Goal: Task Accomplishment & Management: Use online tool/utility

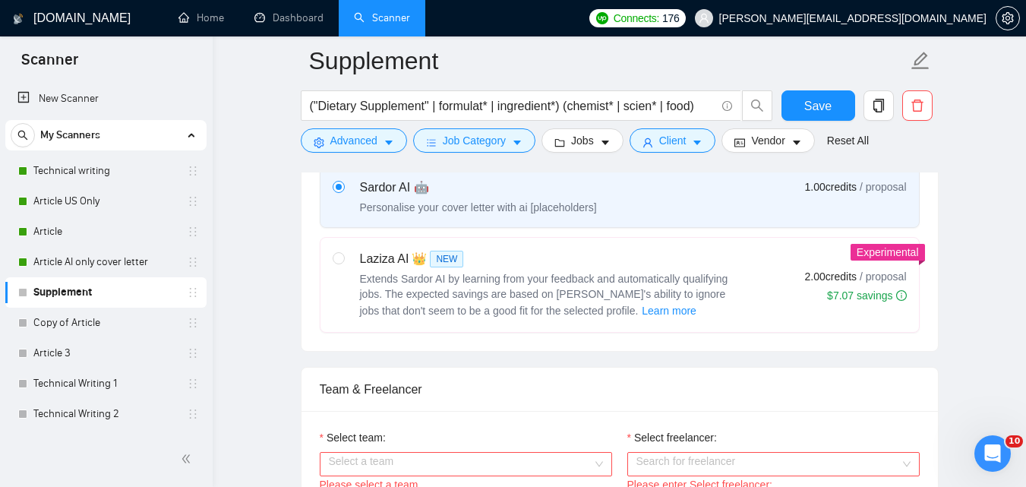
scroll to position [582, 0]
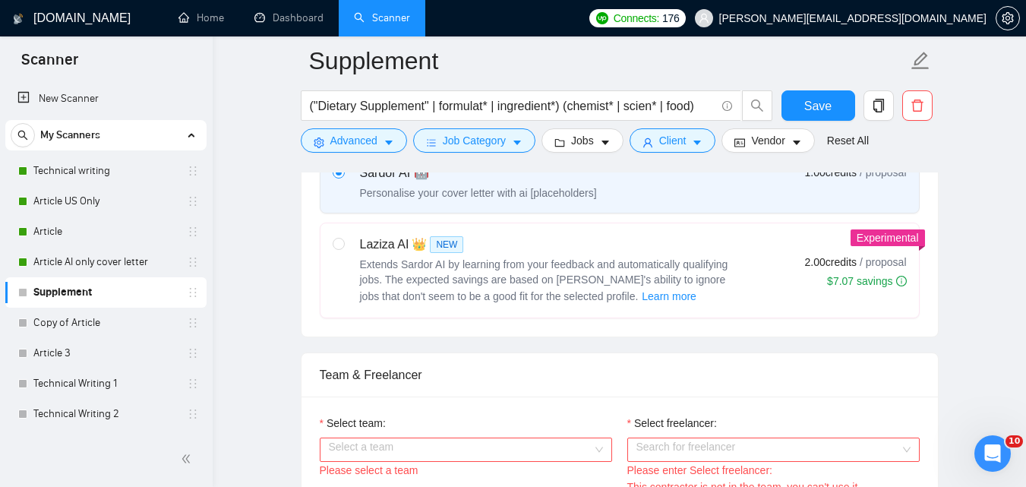
click at [131, 239] on link "Article" at bounding box center [105, 231] width 144 height 30
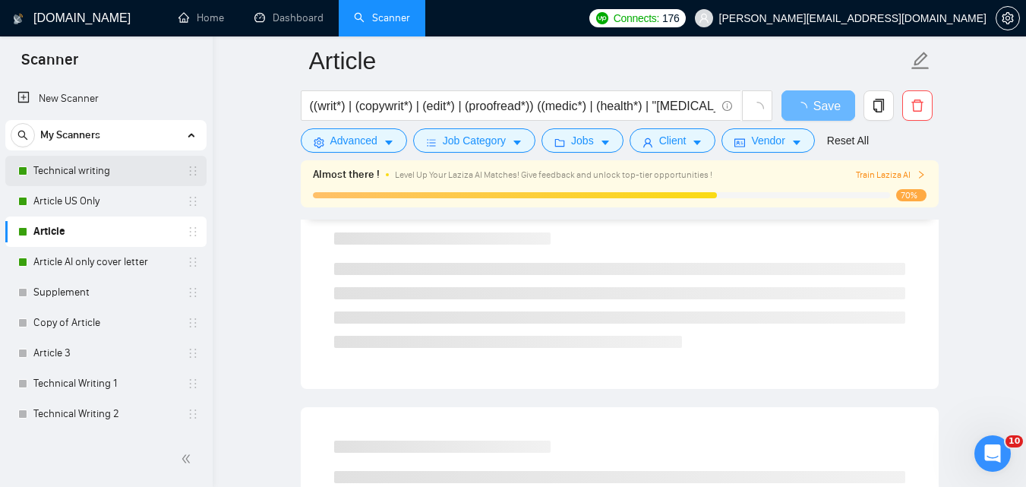
click at [104, 168] on link "Technical writing" at bounding box center [105, 171] width 144 height 30
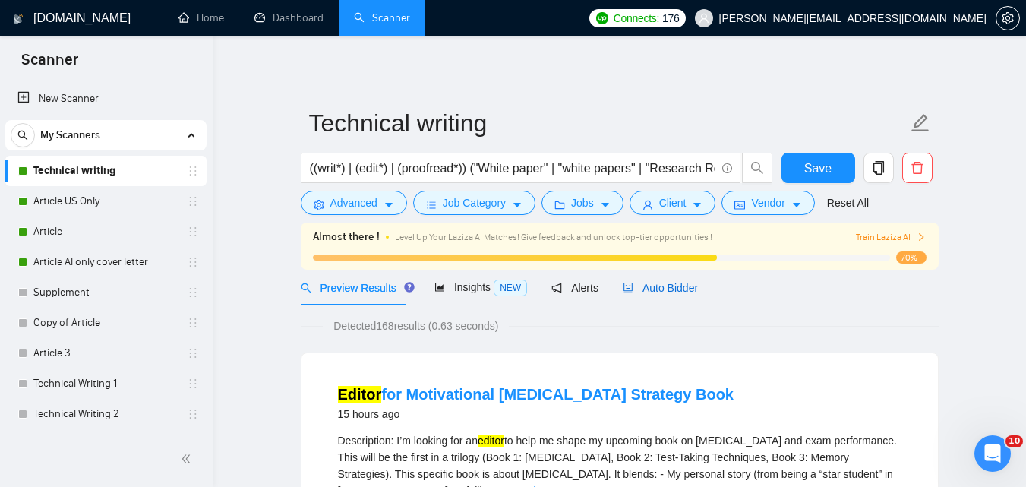
click at [669, 292] on span "Auto Bidder" at bounding box center [660, 288] width 75 height 12
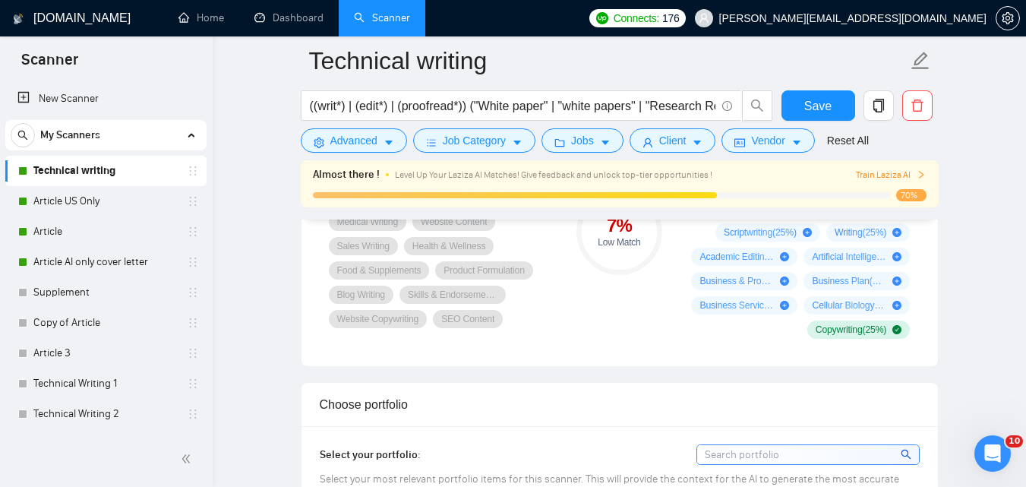
scroll to position [1249, 0]
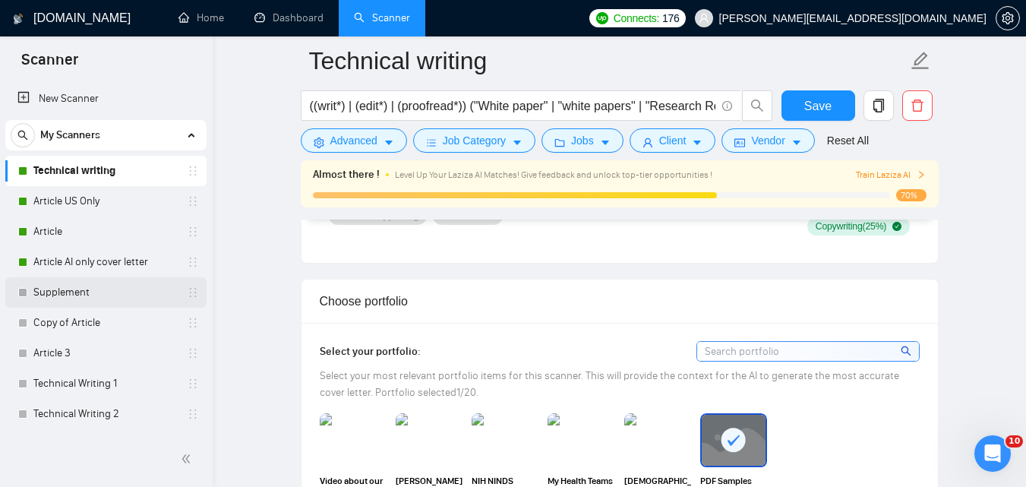
click at [51, 298] on link "Supplement" at bounding box center [105, 292] width 144 height 30
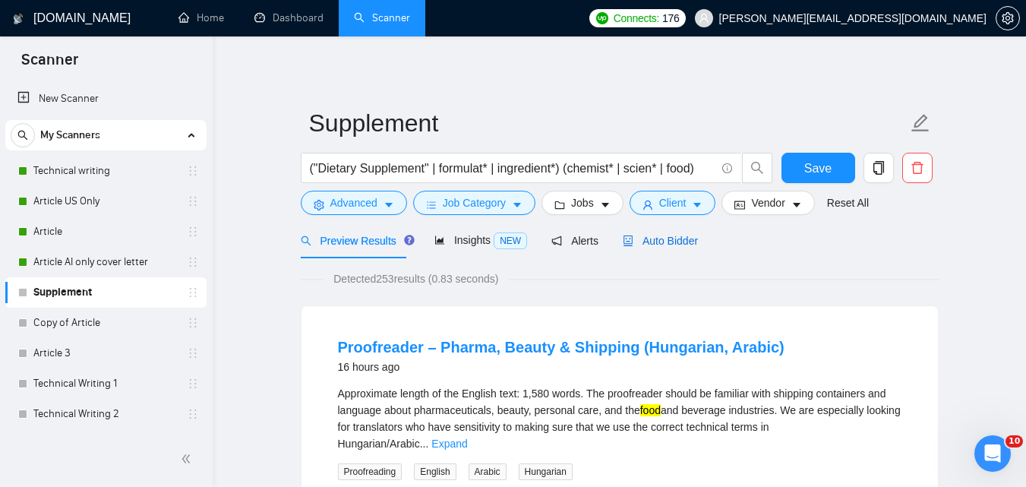
click at [653, 242] on span "Auto Bidder" at bounding box center [660, 241] width 75 height 12
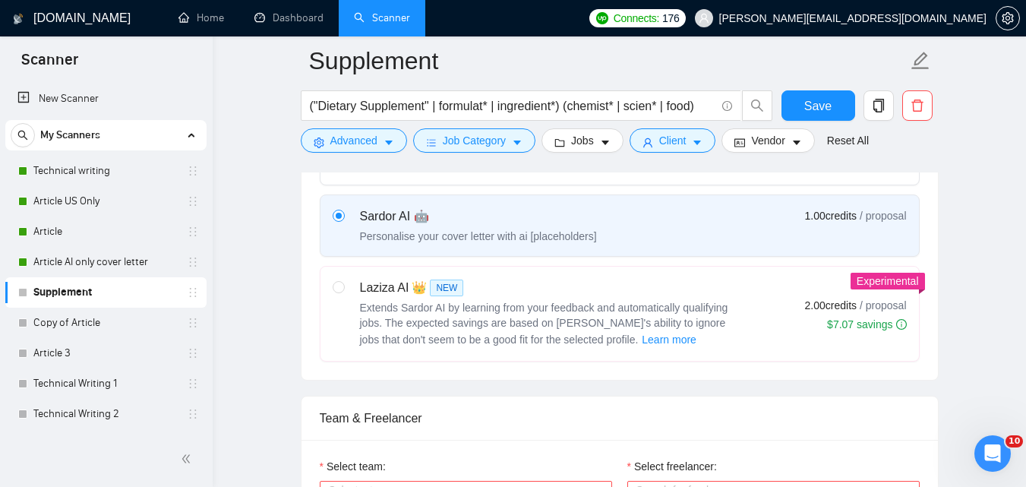
scroll to position [546, 0]
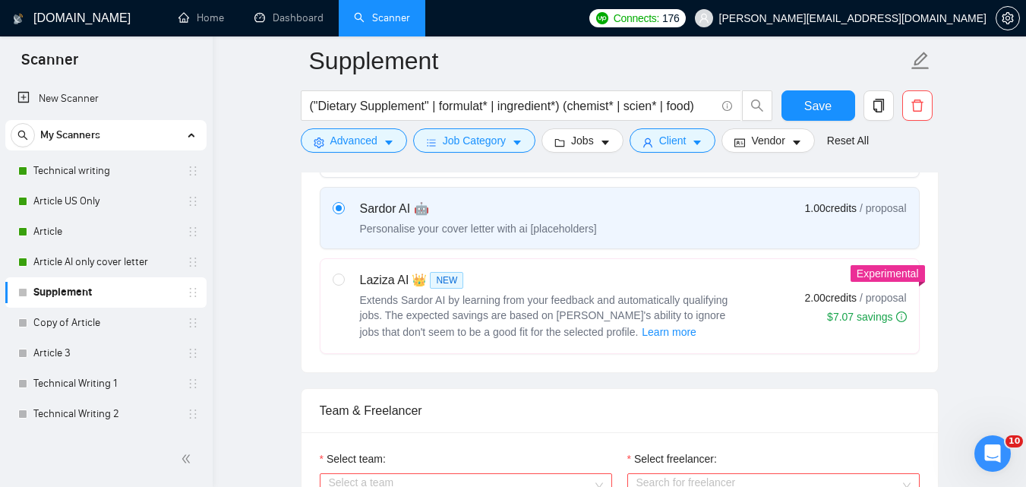
click at [592, 298] on span "Extends Sardor AI by learning from your feedback and automatically qualifying j…" at bounding box center [544, 316] width 368 height 44
click at [343, 284] on input "radio" at bounding box center [338, 278] width 11 height 11
radio input "true"
radio input "false"
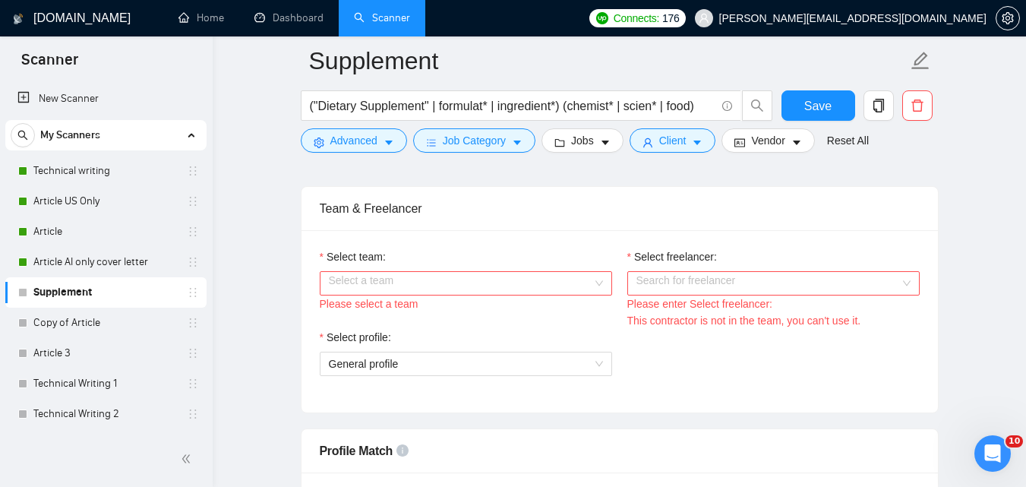
scroll to position [768, 0]
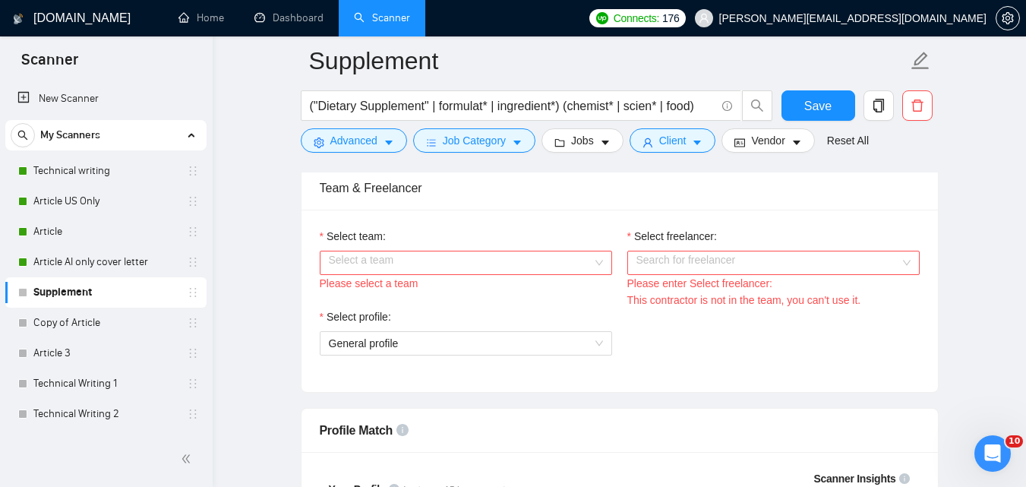
click at [450, 268] on input "Select team:" at bounding box center [460, 262] width 263 height 23
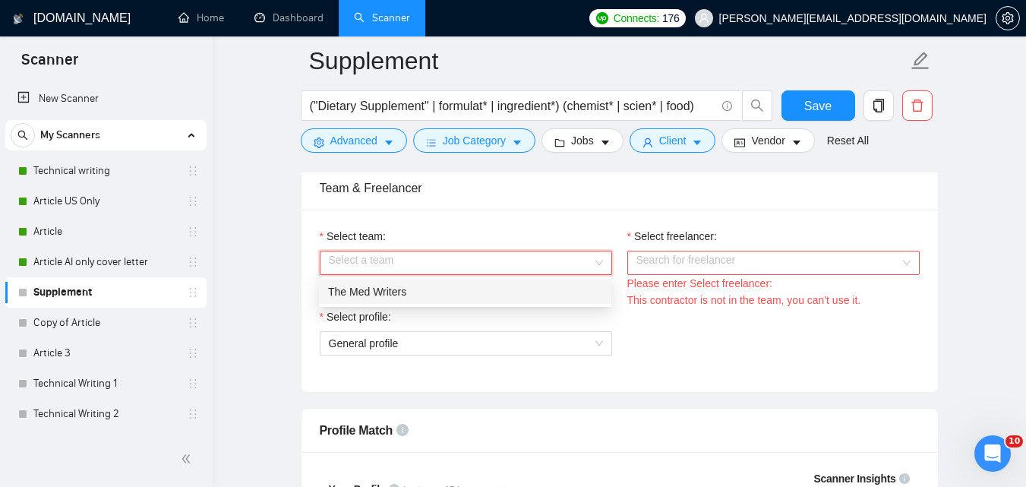
click at [439, 297] on div "The Med Writers" at bounding box center [465, 291] width 274 height 17
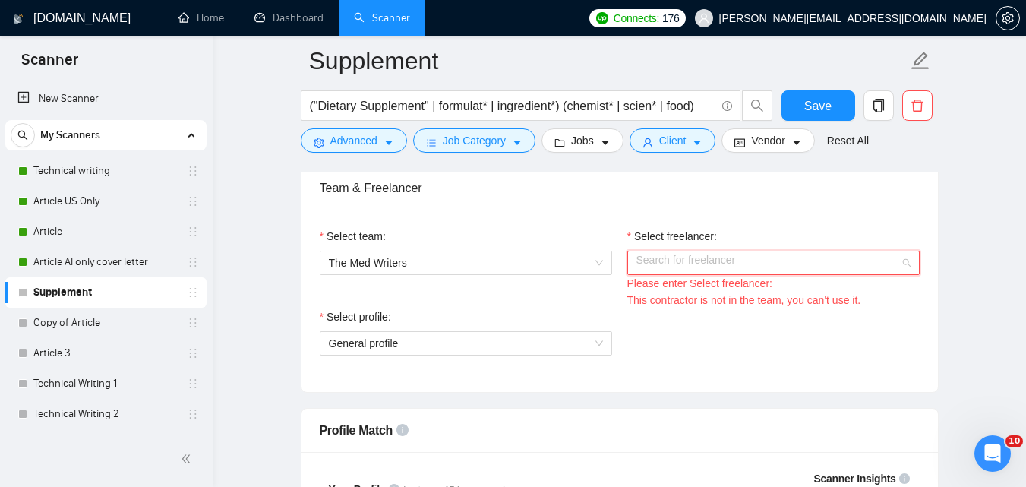
click at [748, 254] on input "Select freelancer:" at bounding box center [767, 262] width 263 height 23
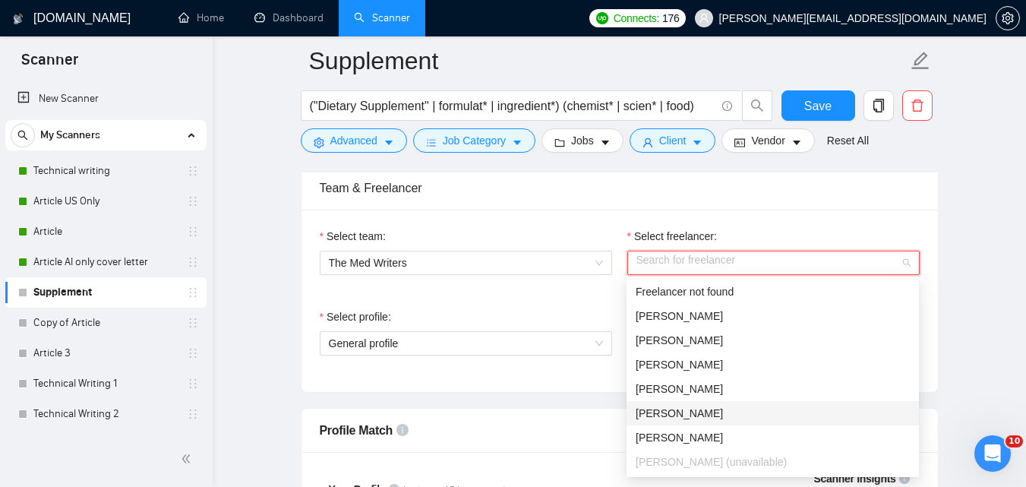
click at [713, 415] on div "[PERSON_NAME]" at bounding box center [773, 413] width 274 height 17
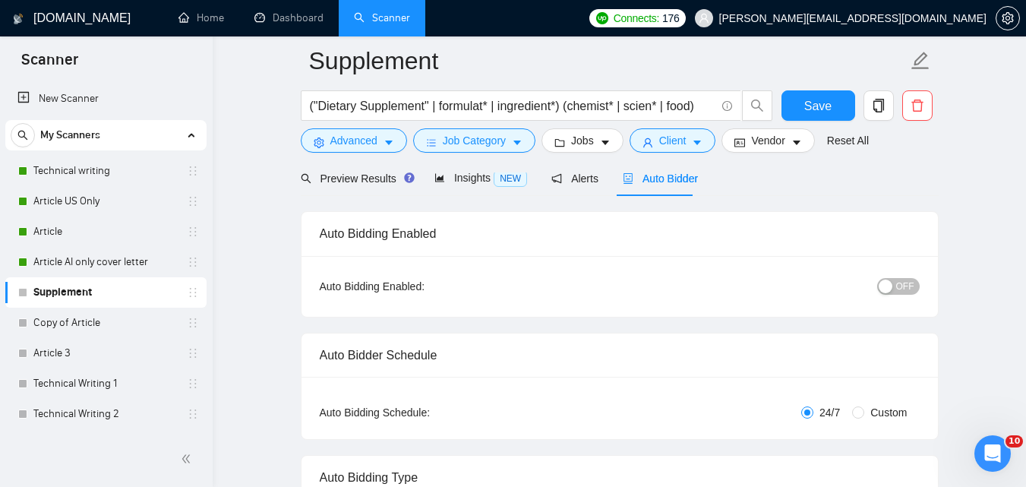
scroll to position [95, 0]
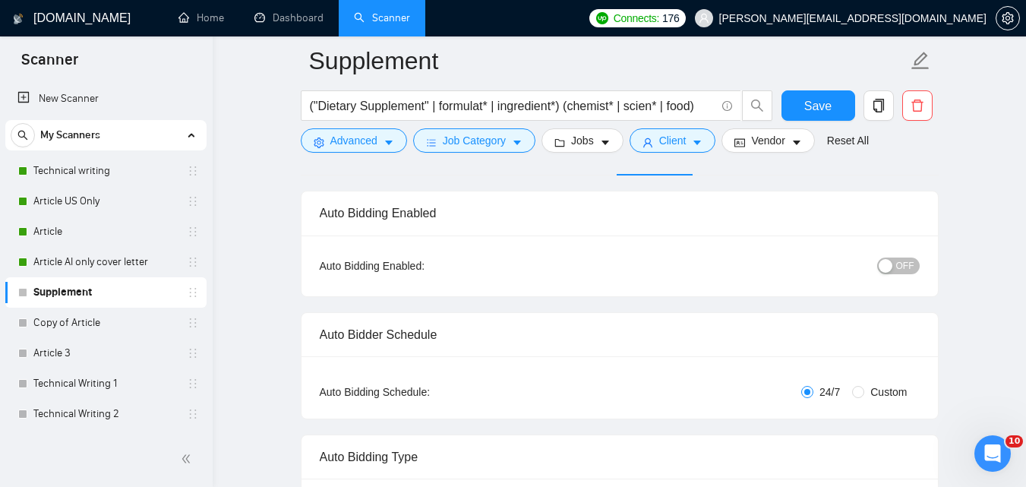
click at [896, 264] on button "OFF" at bounding box center [898, 265] width 43 height 17
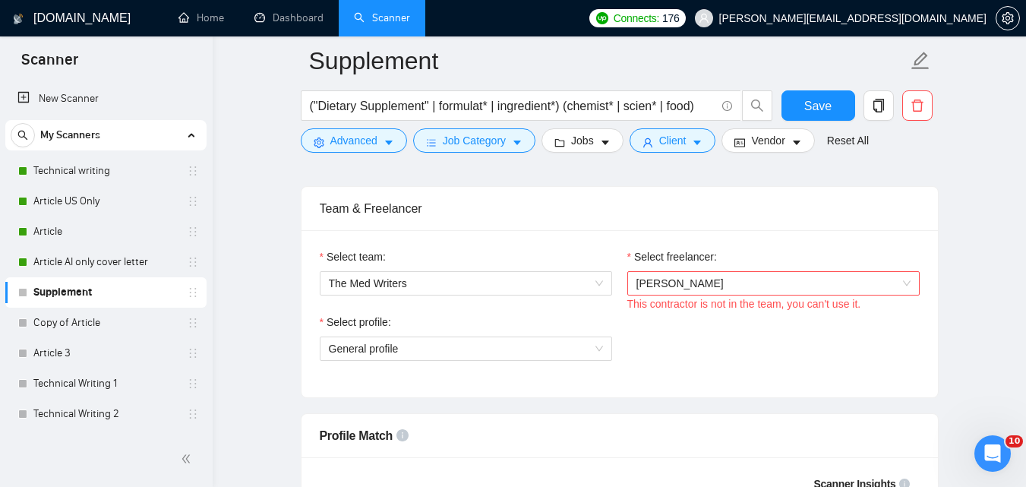
scroll to position [755, 0]
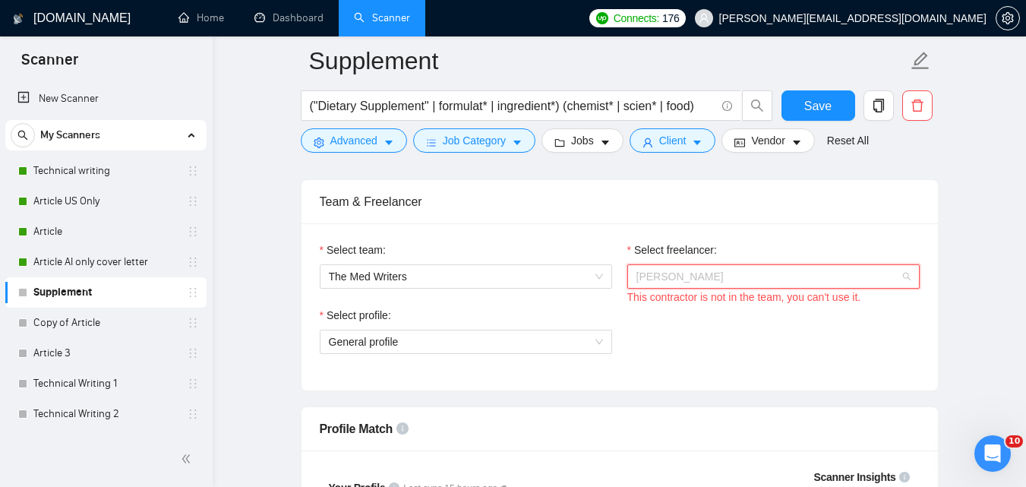
click at [745, 270] on span "[PERSON_NAME]" at bounding box center [773, 276] width 274 height 23
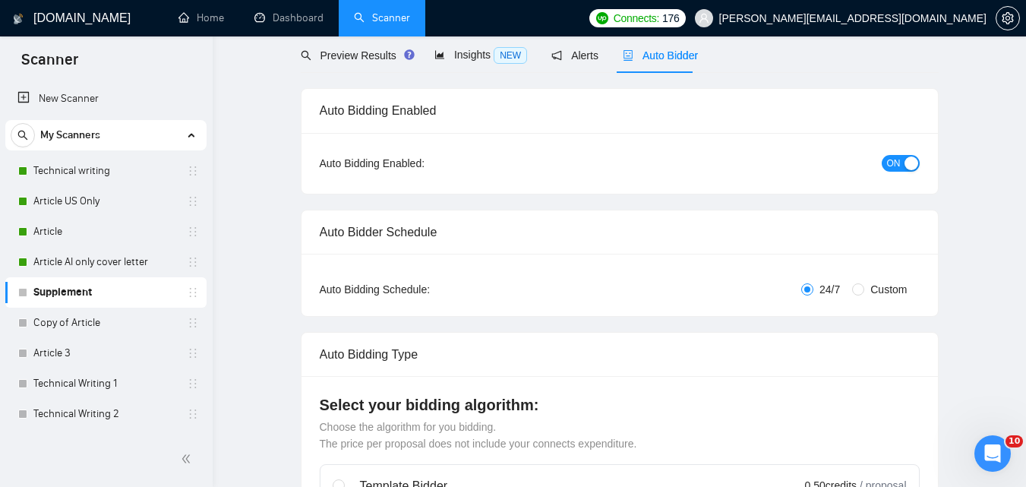
scroll to position [0, 0]
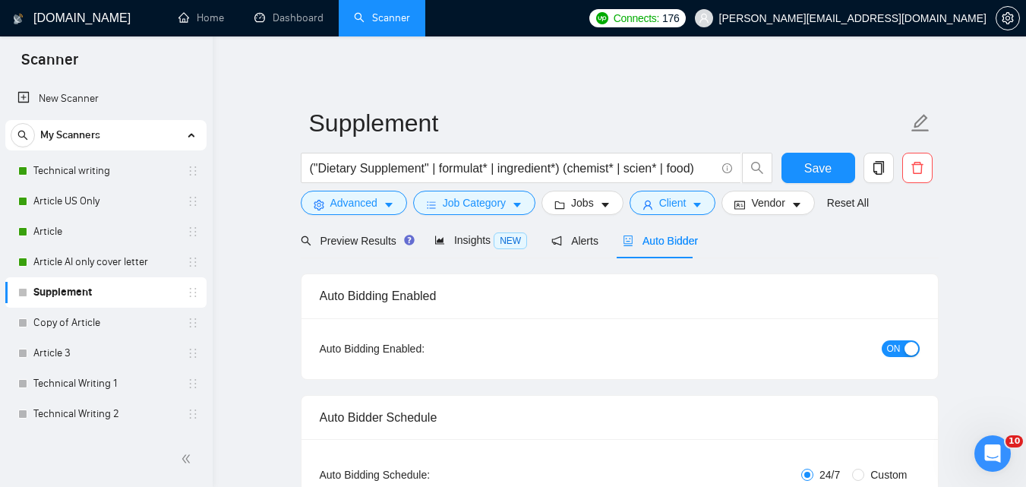
click at [905, 349] on div "button" at bounding box center [911, 349] width 14 height 14
click at [1011, 21] on icon "setting" at bounding box center [1008, 18] width 12 height 12
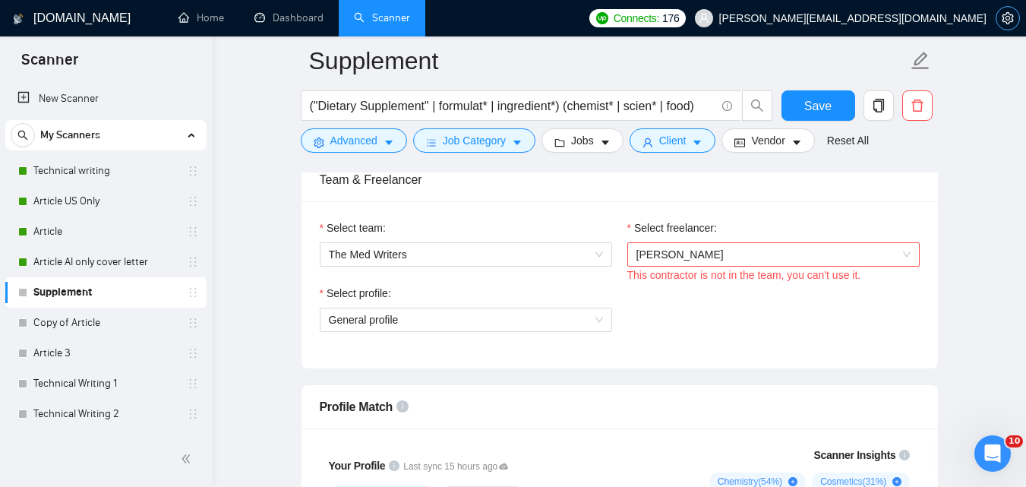
scroll to position [728, 0]
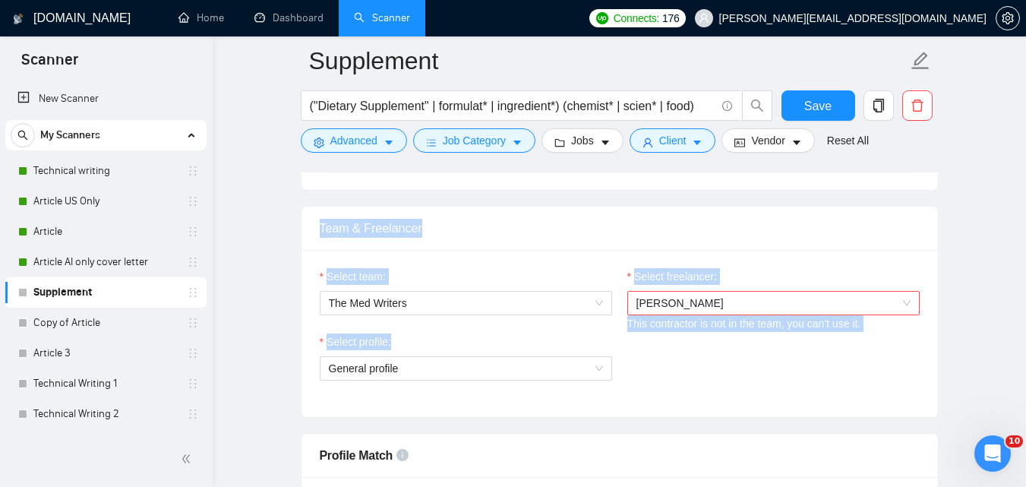
drag, startPoint x: 319, startPoint y: 228, endPoint x: 847, endPoint y: 415, distance: 560.5
click at [847, 415] on div "Team & Freelancer Select team: The Med Writers Select freelancer: [PERSON_NAME]…" at bounding box center [620, 312] width 638 height 212
copy div "Team & Freelancer Select team: The Med Writers Select freelancer: [PERSON_NAME]…"
click at [1003, 17] on icon "setting" at bounding box center [1007, 18] width 11 height 12
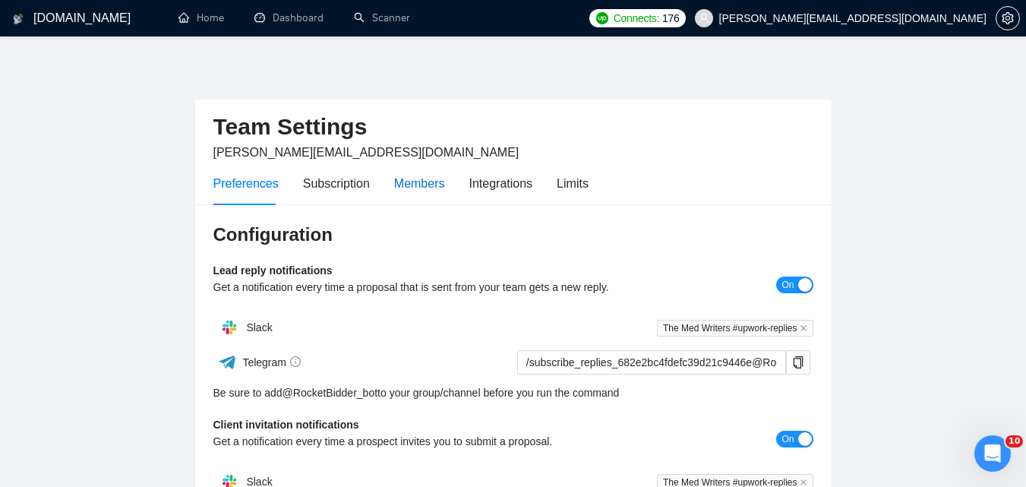
click at [412, 190] on div "Members" at bounding box center [419, 183] width 51 height 19
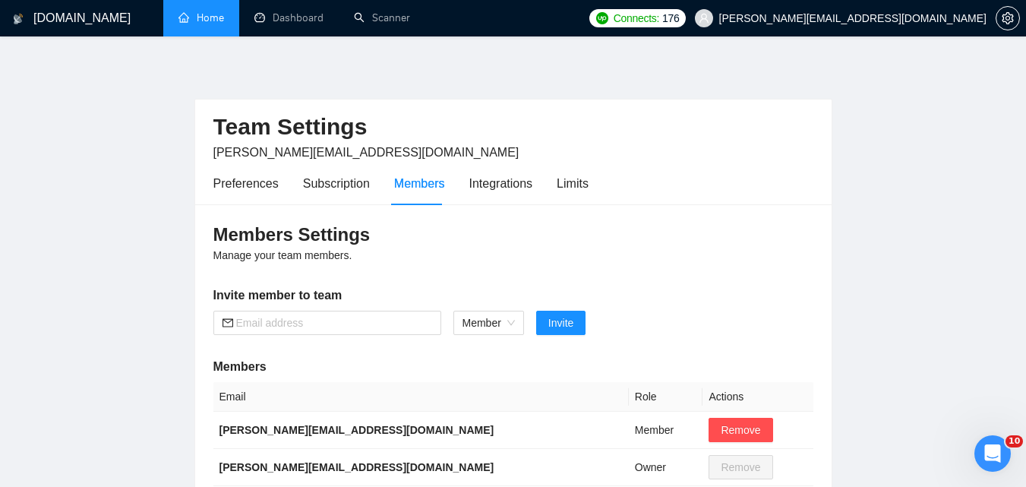
click at [200, 18] on link "Home" at bounding box center [201, 17] width 46 height 13
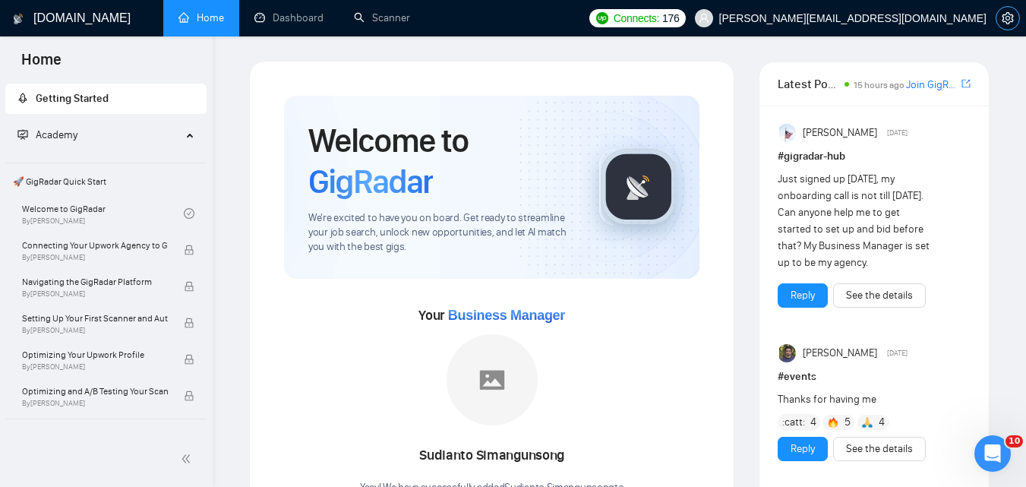
click at [999, 21] on span "setting" at bounding box center [1007, 18] width 23 height 12
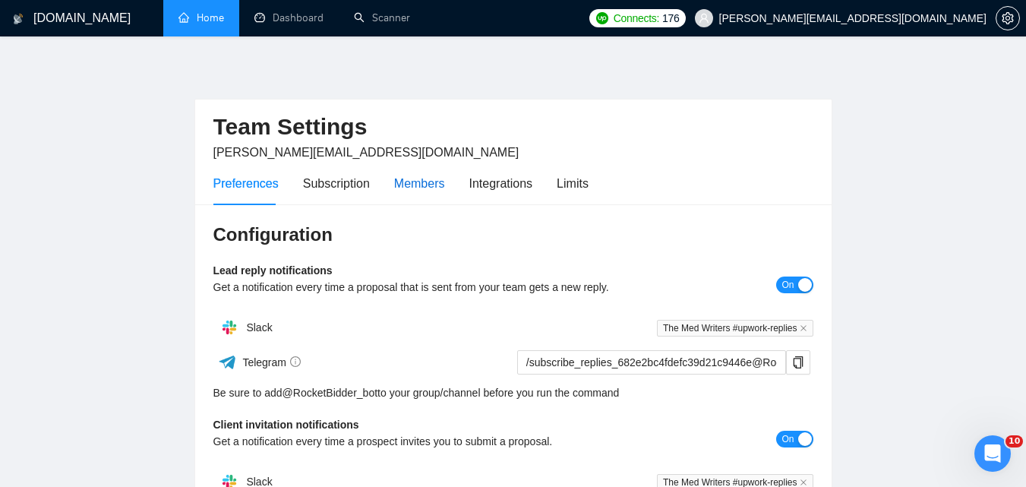
click at [413, 188] on div "Members" at bounding box center [419, 183] width 51 height 19
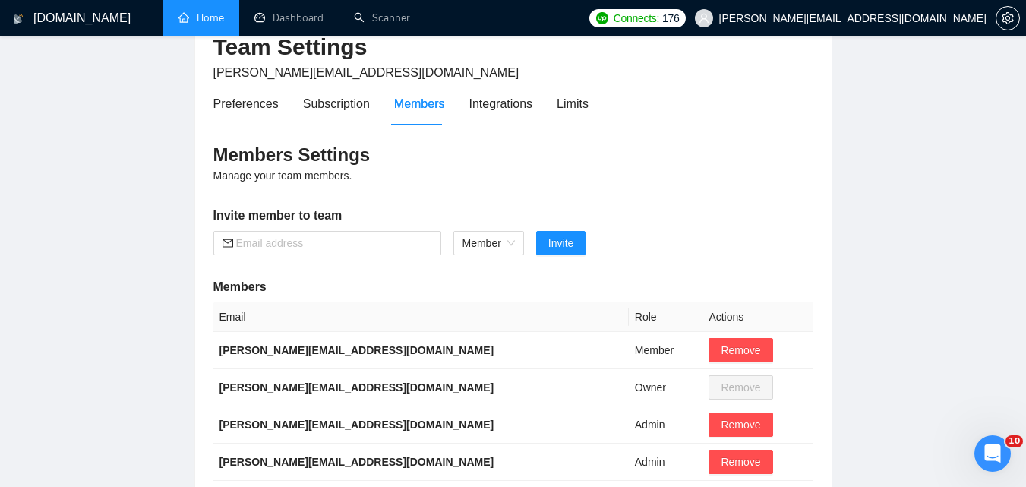
scroll to position [78, 0]
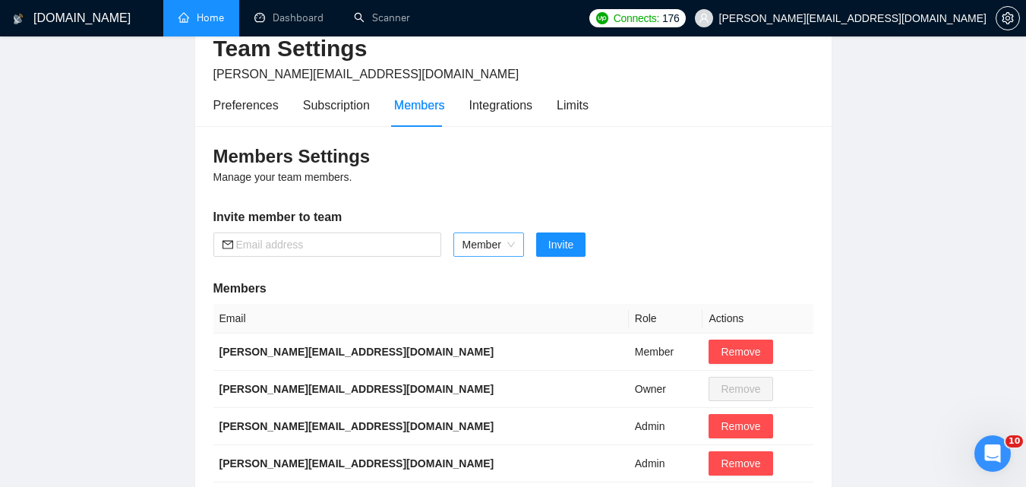
click at [501, 243] on span "Member" at bounding box center [488, 244] width 52 height 23
click at [488, 275] on div "Admin" at bounding box center [488, 275] width 53 height 17
click at [488, 247] on span "Admin" at bounding box center [484, 244] width 44 height 23
click at [483, 298] on div "Member" at bounding box center [484, 299] width 45 height 17
click at [500, 108] on div "Integrations" at bounding box center [501, 105] width 64 height 19
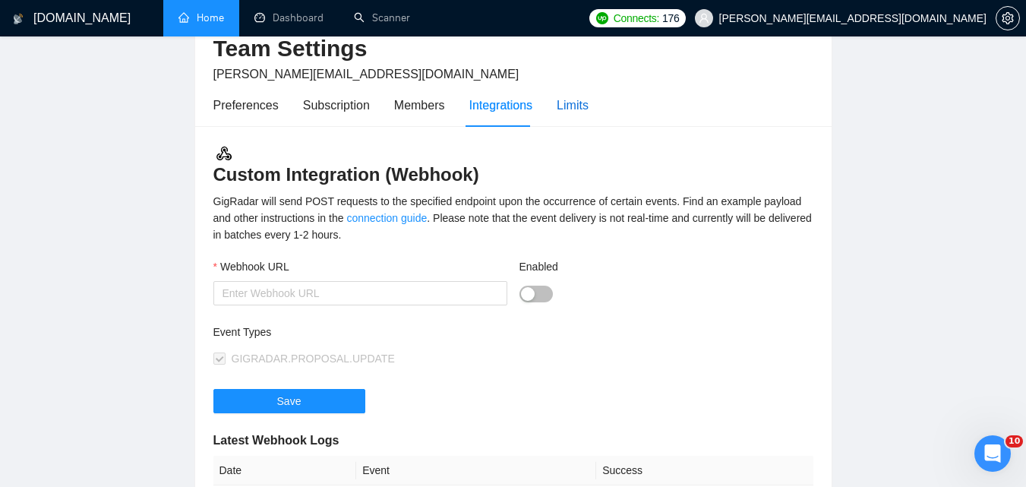
click at [563, 99] on div "Limits" at bounding box center [573, 105] width 32 height 19
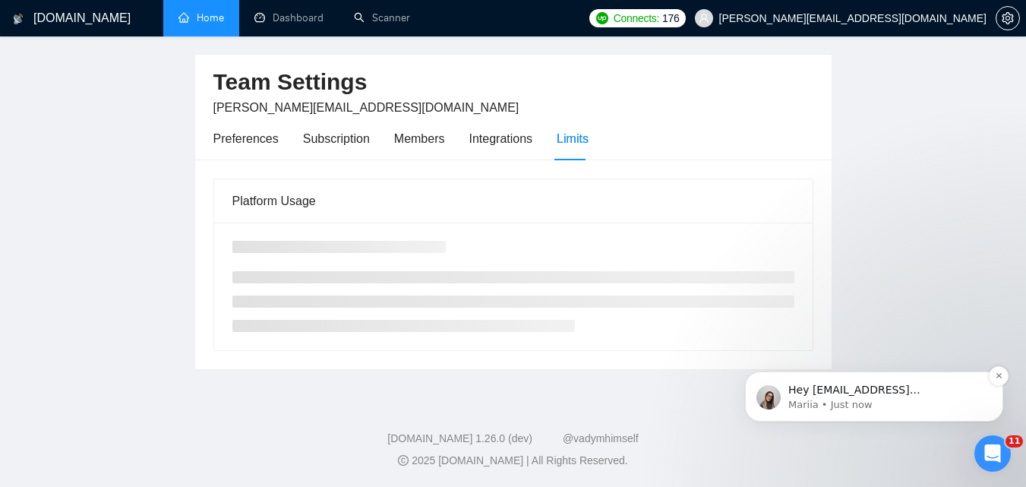
scroll to position [78, 0]
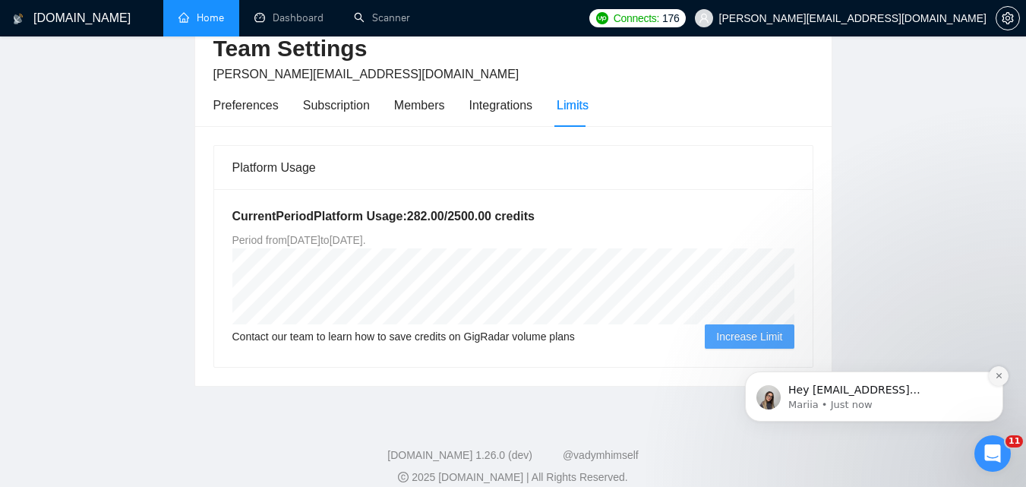
click at [999, 374] on icon "Dismiss notification" at bounding box center [999, 375] width 8 height 8
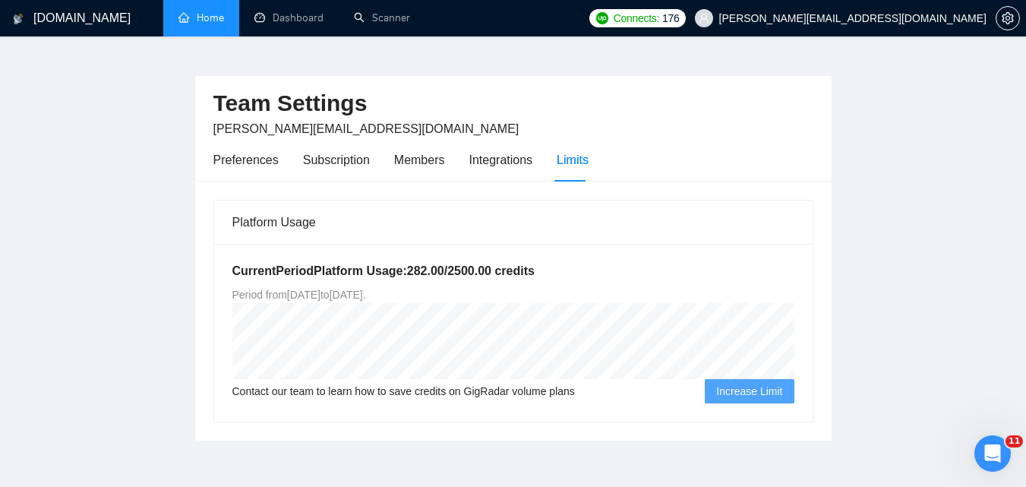
scroll to position [20, 0]
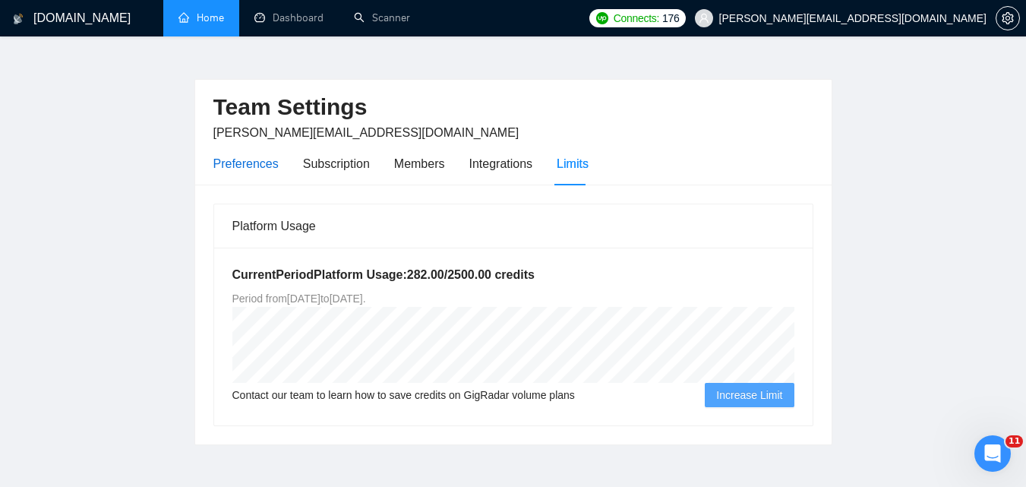
click at [255, 165] on div "Preferences" at bounding box center [245, 163] width 65 height 19
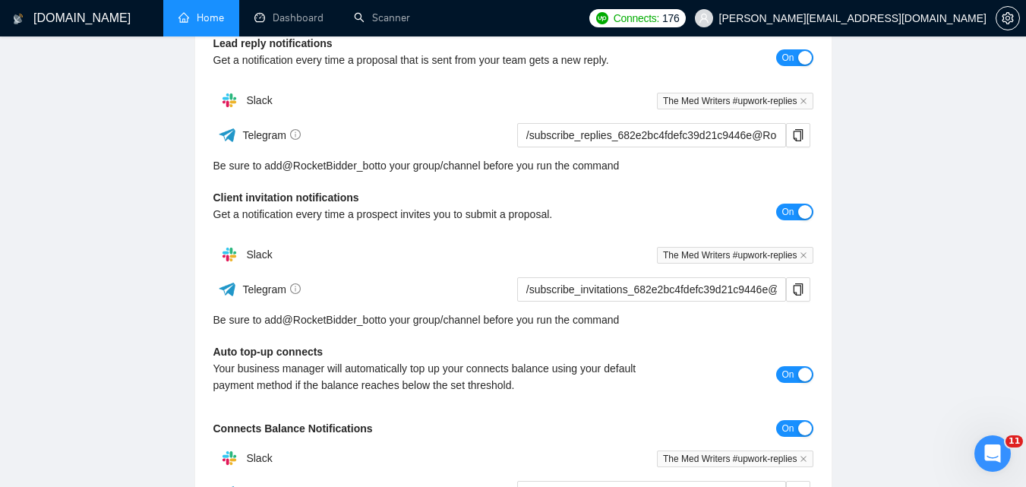
scroll to position [89, 0]
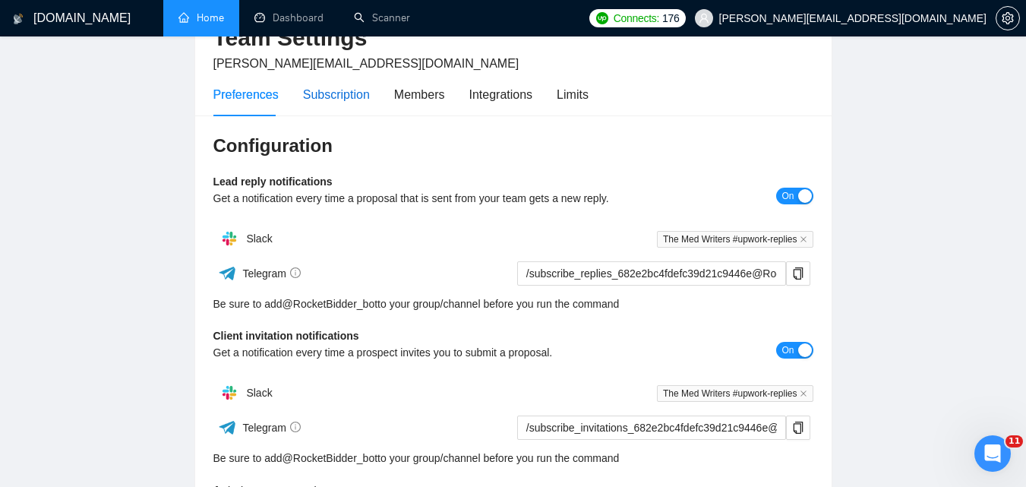
click at [337, 91] on div "Subscription" at bounding box center [336, 94] width 67 height 19
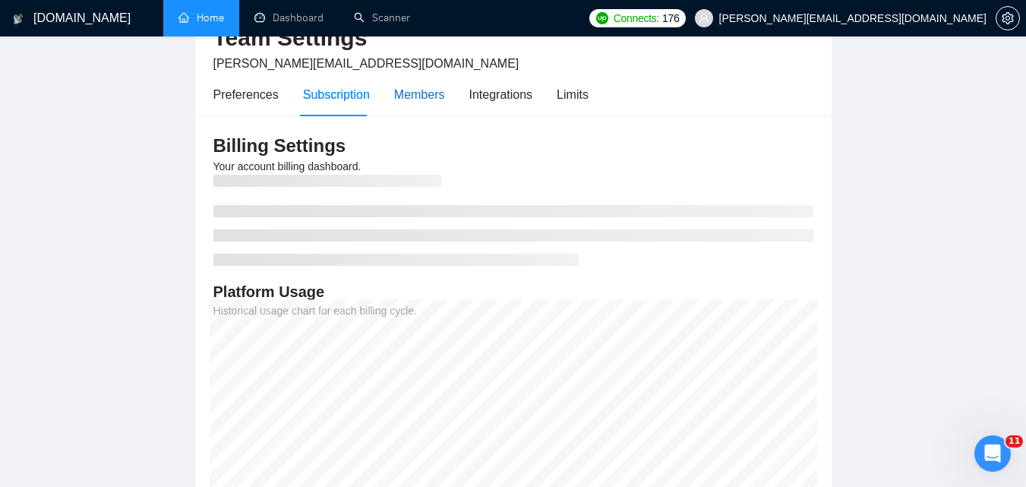
click at [418, 93] on div "Members" at bounding box center [419, 94] width 51 height 19
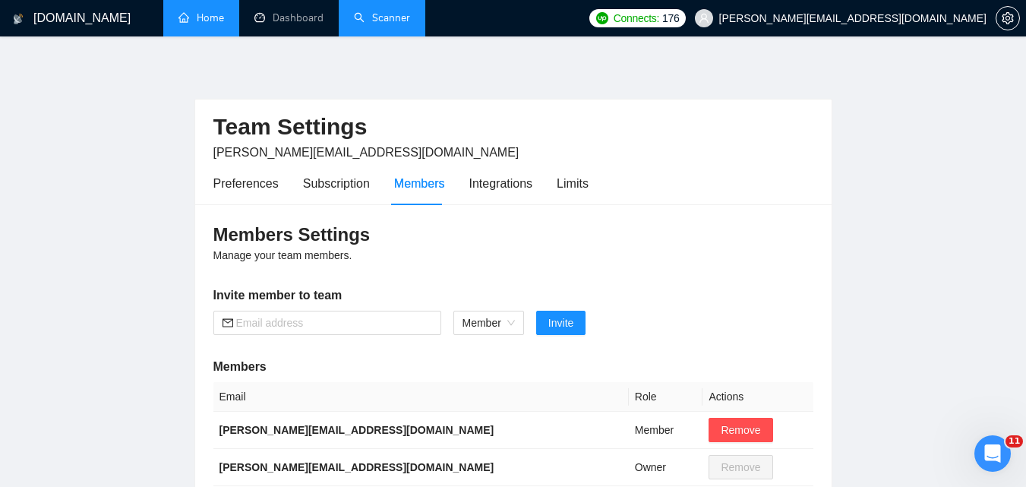
click at [399, 17] on link "Scanner" at bounding box center [382, 17] width 56 height 13
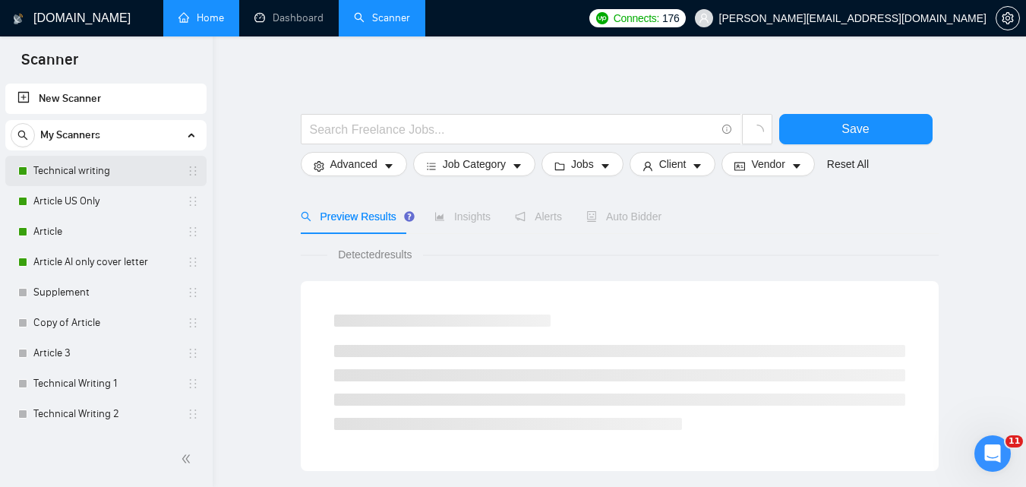
click at [127, 161] on link "Technical writing" at bounding box center [105, 171] width 144 height 30
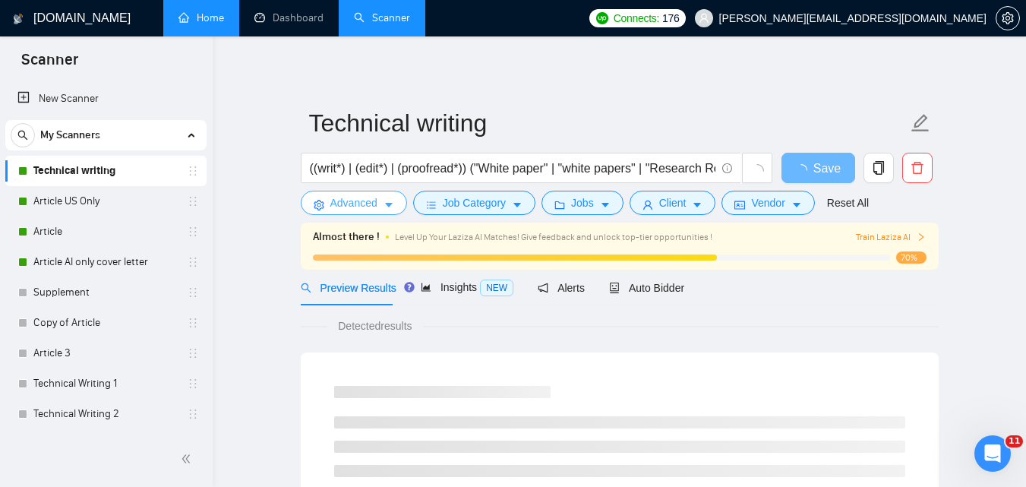
click at [374, 202] on span "Advanced" at bounding box center [353, 202] width 47 height 17
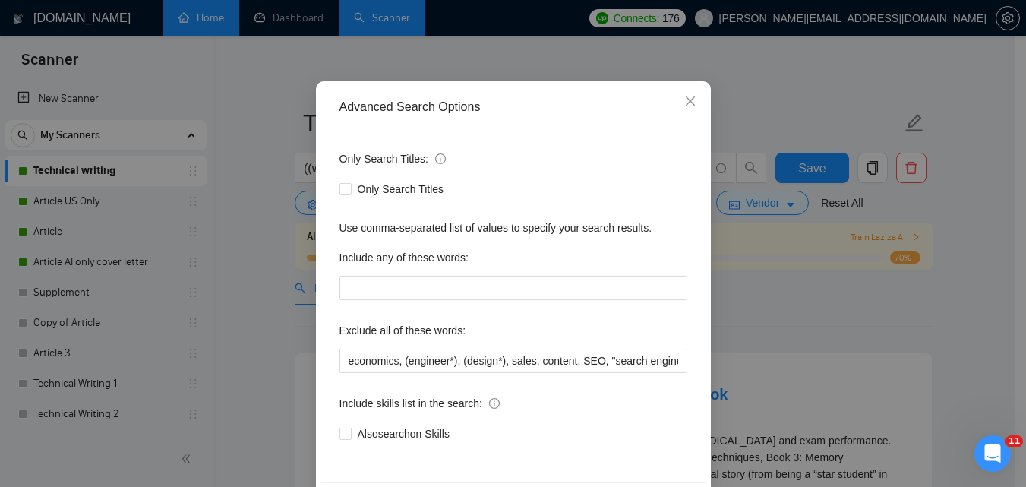
scroll to position [53, 0]
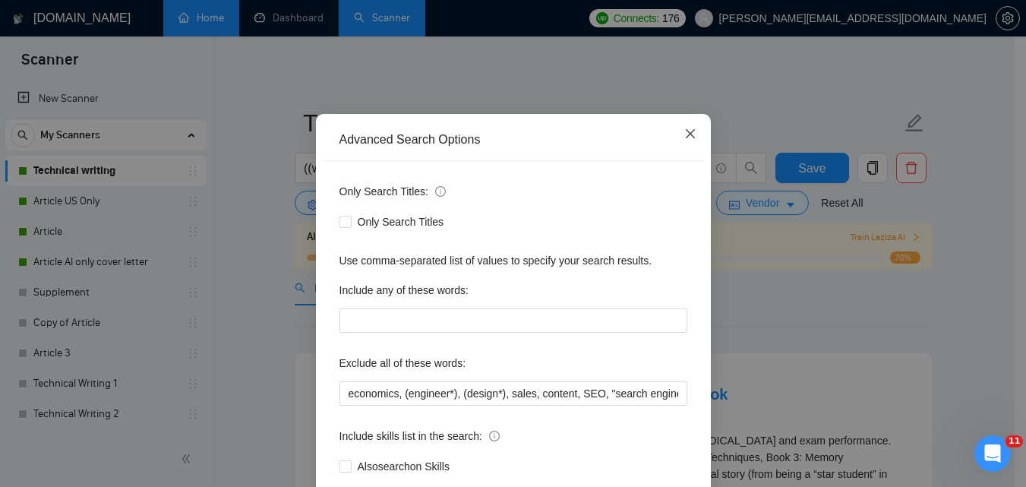
click at [686, 126] on span "Close" at bounding box center [690, 134] width 41 height 41
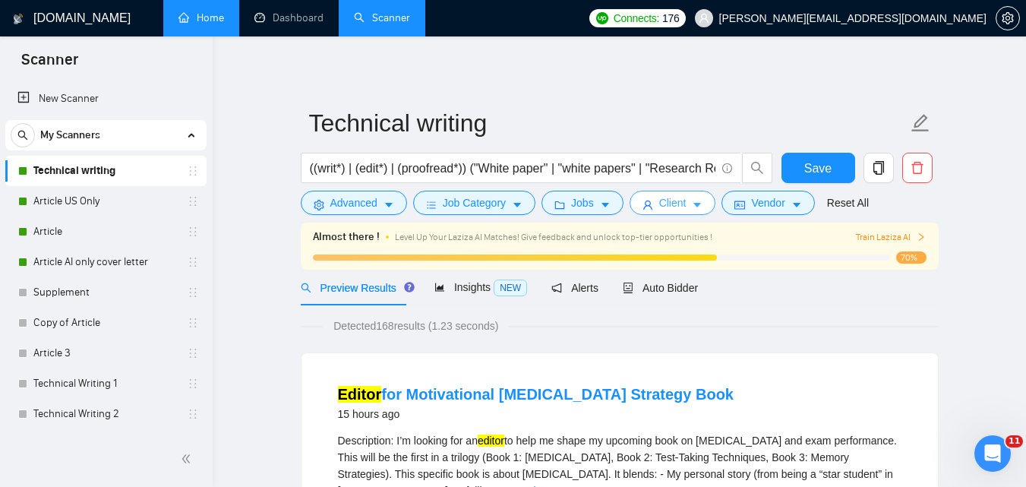
click at [685, 212] on button "Client" at bounding box center [672, 203] width 87 height 24
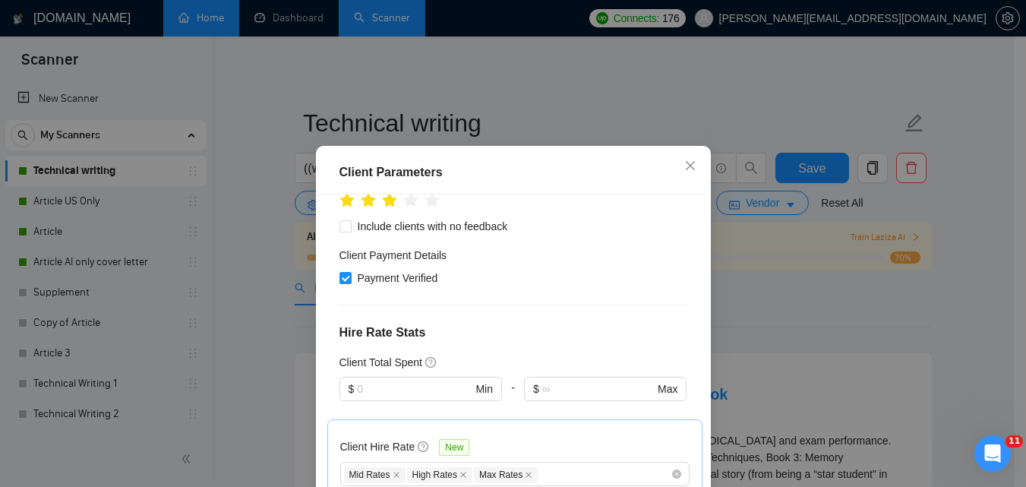
scroll to position [562, 0]
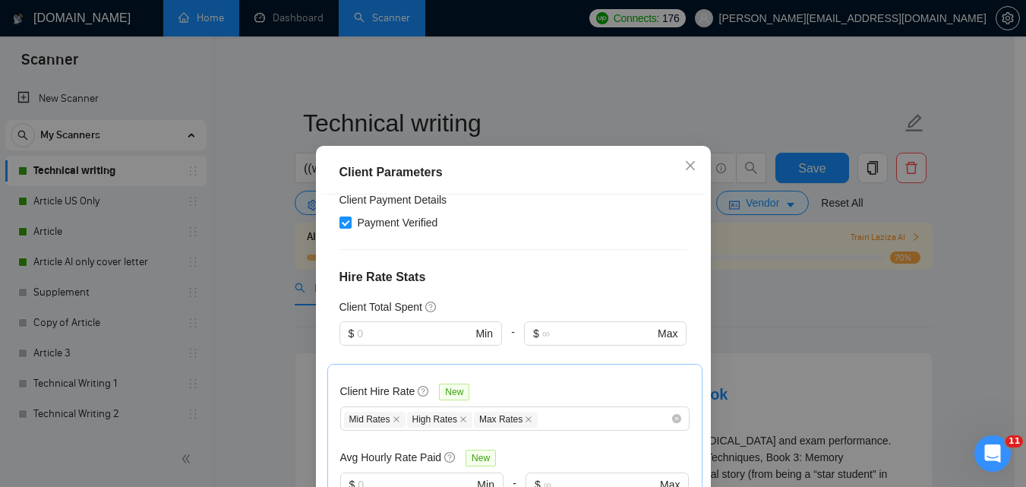
click at [786, 321] on div "Client Parameters Client Location Include Client Countries Select Exclude Clien…" at bounding box center [513, 243] width 1026 height 487
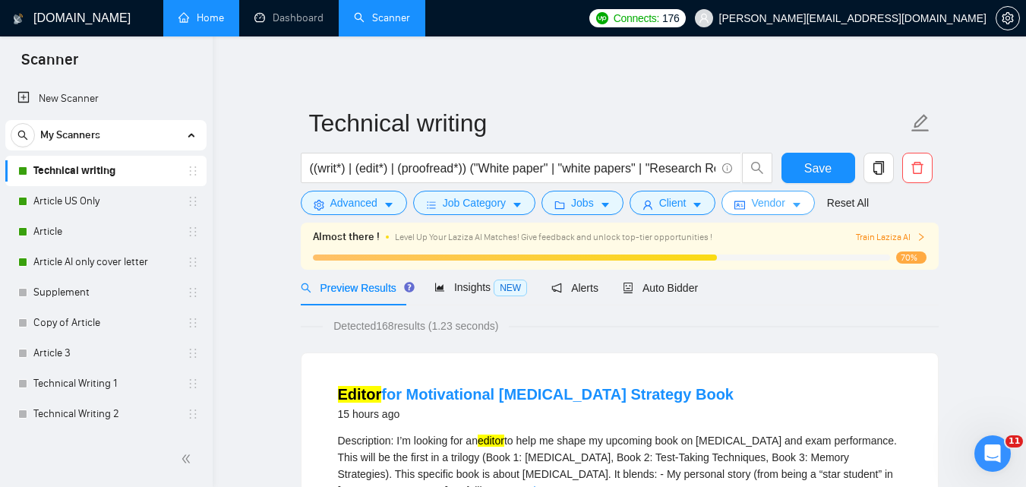
click at [779, 206] on span "Vendor" at bounding box center [767, 202] width 33 height 17
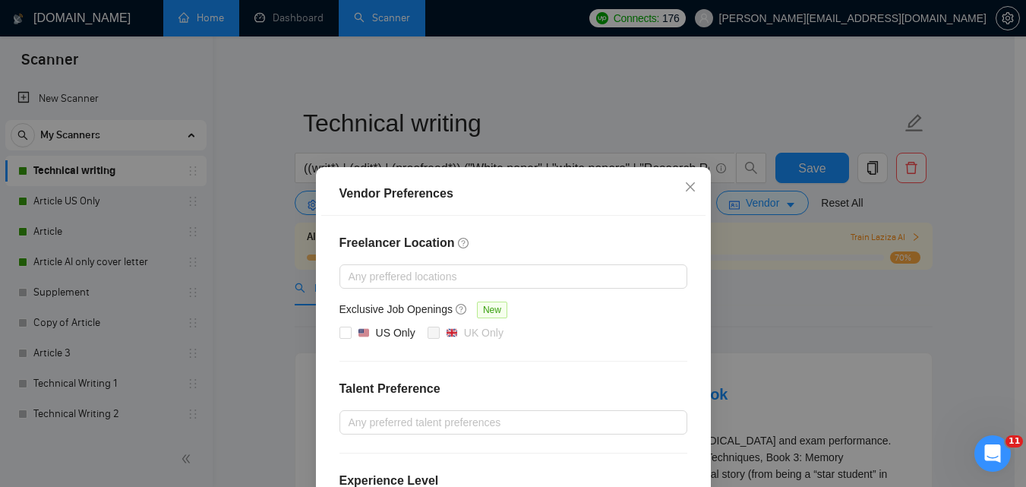
click at [771, 309] on div "Vendor Preferences Freelancer Location Any preffered locations Exclusive Job Op…" at bounding box center [513, 243] width 1026 height 487
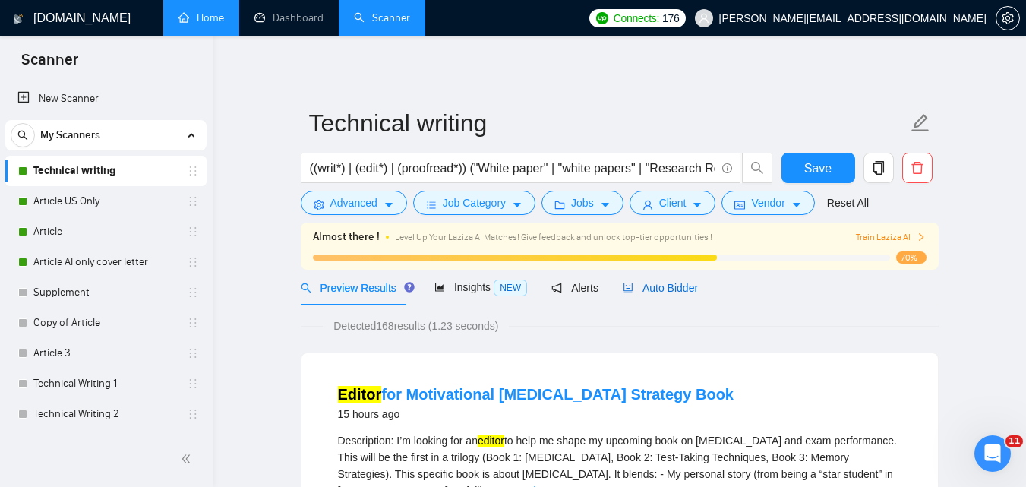
click at [636, 286] on span "Auto Bidder" at bounding box center [660, 288] width 75 height 12
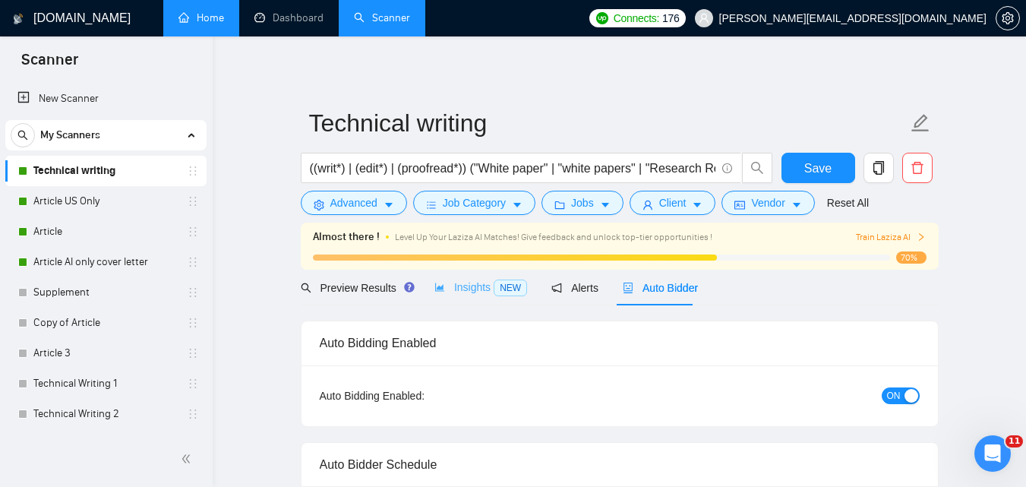
checkbox input "true"
click at [465, 286] on span "Insights NEW" at bounding box center [480, 287] width 93 height 12
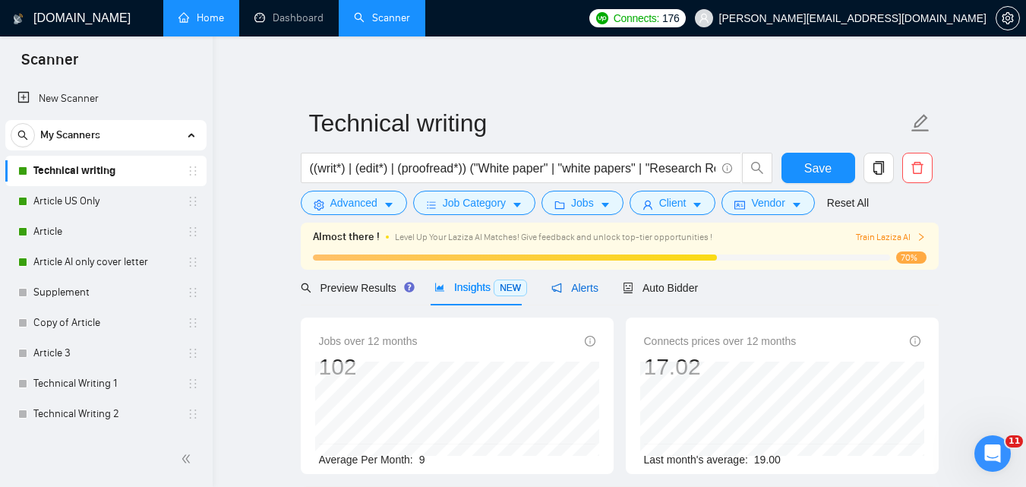
click at [566, 285] on span "Alerts" at bounding box center [574, 288] width 47 height 12
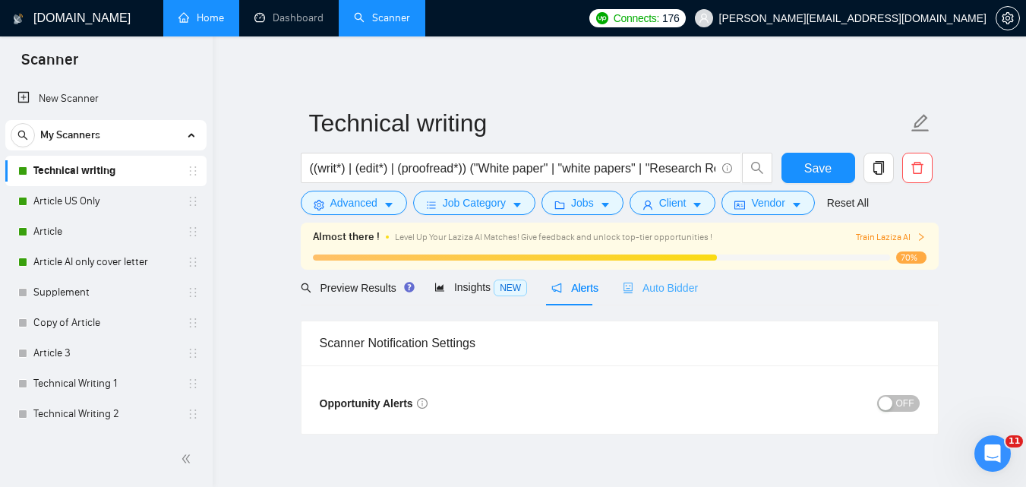
click at [624, 278] on div "Auto Bidder" at bounding box center [660, 288] width 75 height 36
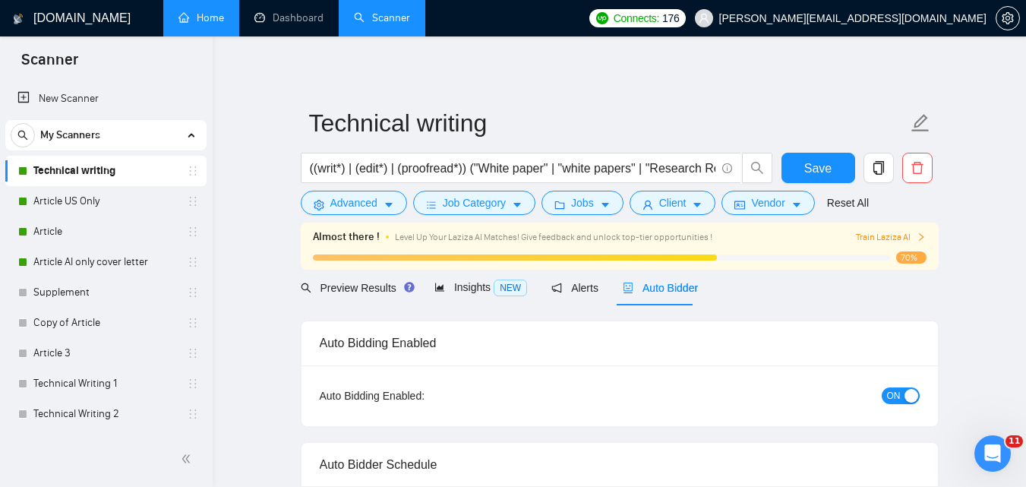
checkbox input "true"
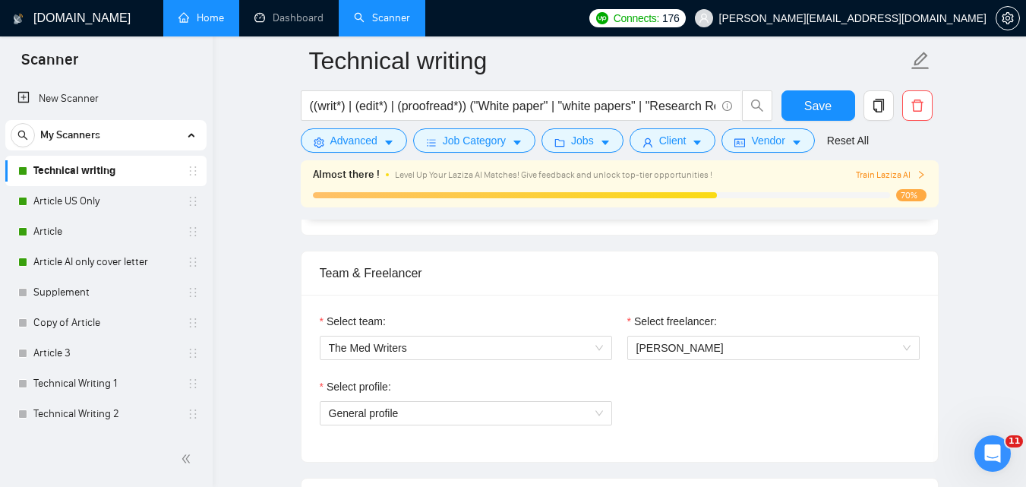
scroll to position [762, 0]
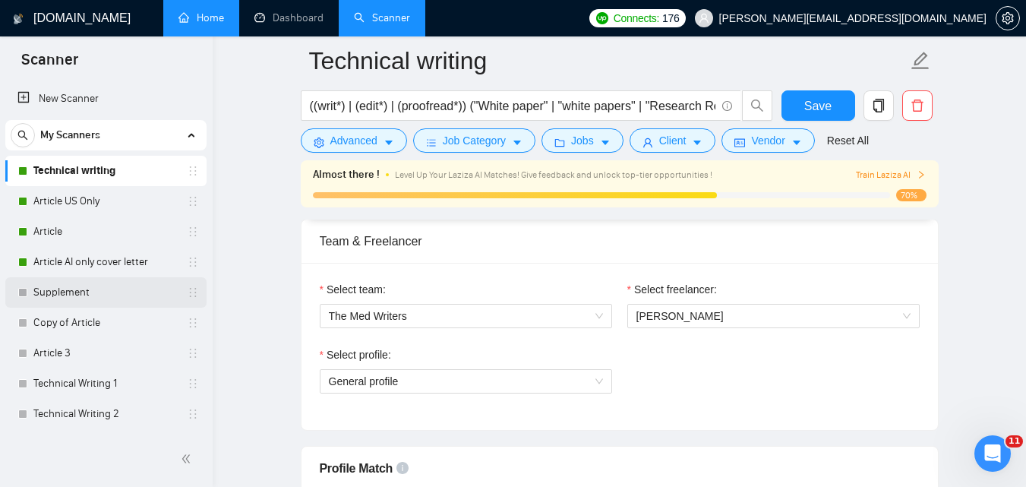
click at [72, 289] on link "Supplement" at bounding box center [105, 292] width 144 height 30
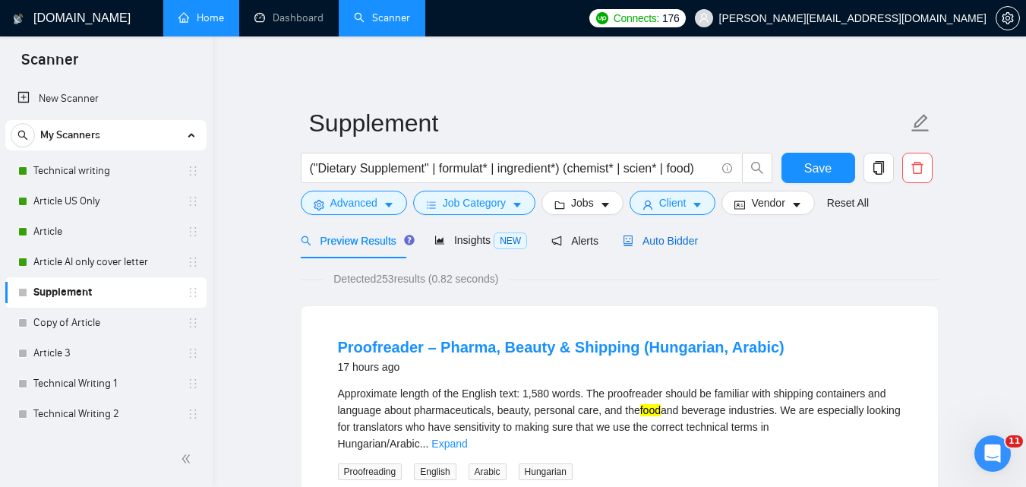
click at [663, 241] on span "Auto Bidder" at bounding box center [660, 241] width 75 height 12
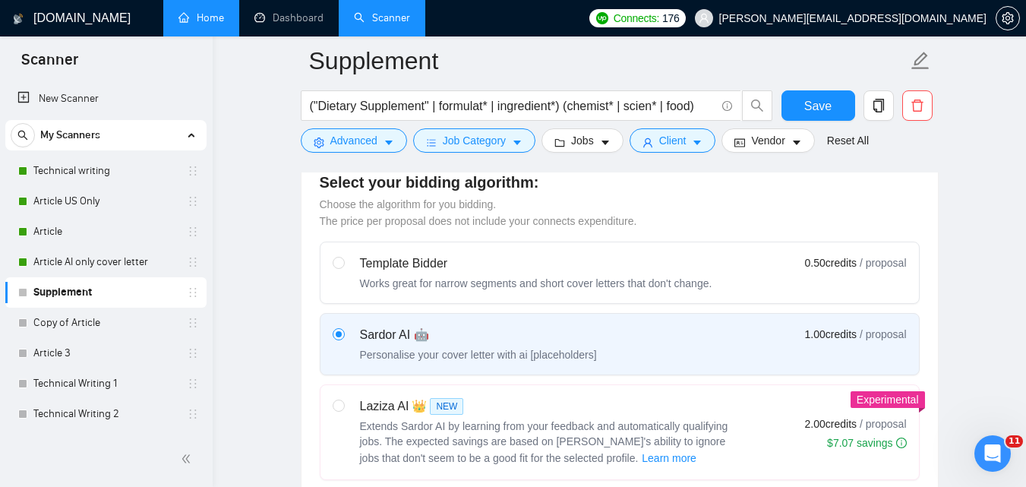
scroll to position [497, 0]
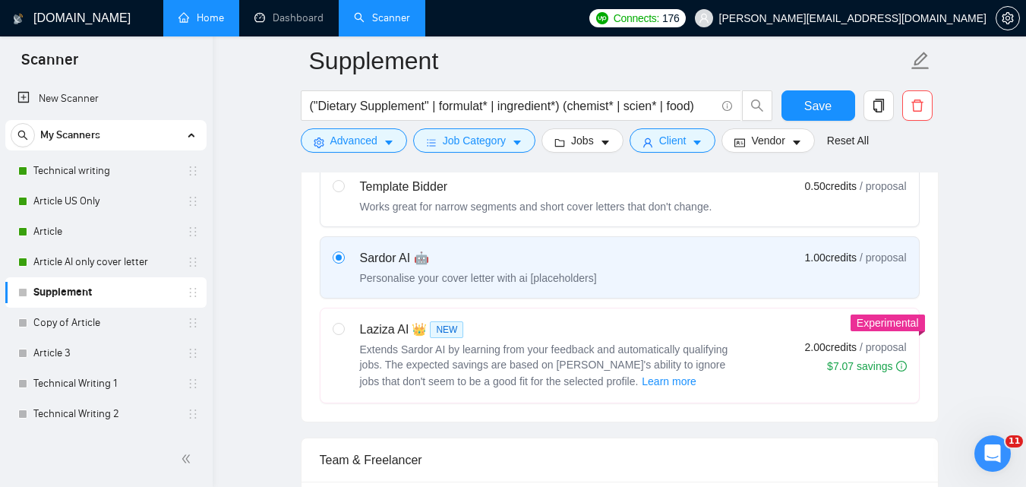
click at [625, 207] on div "Works great for narrow segments and short cover letters that don't change." at bounding box center [536, 206] width 352 height 15
click at [343, 191] on input "radio" at bounding box center [338, 185] width 11 height 11
radio input "true"
radio input "false"
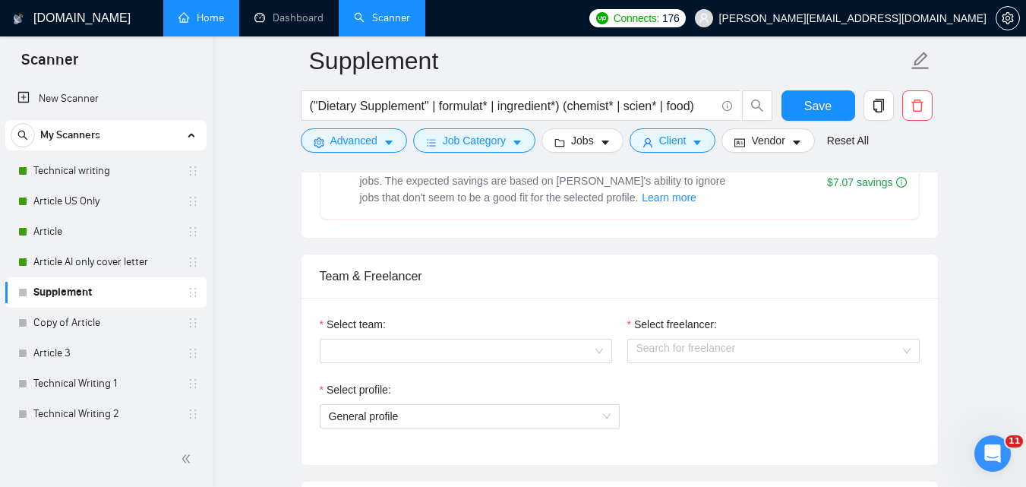
scroll to position [722, 0]
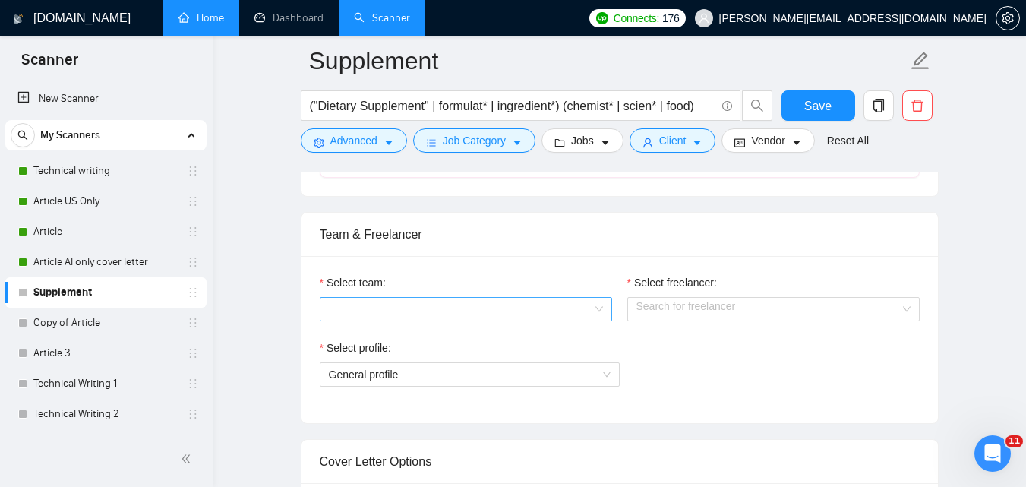
click at [522, 302] on input "Select team:" at bounding box center [460, 309] width 263 height 23
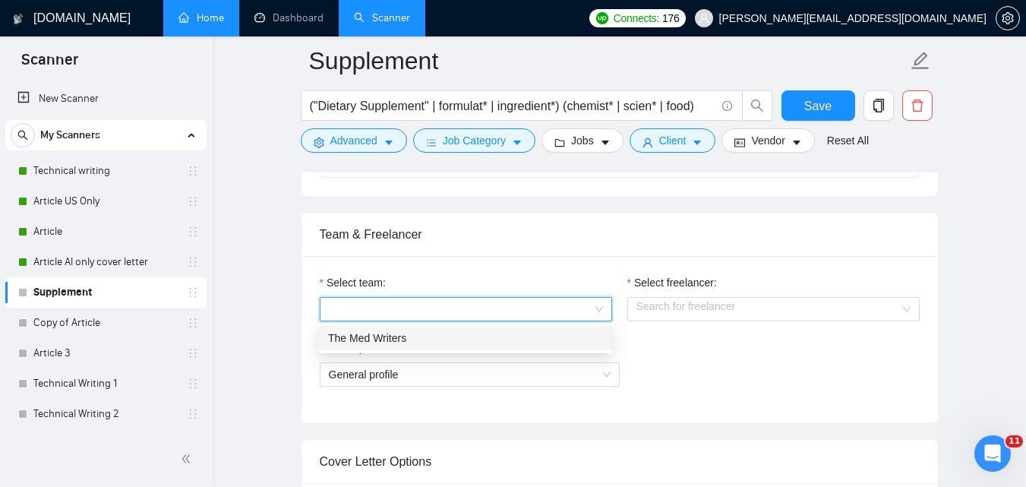
click at [444, 344] on div "The Med Writers" at bounding box center [465, 338] width 274 height 17
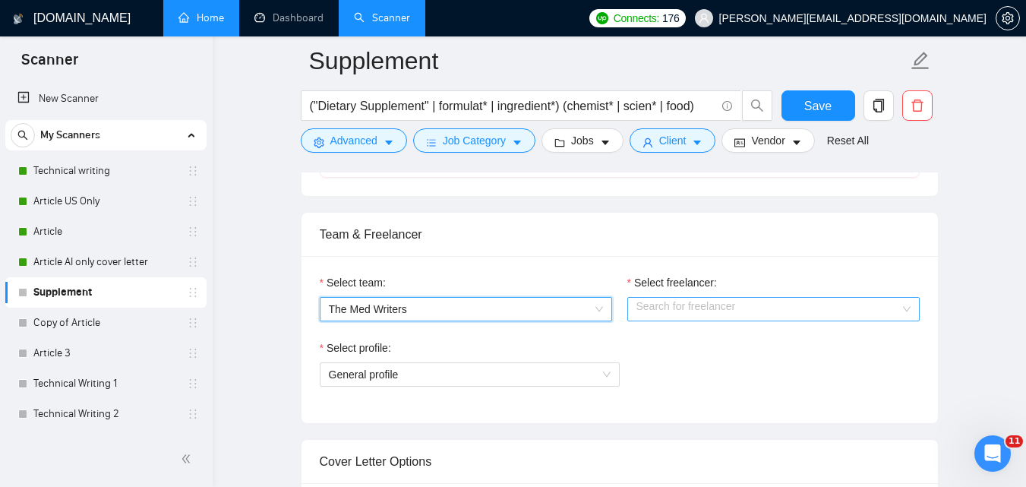
click at [673, 316] on input "Select freelancer:" at bounding box center [767, 309] width 263 height 23
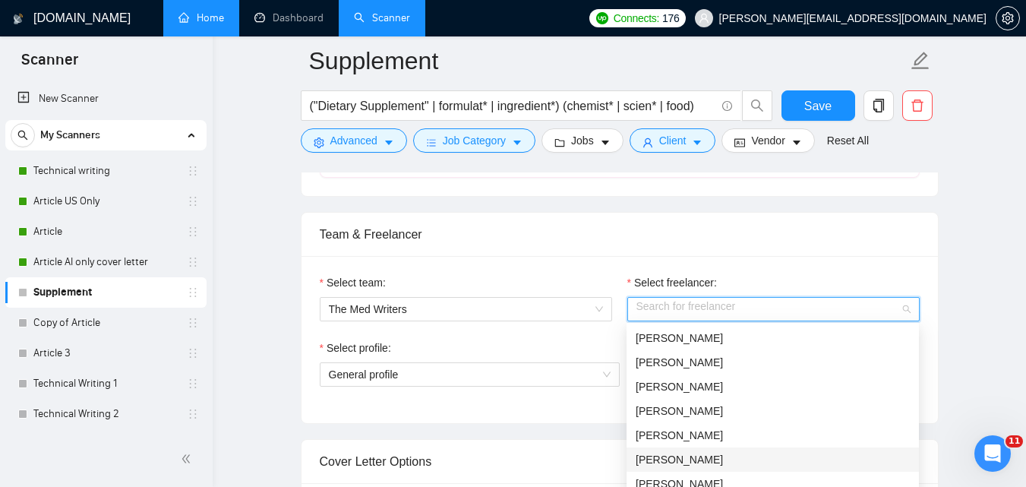
click at [674, 459] on div "[PERSON_NAME]" at bounding box center [773, 459] width 274 height 17
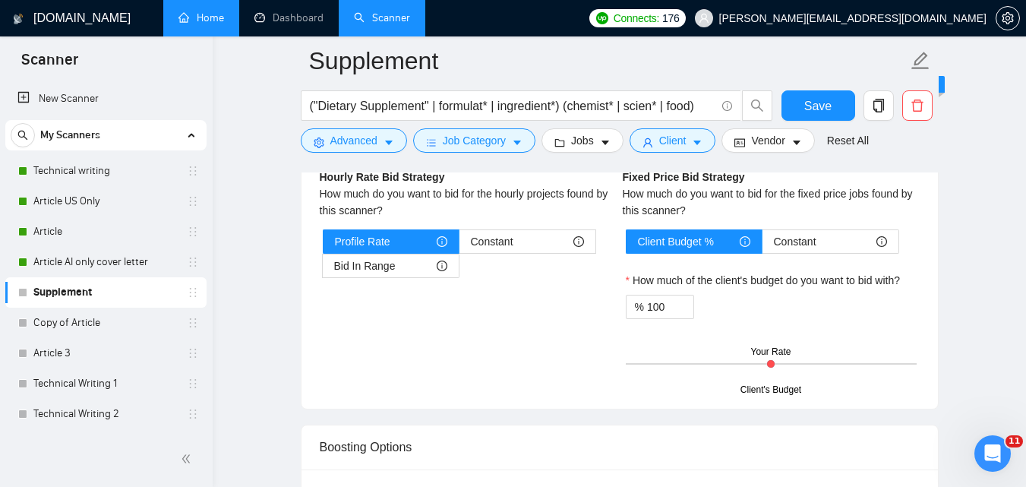
scroll to position [1802, 0]
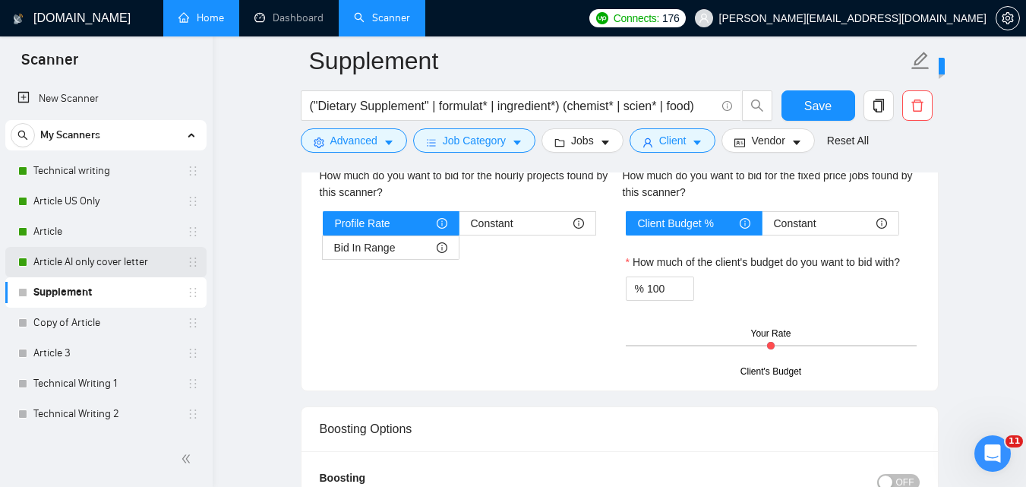
click at [89, 258] on link "Article AI only cover letter" at bounding box center [105, 262] width 144 height 30
click at [805, 103] on span "Save" at bounding box center [817, 105] width 27 height 19
click at [108, 262] on link "Article AI only cover letter" at bounding box center [105, 262] width 144 height 30
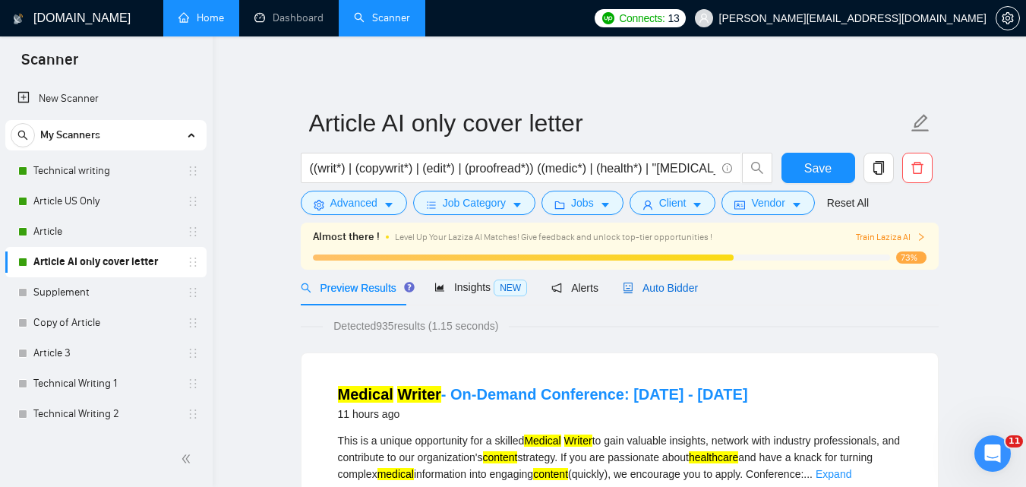
click at [641, 287] on span "Auto Bidder" at bounding box center [660, 288] width 75 height 12
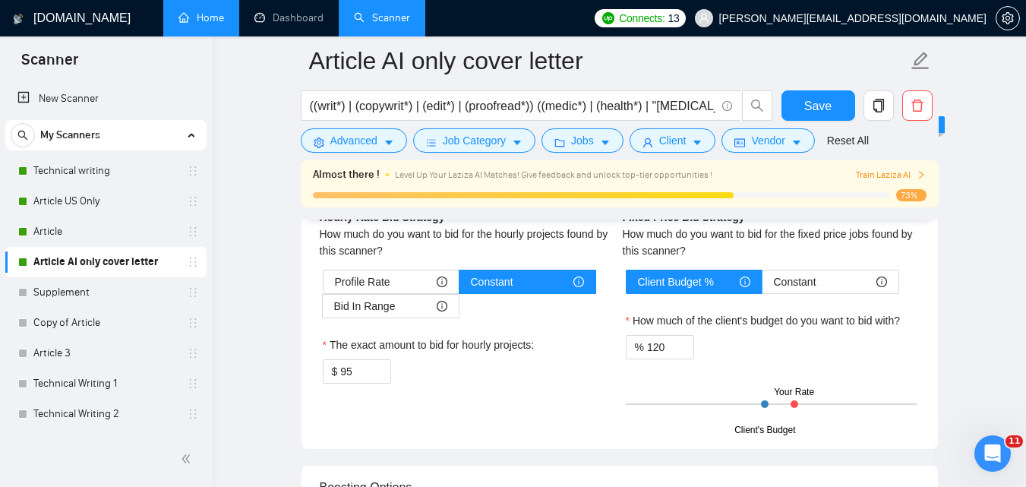
scroll to position [2427, 0]
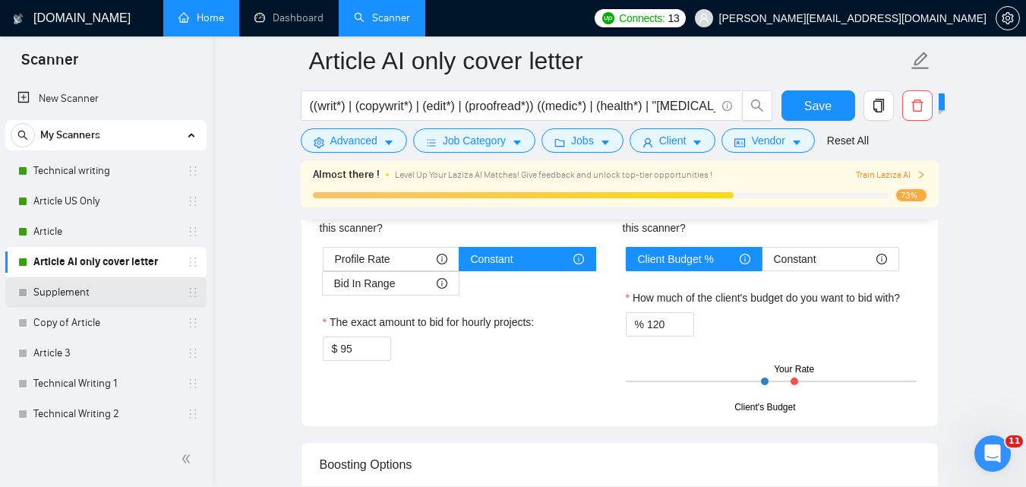
click at [100, 298] on link "Supplement" at bounding box center [105, 292] width 144 height 30
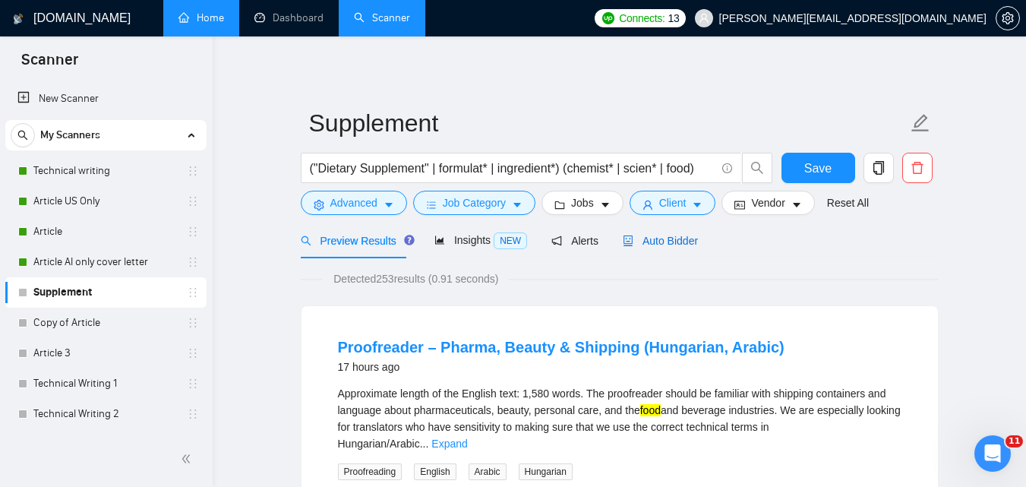
click at [630, 245] on span "Auto Bidder" at bounding box center [660, 241] width 75 height 12
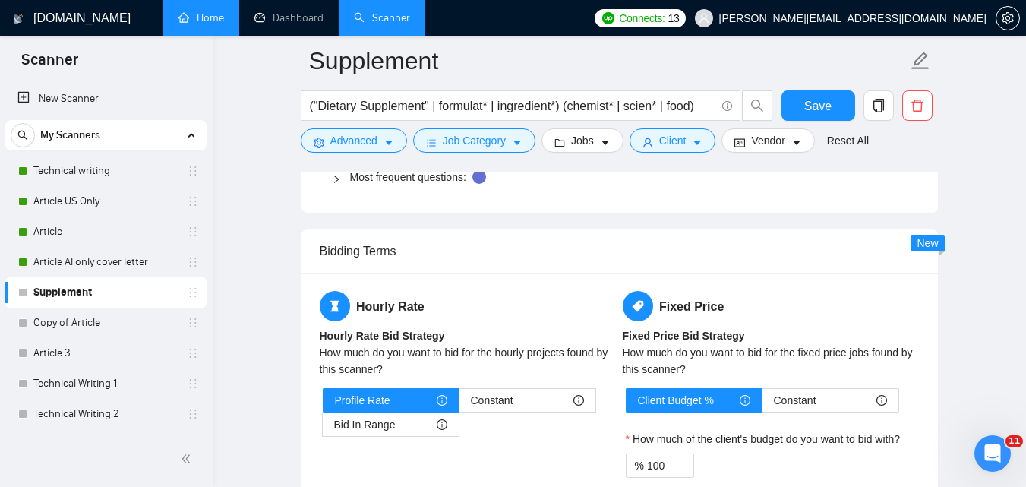
scroll to position [1726, 0]
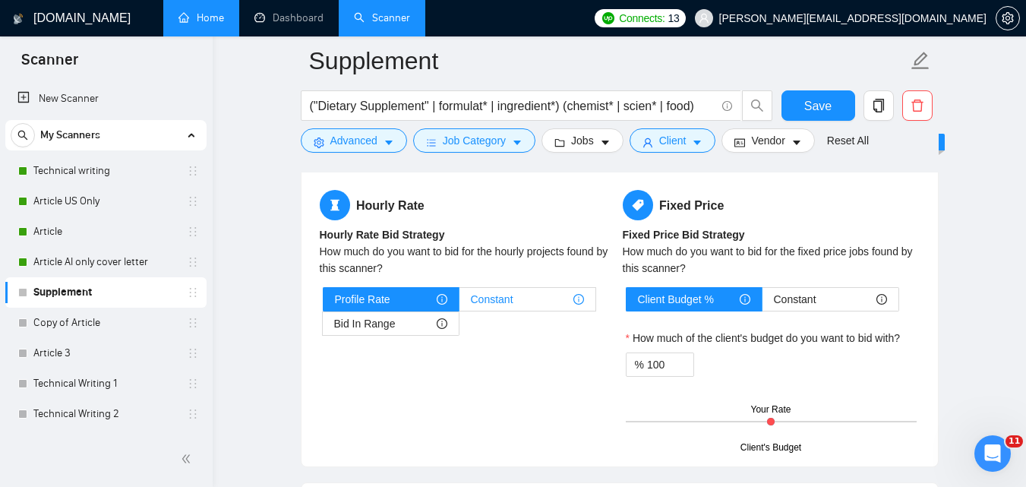
click at [528, 296] on div "Constant" at bounding box center [527, 299] width 113 height 23
click at [459, 303] on input "Constant" at bounding box center [459, 303] width 0 height 0
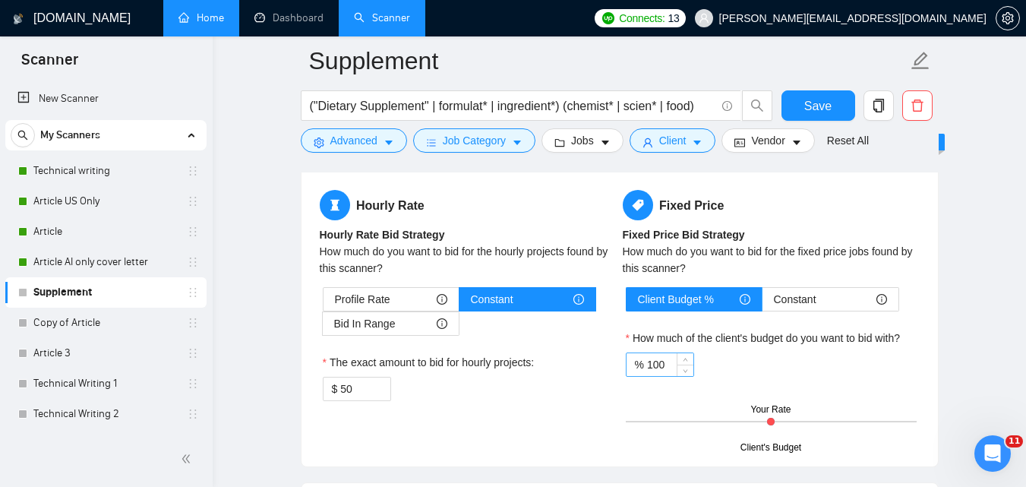
click at [660, 358] on input "100" at bounding box center [670, 364] width 46 height 23
click at [675, 369] on input "100" at bounding box center [670, 364] width 46 height 23
type input "120"
click at [488, 387] on div "$ 50" at bounding box center [468, 389] width 291 height 24
click at [374, 385] on span "Increase Value" at bounding box center [382, 384] width 17 height 14
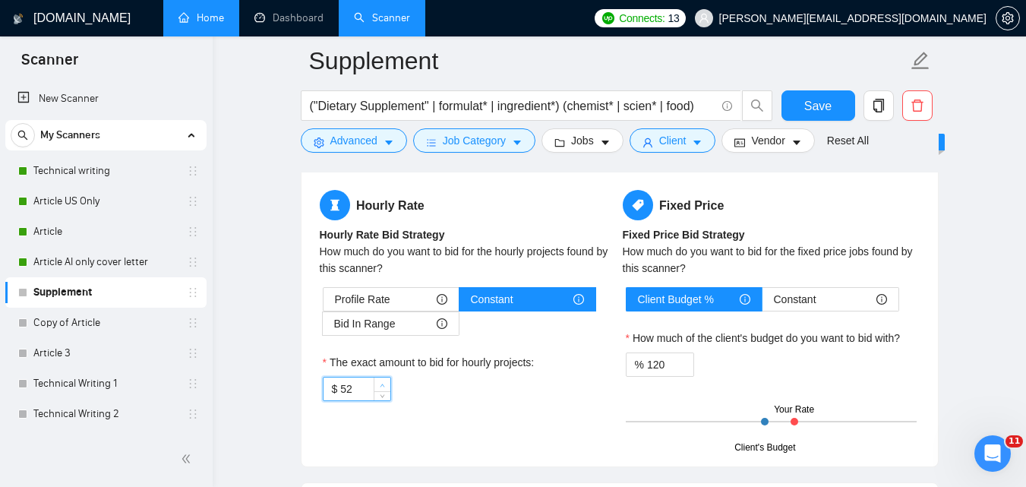
click at [374, 385] on span "Increase Value" at bounding box center [382, 384] width 17 height 14
click at [364, 386] on input "54" at bounding box center [364, 388] width 49 height 23
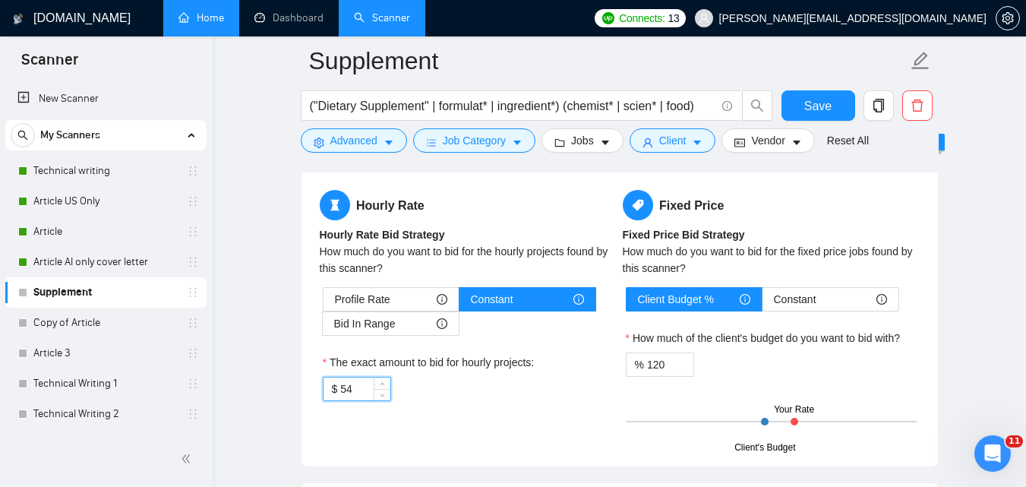
click at [364, 386] on input "54" at bounding box center [364, 388] width 49 height 23
type input "95"
click at [470, 396] on div "$ 95" at bounding box center [468, 389] width 291 height 24
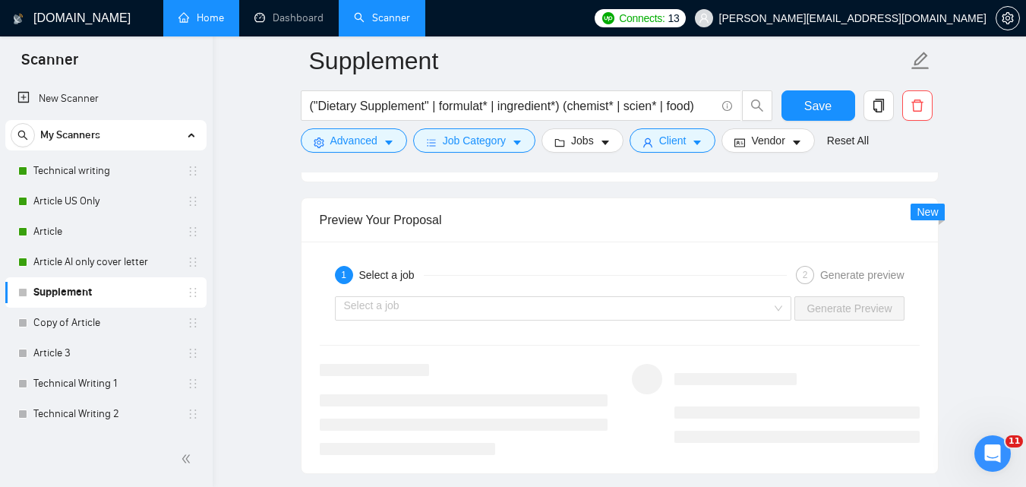
scroll to position [2140, 0]
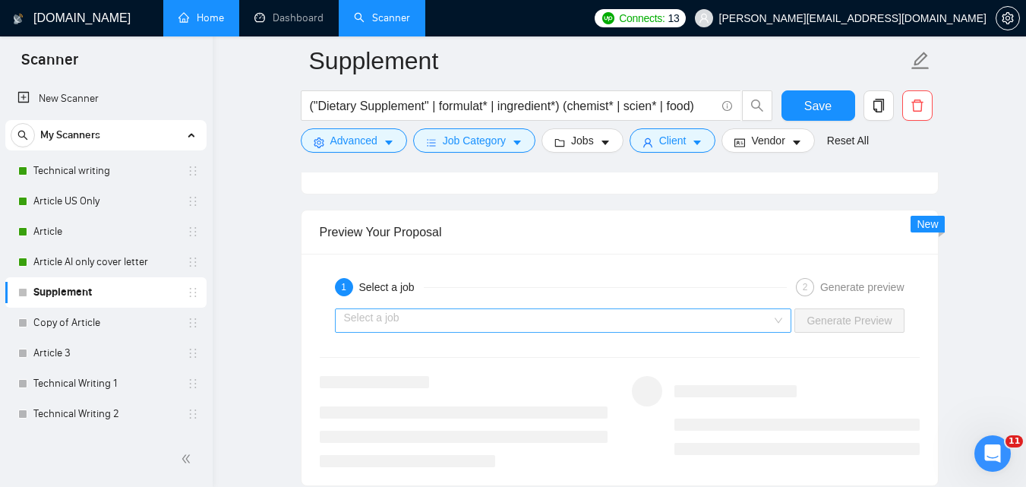
click at [659, 326] on input "search" at bounding box center [558, 320] width 428 height 23
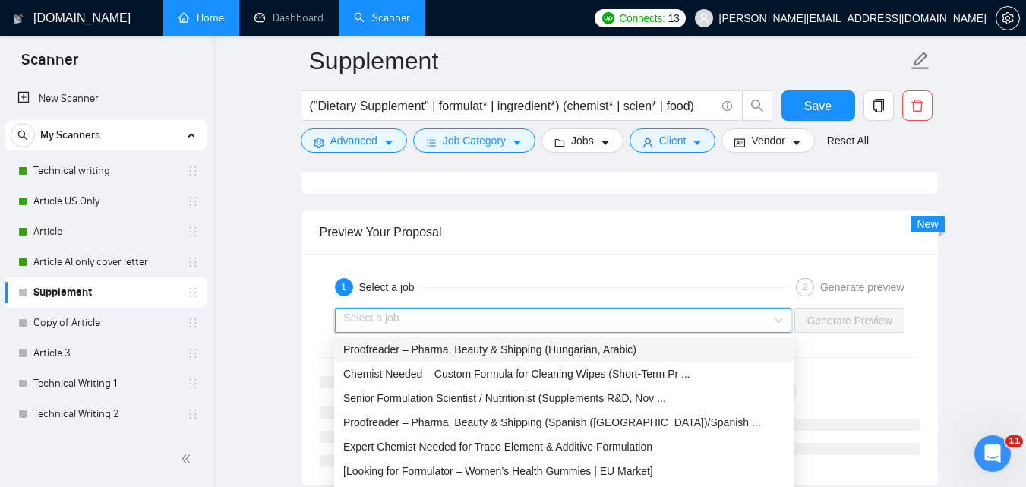
click at [604, 347] on span "Proofreader – Pharma, Beauty & Shipping (Hungarian, Arabic)" at bounding box center [489, 349] width 293 height 12
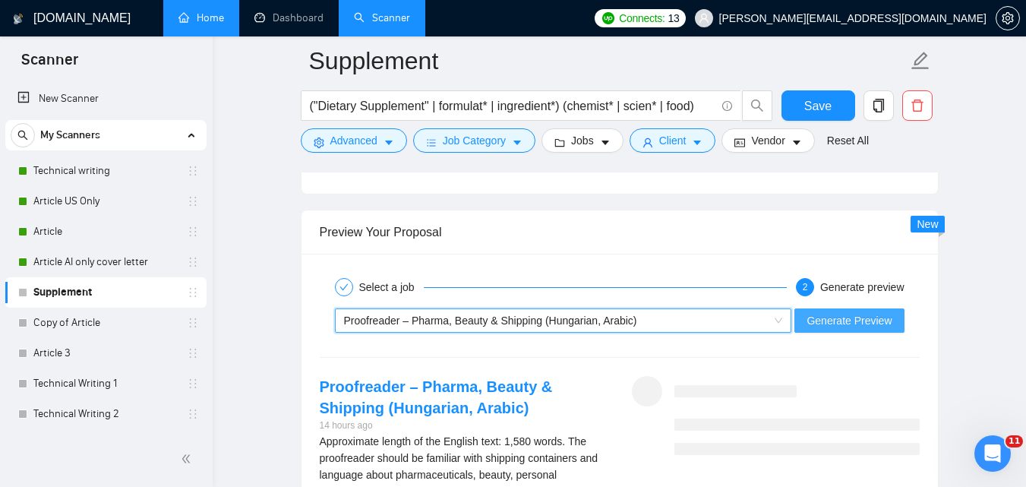
click at [824, 318] on span "Generate Preview" at bounding box center [848, 320] width 85 height 17
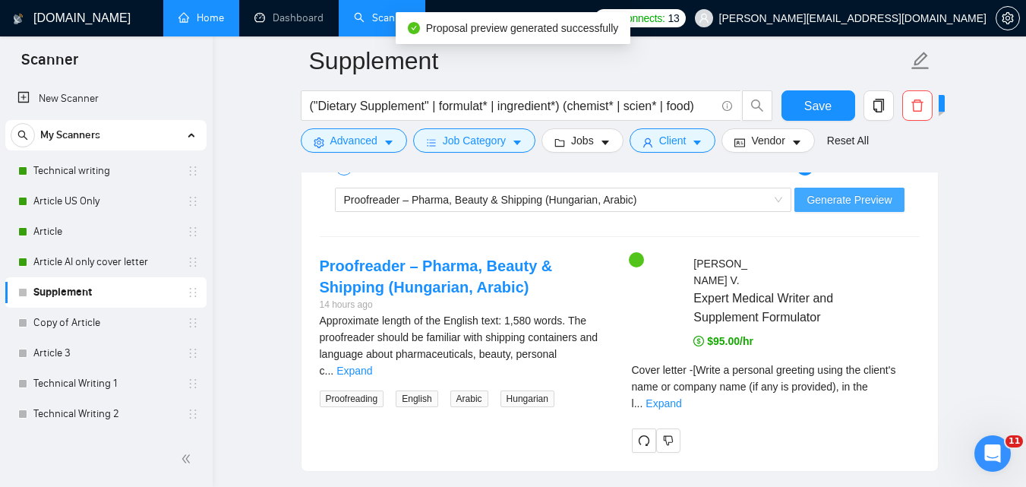
scroll to position [2279, 0]
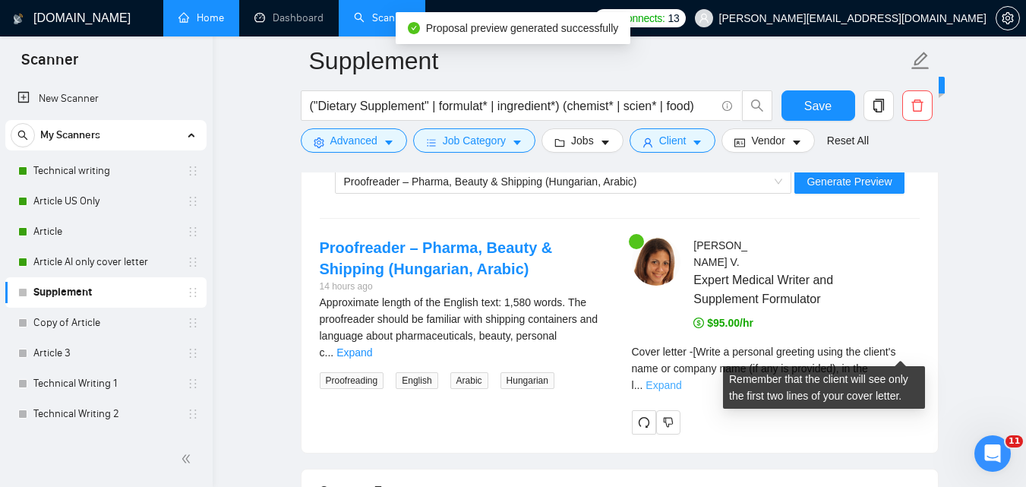
click at [681, 379] on link "Expand" at bounding box center [663, 385] width 36 height 12
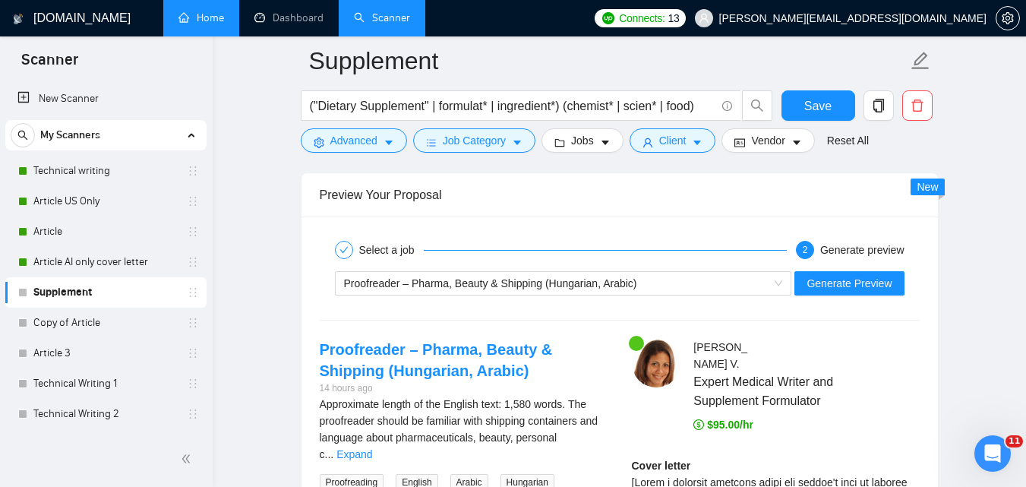
scroll to position [2170, 0]
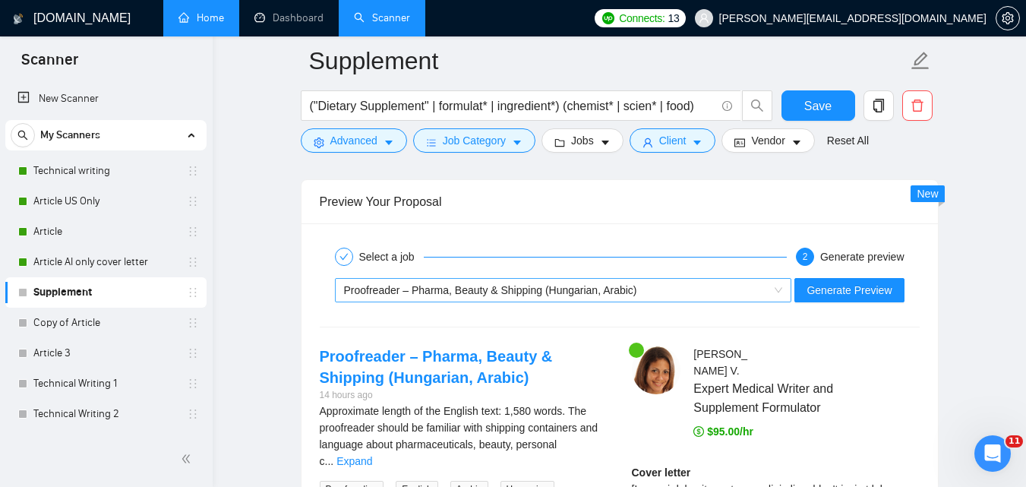
click at [535, 284] on span "Proofreader – Pharma, Beauty & Shipping (Hungarian, Arabic)" at bounding box center [490, 290] width 293 height 12
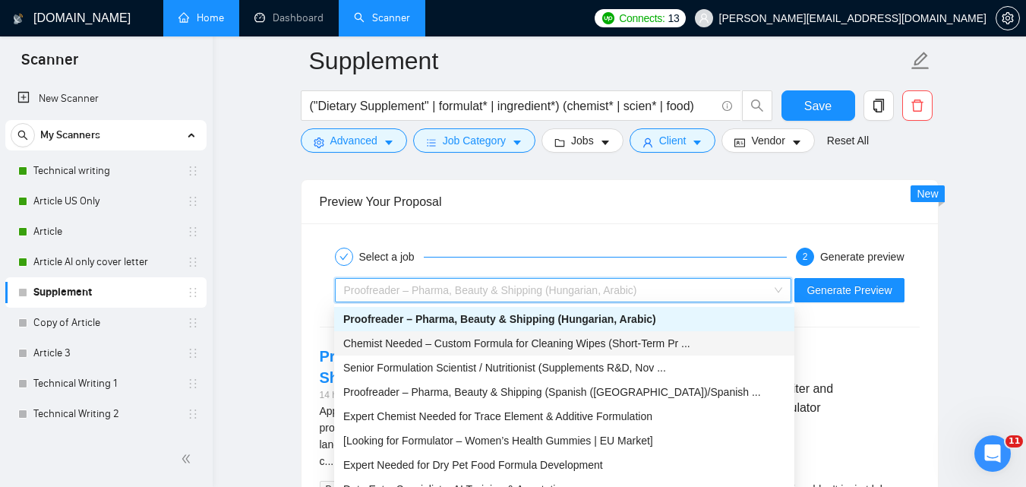
click at [529, 350] on div "Chemist Needed – Custom Formula for Cleaning Wipes (Short-Term Pr ..." at bounding box center [564, 343] width 442 height 17
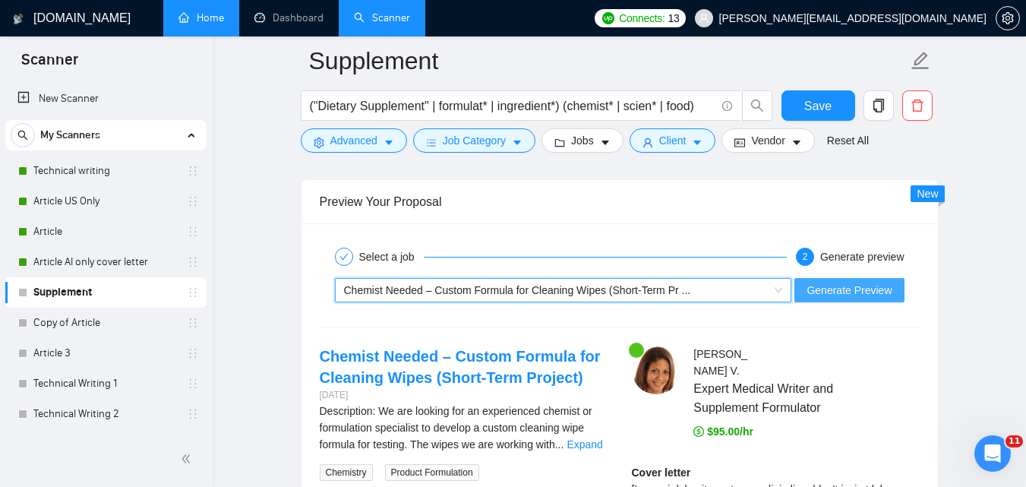
click at [829, 293] on span "Generate Preview" at bounding box center [848, 290] width 85 height 17
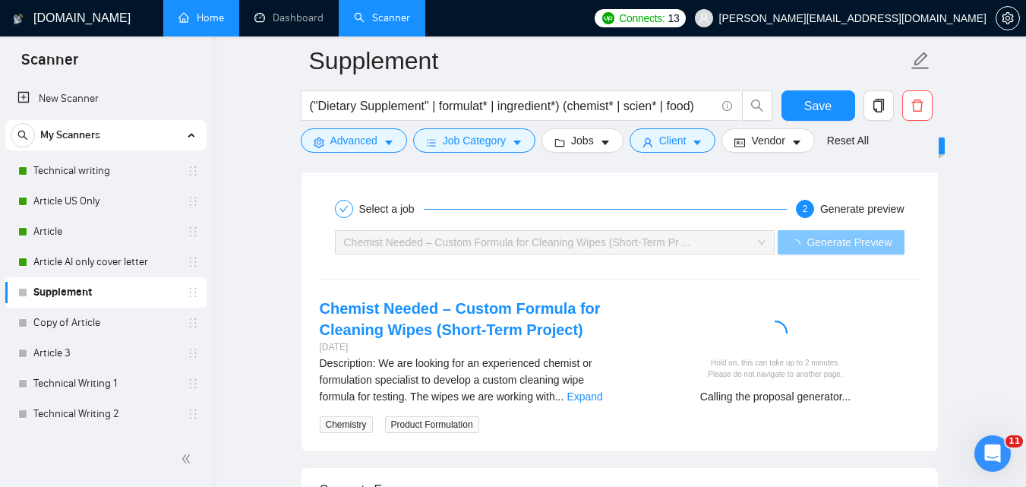
scroll to position [2320, 0]
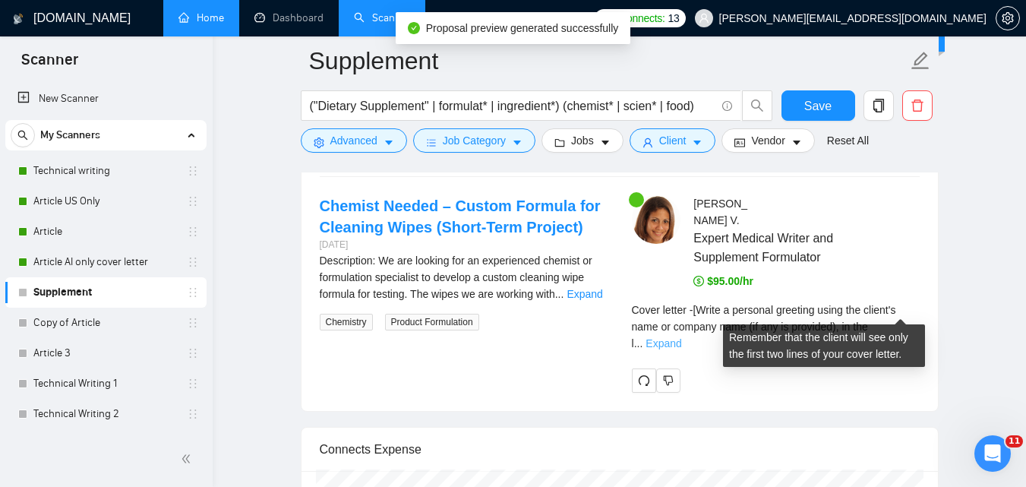
click at [681, 337] on link "Expand" at bounding box center [663, 343] width 36 height 12
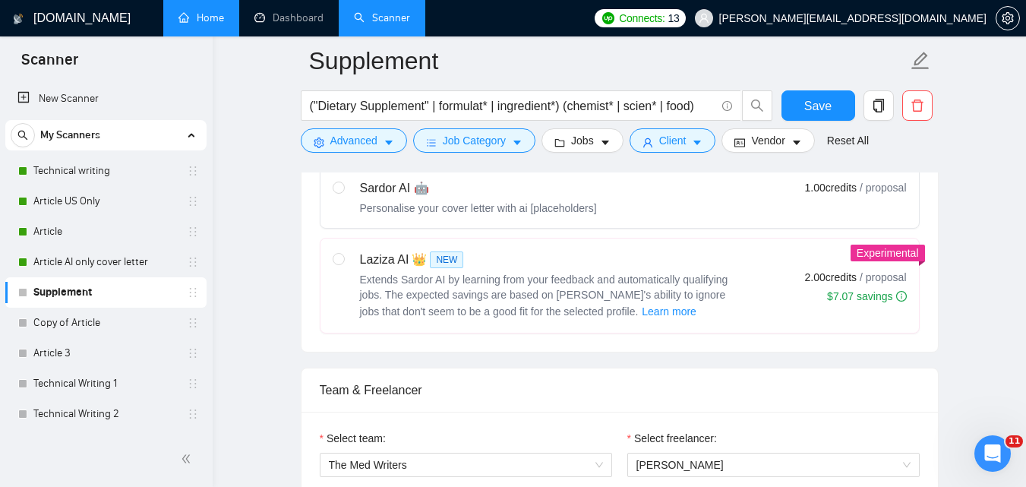
scroll to position [579, 0]
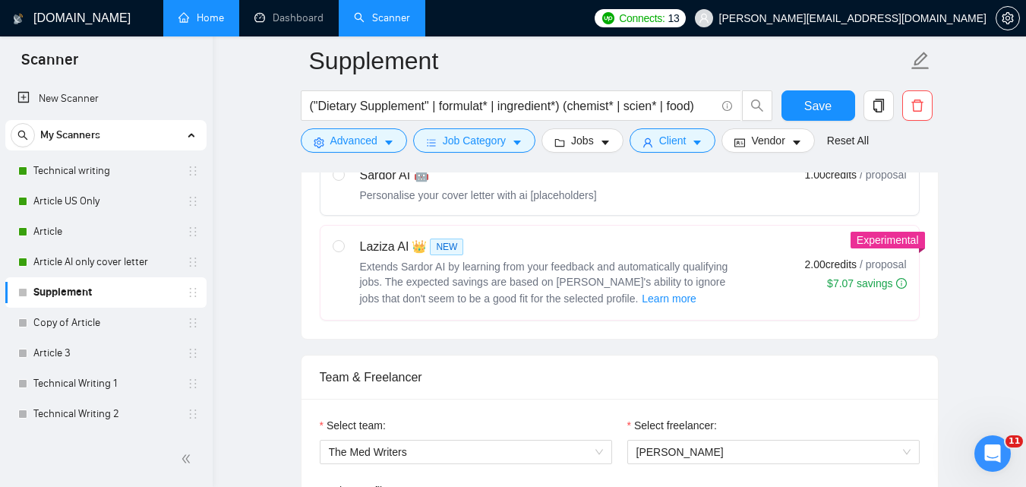
drag, startPoint x: 371, startPoint y: 241, endPoint x: 443, endPoint y: 243, distance: 72.9
click at [371, 242] on div "Laziza AI 👑 NEW" at bounding box center [550, 247] width 380 height 18
click at [343, 242] on input "radio" at bounding box center [338, 245] width 11 height 11
radio input "true"
radio input "false"
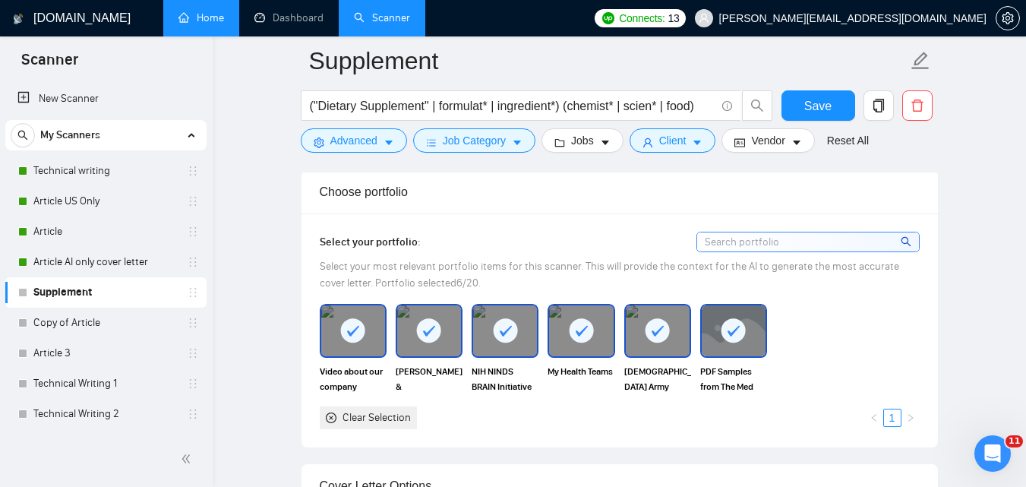
scroll to position [1327, 0]
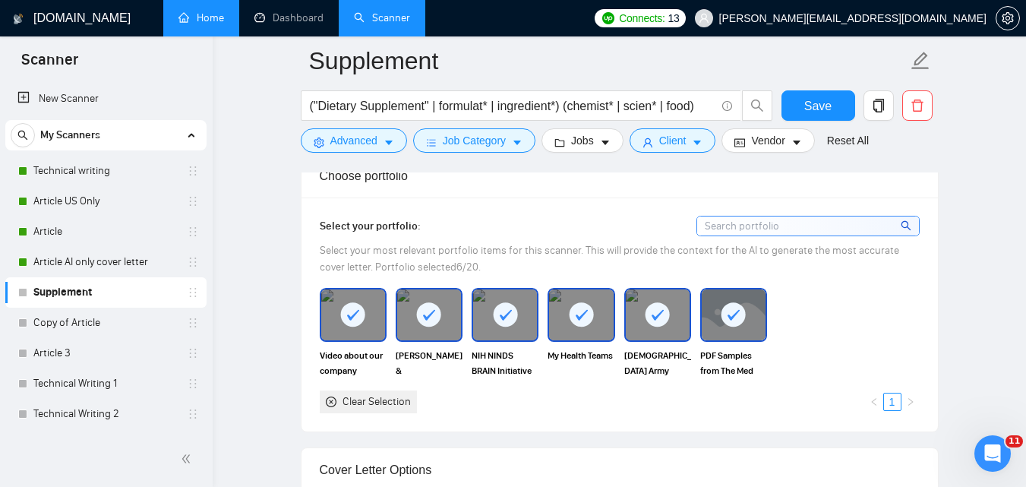
click at [350, 314] on rect at bounding box center [353, 314] width 24 height 24
click at [416, 317] on icon at bounding box center [428, 314] width 25 height 25
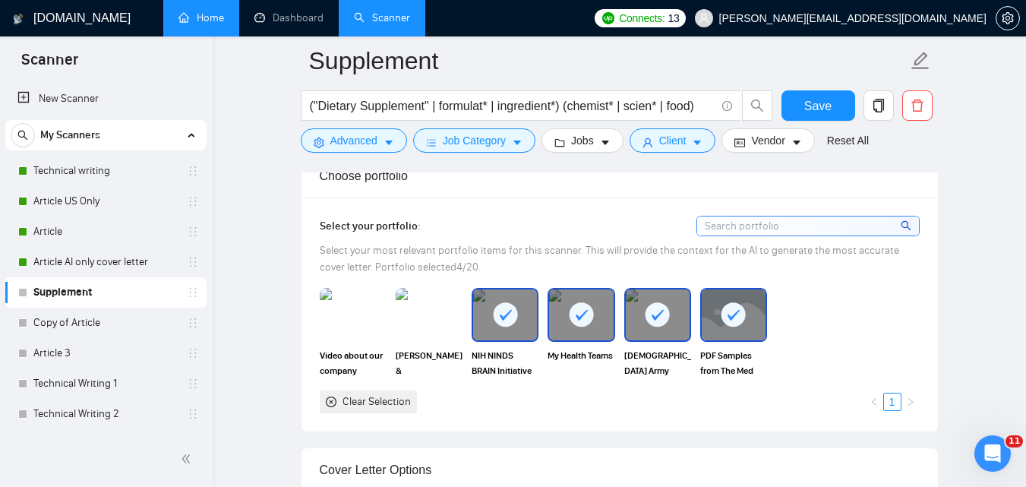
click at [504, 314] on rect at bounding box center [505, 314] width 24 height 24
click at [590, 316] on rect at bounding box center [581, 314] width 24 height 24
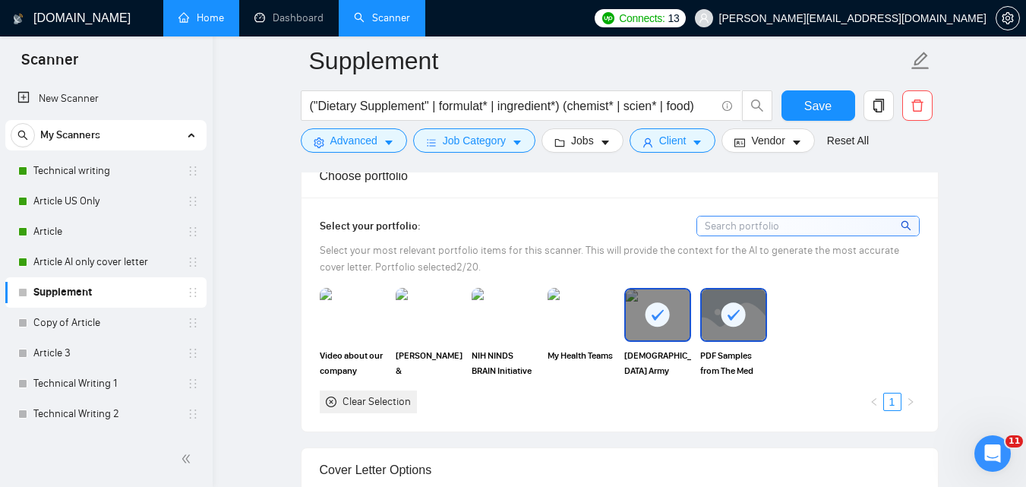
click at [663, 316] on rect at bounding box center [657, 314] width 24 height 24
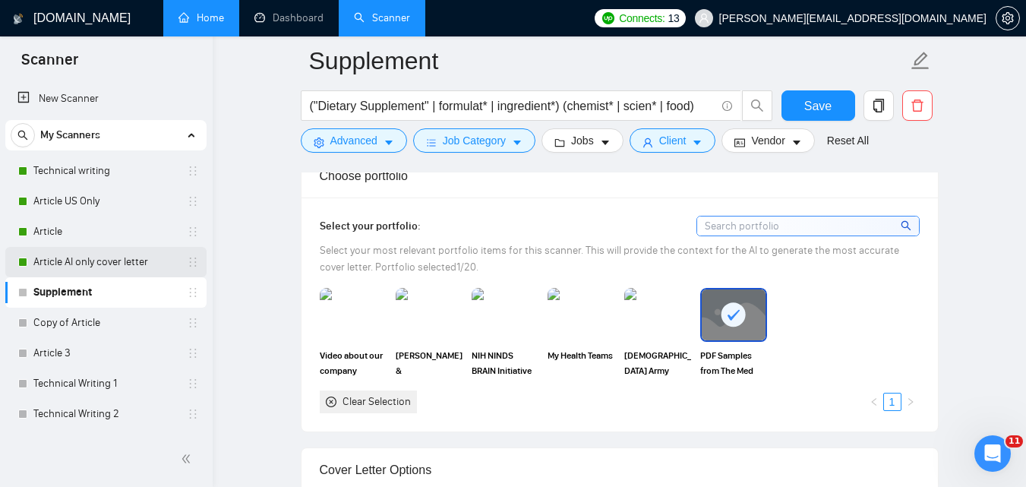
click at [114, 265] on link "Article AI only cover letter" at bounding box center [105, 262] width 144 height 30
click at [802, 97] on button "Save" at bounding box center [818, 105] width 74 height 30
click at [99, 257] on link "Article AI only cover letter" at bounding box center [105, 262] width 144 height 30
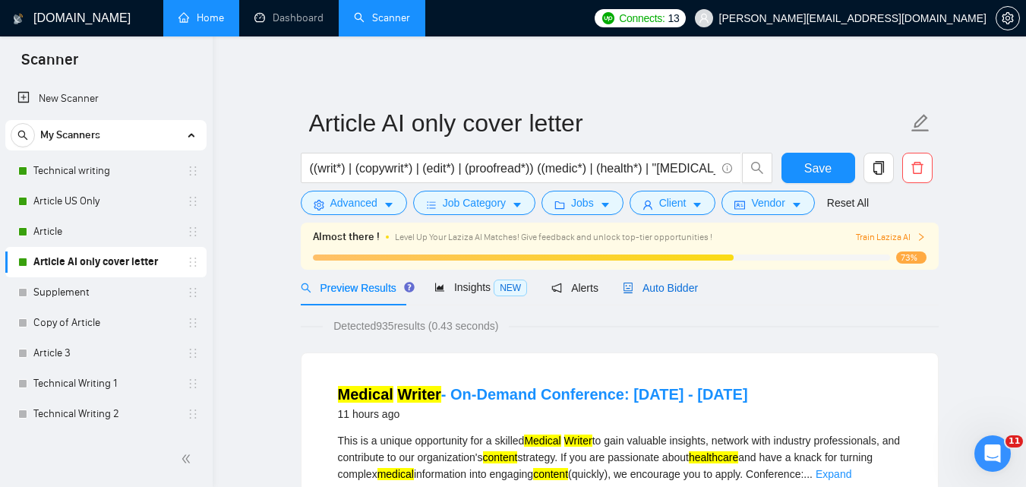
click at [632, 279] on div "Auto Bidder" at bounding box center [660, 287] width 75 height 17
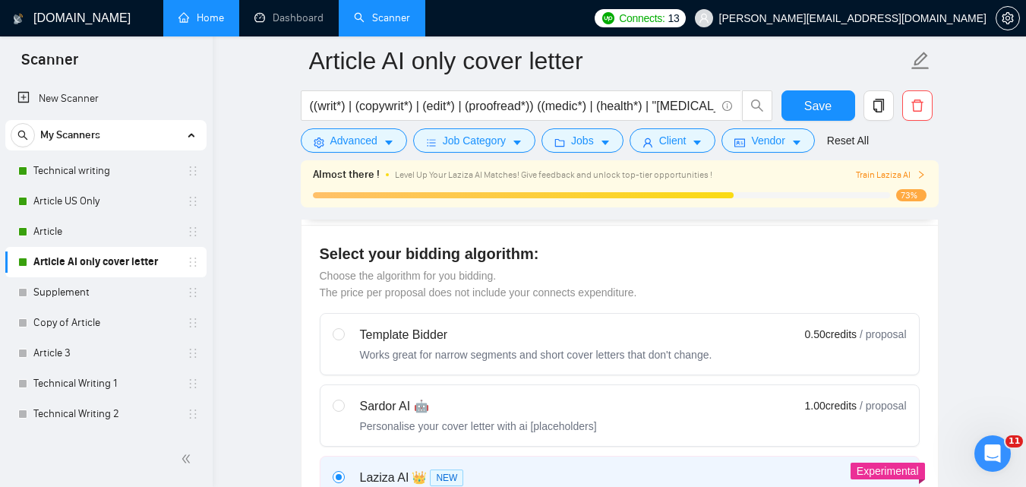
scroll to position [365, 0]
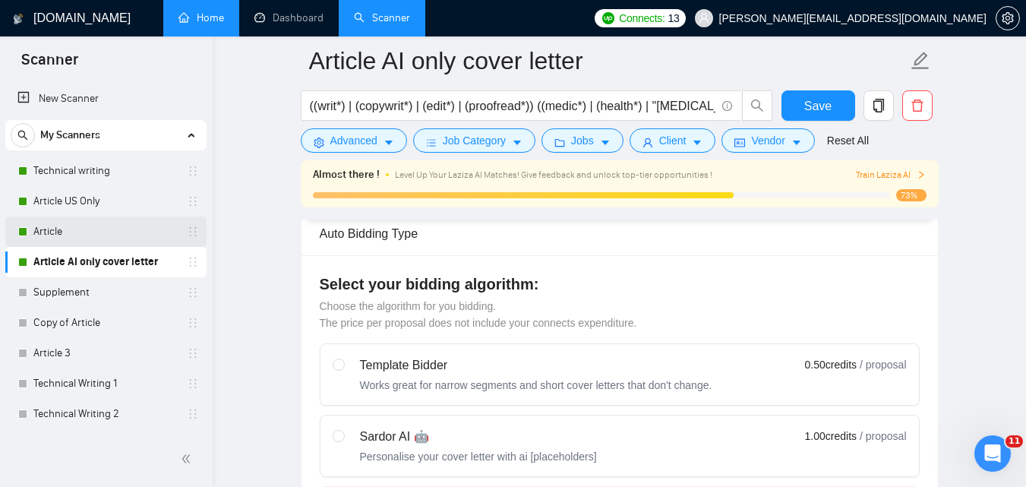
click at [70, 241] on link "Article" at bounding box center [105, 231] width 144 height 30
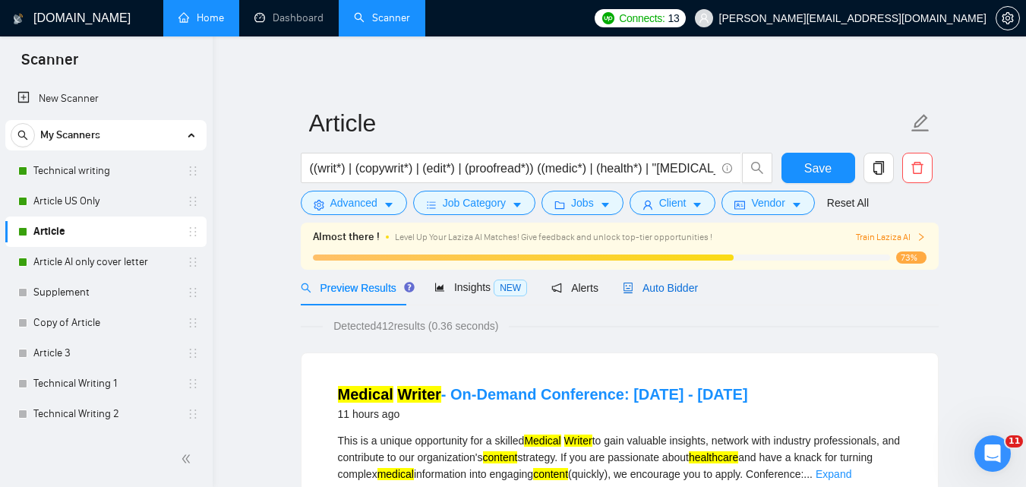
click at [664, 282] on span "Auto Bidder" at bounding box center [660, 288] width 75 height 12
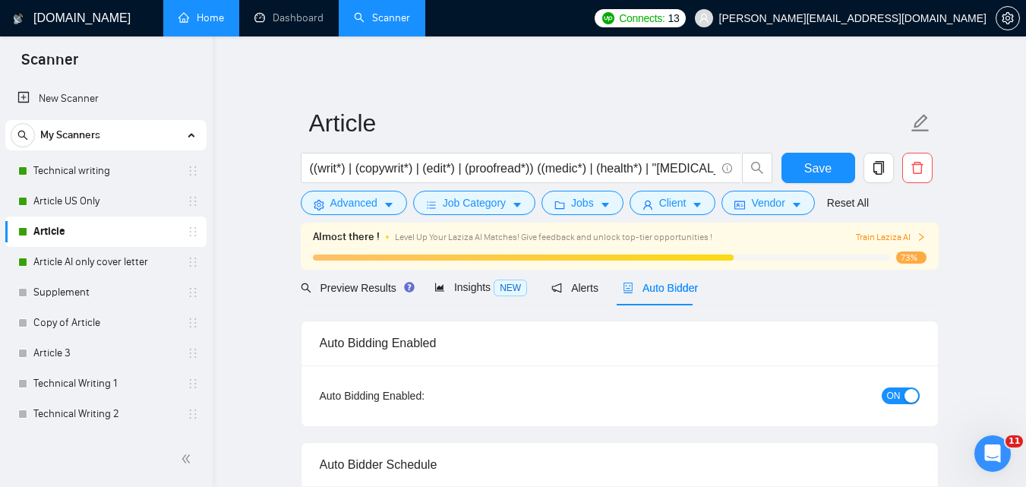
checkbox input "true"
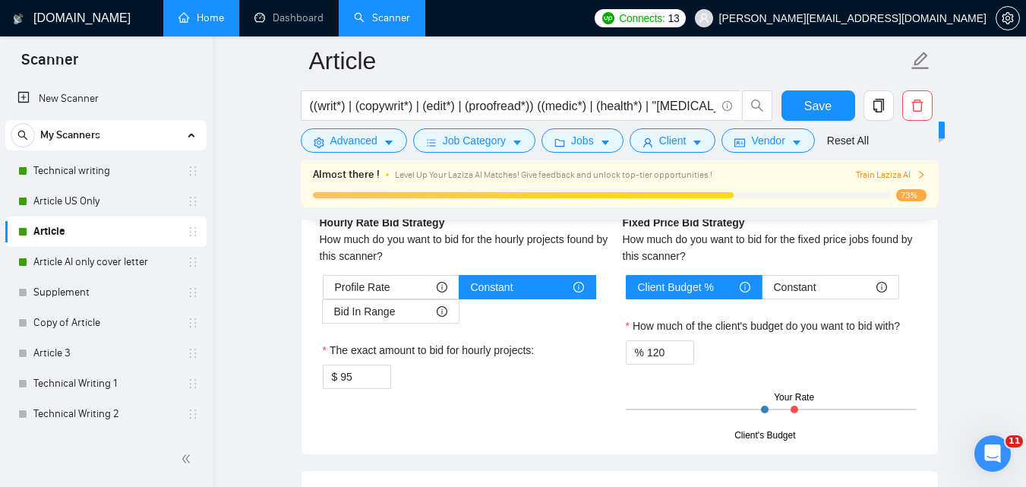
scroll to position [2343, 0]
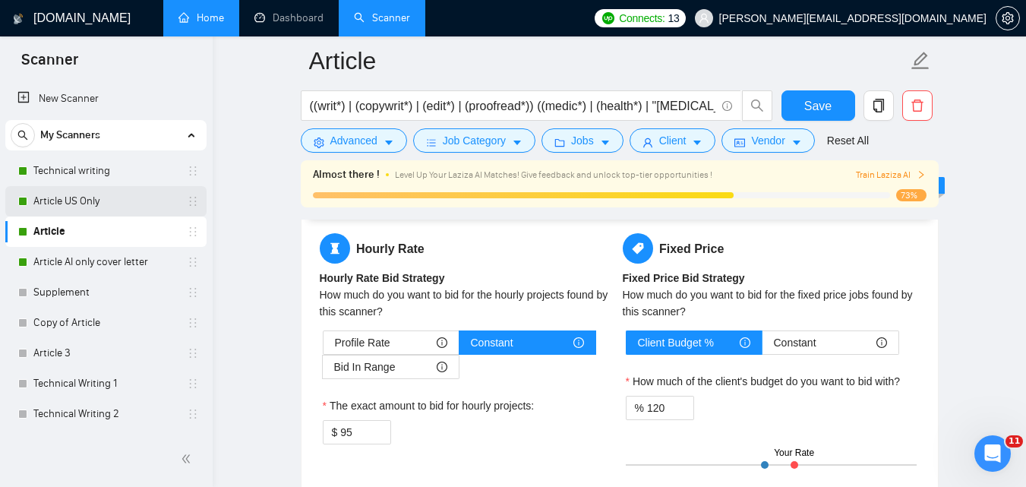
click at [110, 210] on link "Article US Only" at bounding box center [105, 201] width 144 height 30
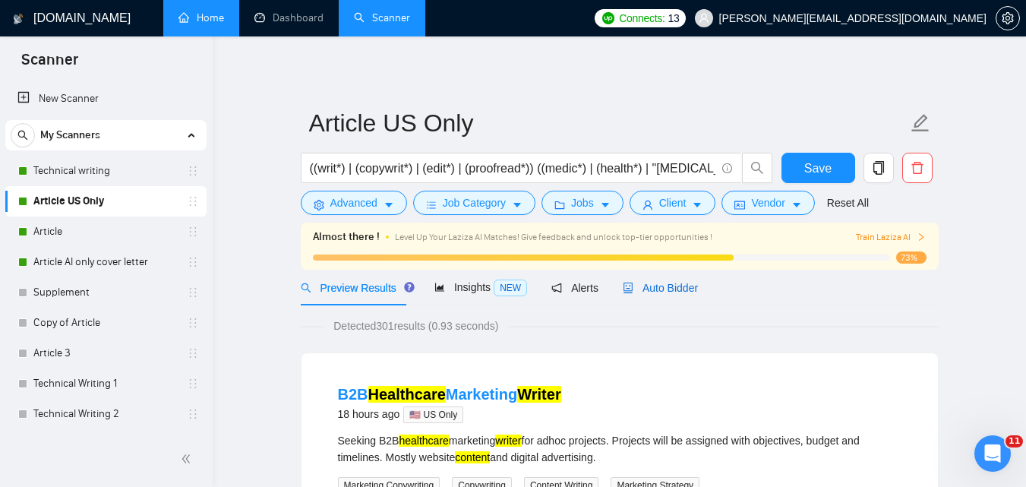
click at [623, 285] on icon "robot" at bounding box center [627, 287] width 9 height 11
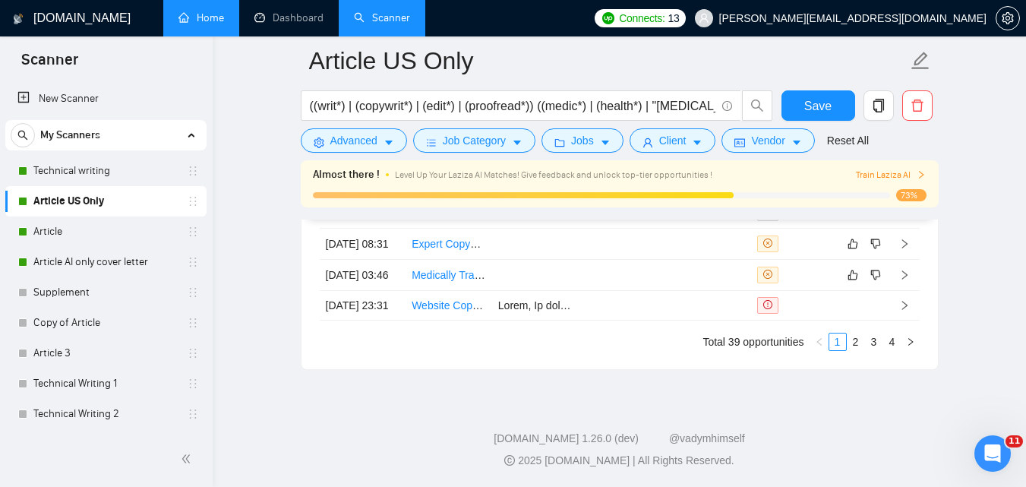
scroll to position [4130, 0]
click at [98, 166] on link "Technical writing" at bounding box center [105, 171] width 144 height 30
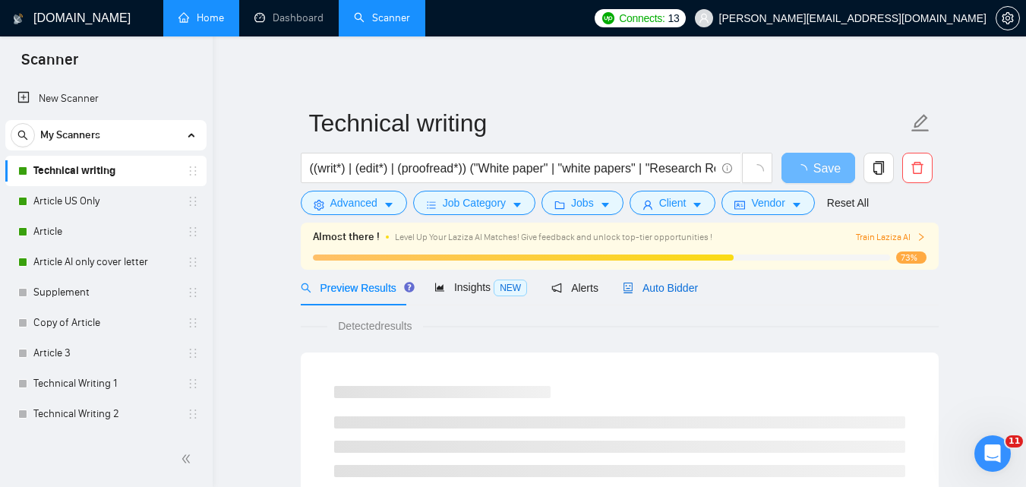
click at [662, 293] on span "Auto Bidder" at bounding box center [660, 288] width 75 height 12
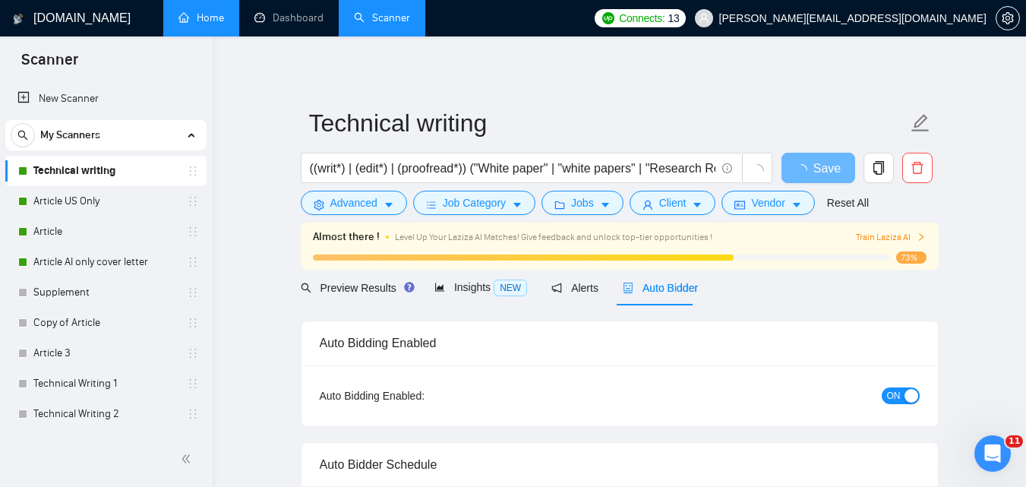
checkbox input "true"
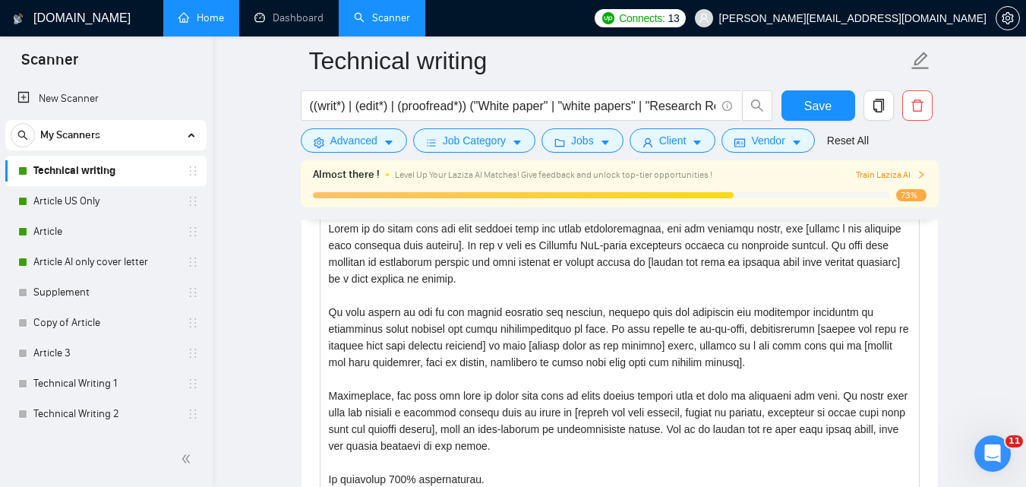
scroll to position [1722, 0]
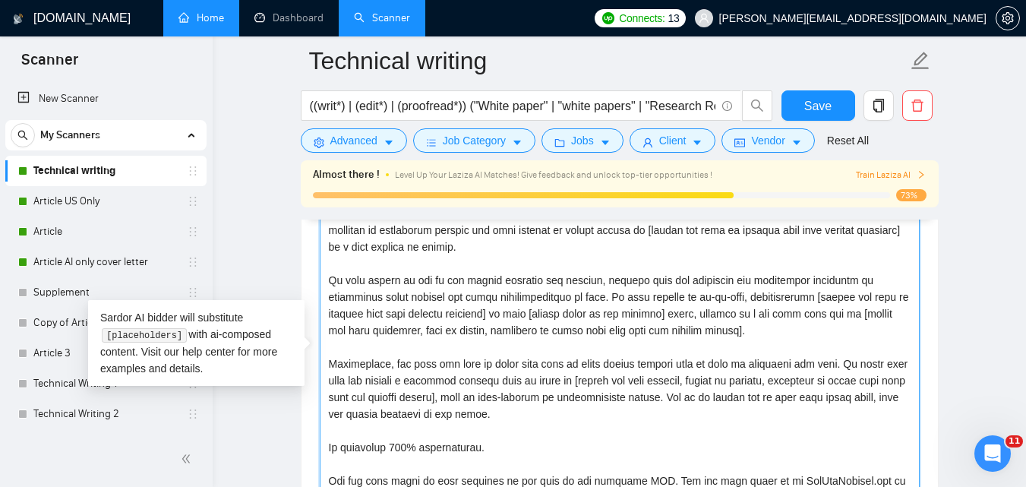
drag, startPoint x: 677, startPoint y: 238, endPoint x: 1036, endPoint y: 241, distance: 359.9
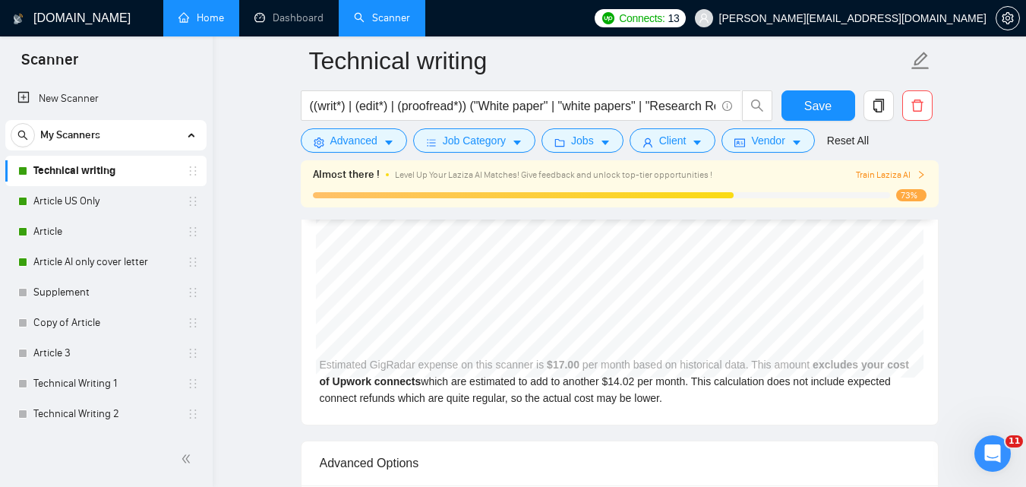
scroll to position [3199, 0]
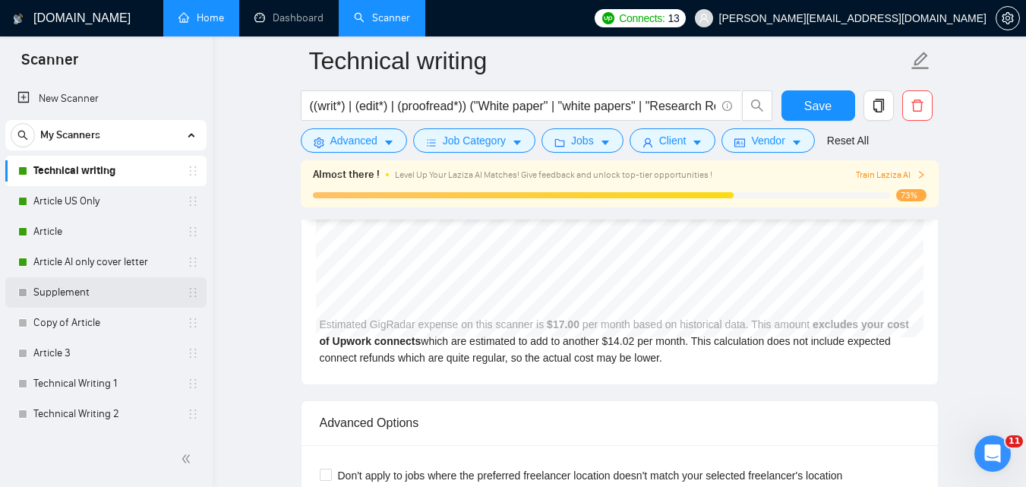
click at [61, 292] on link "Supplement" at bounding box center [105, 292] width 144 height 30
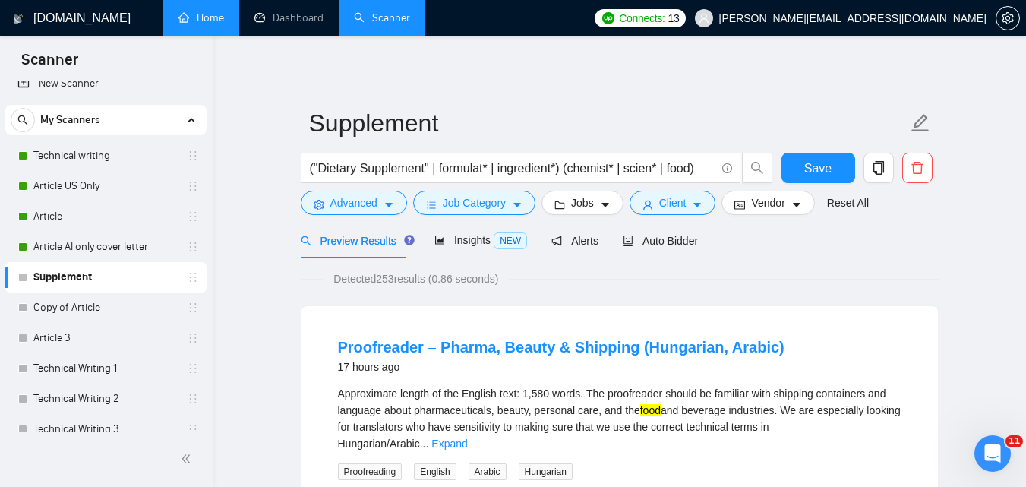
scroll to position [6, 0]
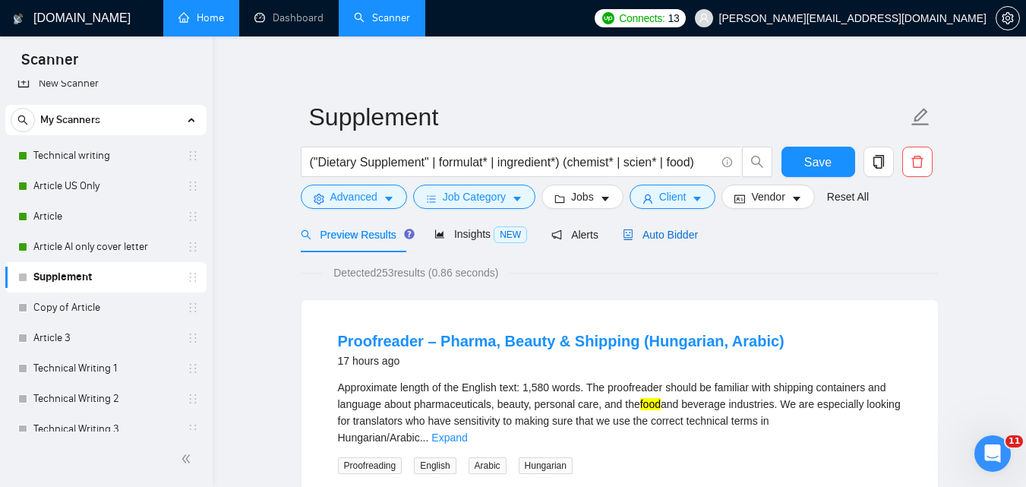
click at [666, 238] on span "Auto Bidder" at bounding box center [660, 235] width 75 height 12
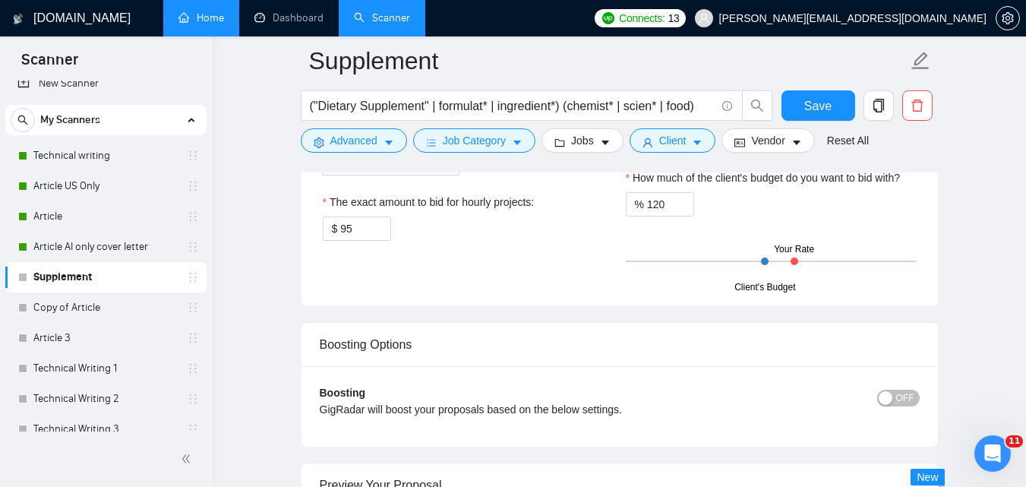
scroll to position [2674, 0]
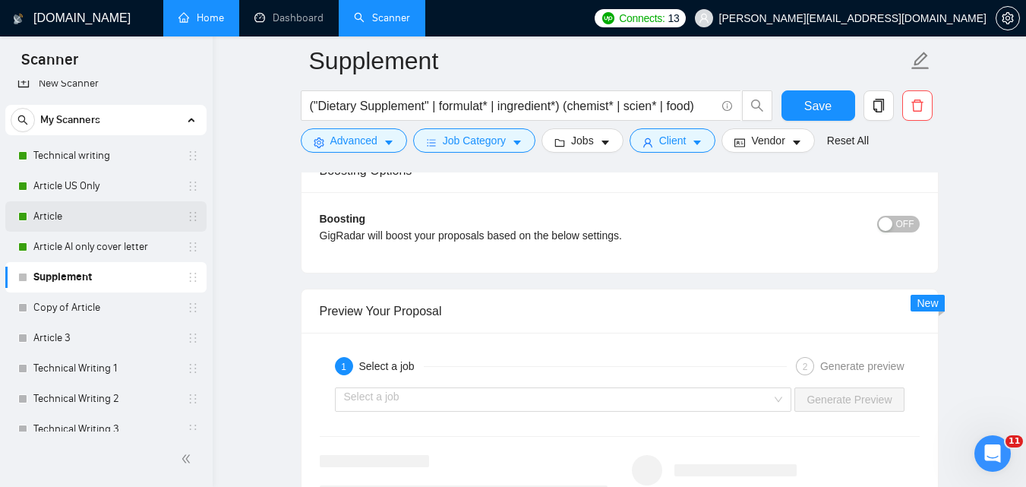
click at [87, 216] on link "Article" at bounding box center [105, 216] width 144 height 30
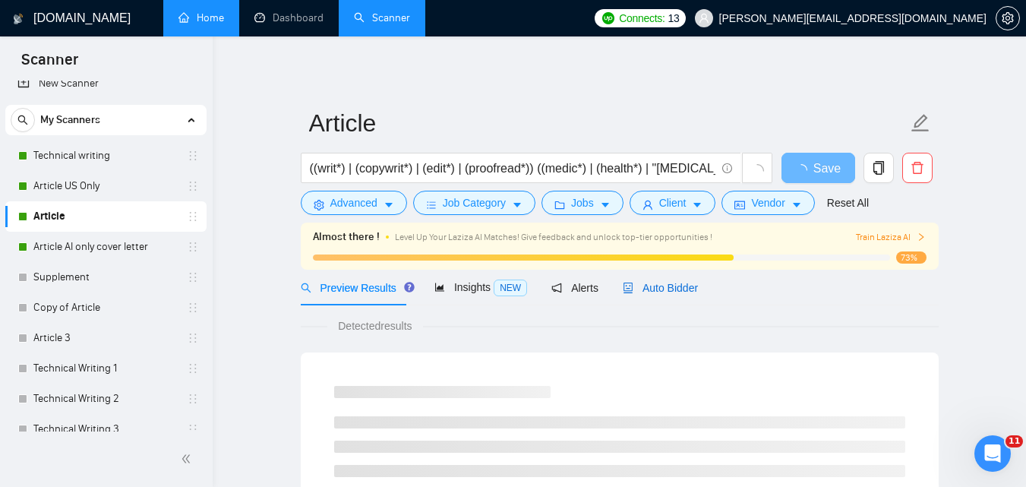
click at [650, 294] on span "Auto Bidder" at bounding box center [660, 288] width 75 height 12
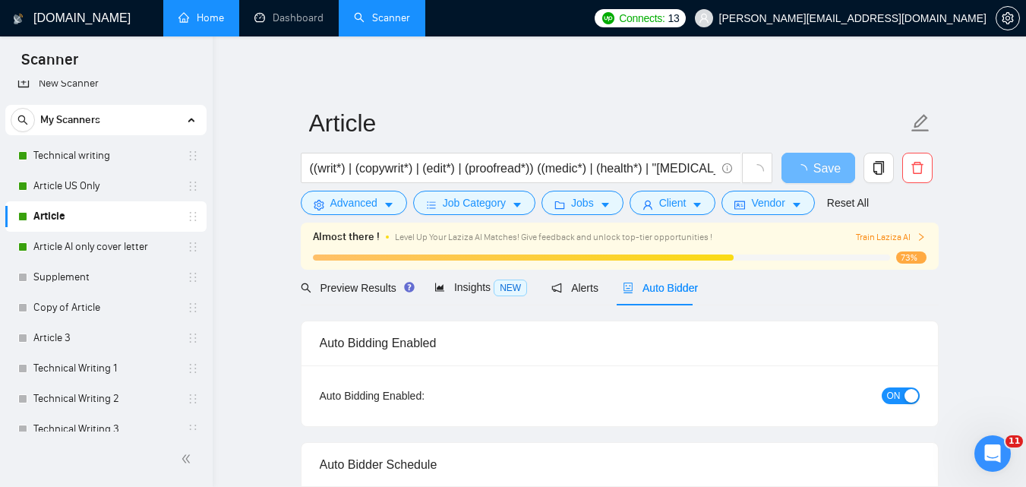
checkbox input "true"
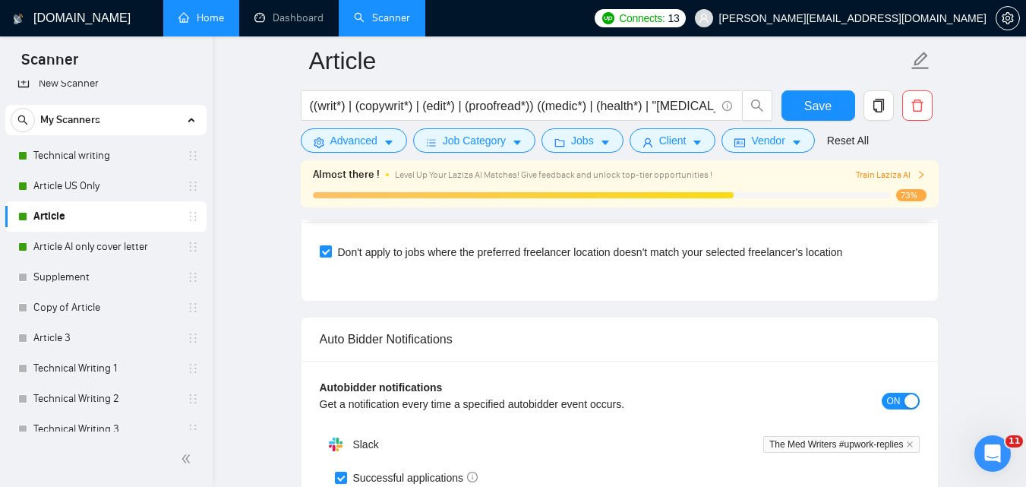
scroll to position [4334, 0]
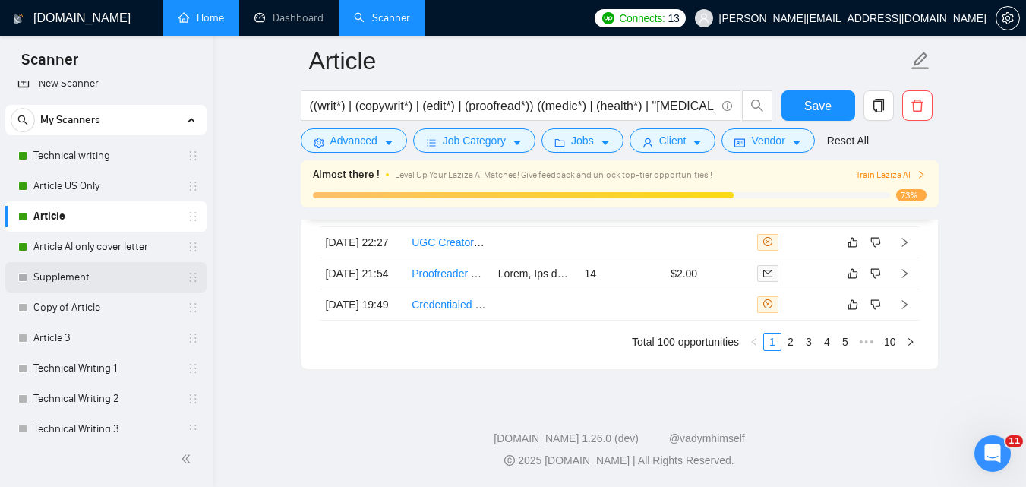
click at [100, 279] on link "Supplement" at bounding box center [105, 277] width 144 height 30
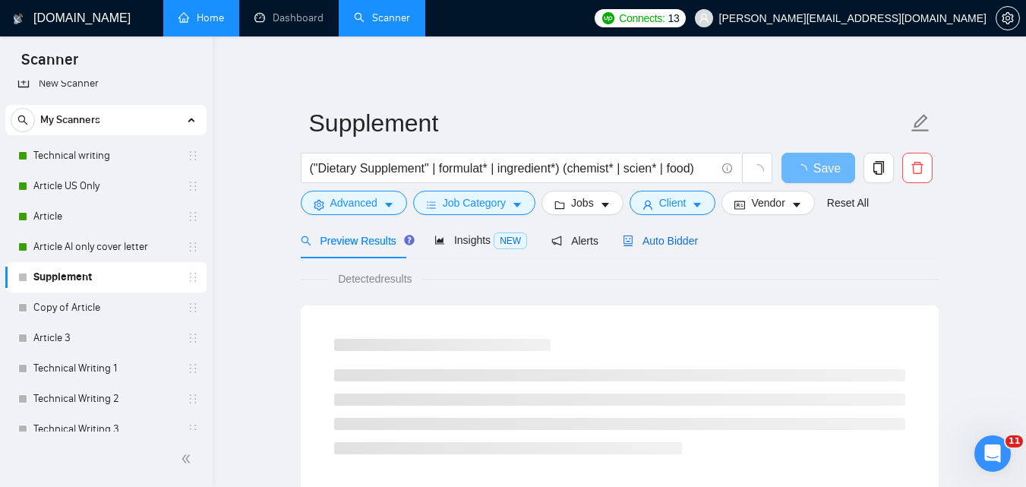
click at [655, 238] on span "Auto Bidder" at bounding box center [660, 241] width 75 height 12
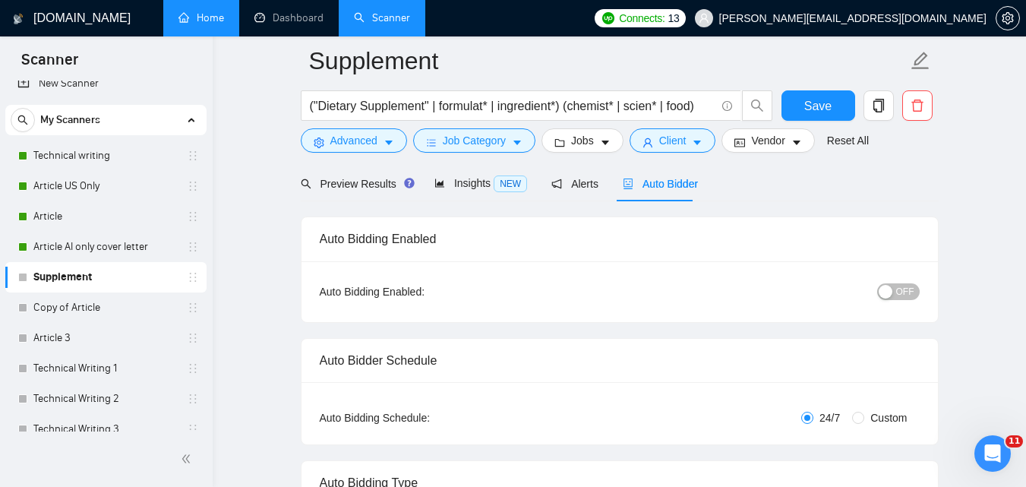
scroll to position [111, 0]
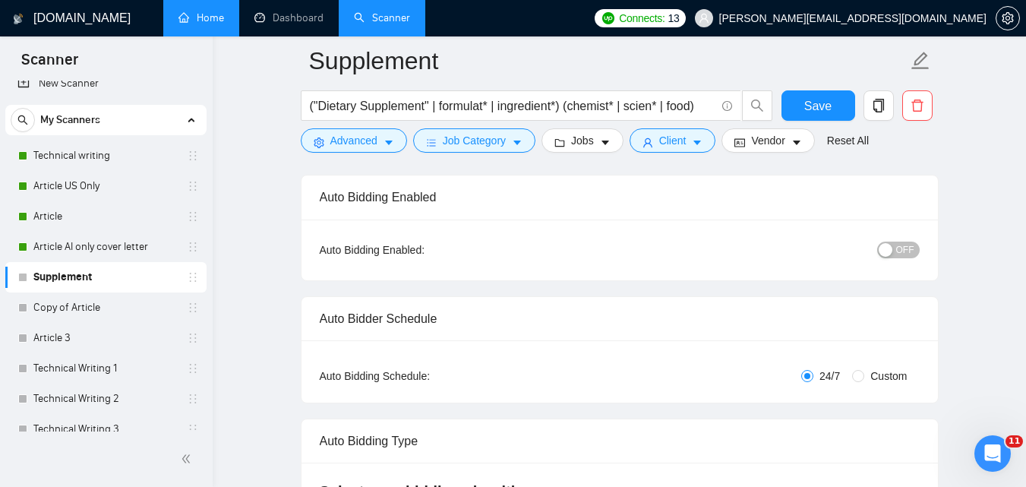
click at [909, 246] on span "OFF" at bounding box center [905, 249] width 18 height 17
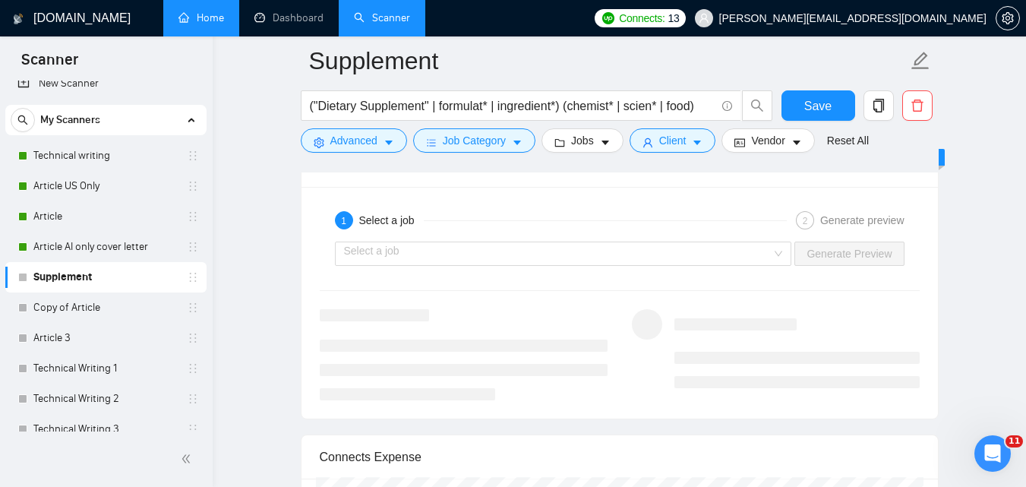
scroll to position [2771, 0]
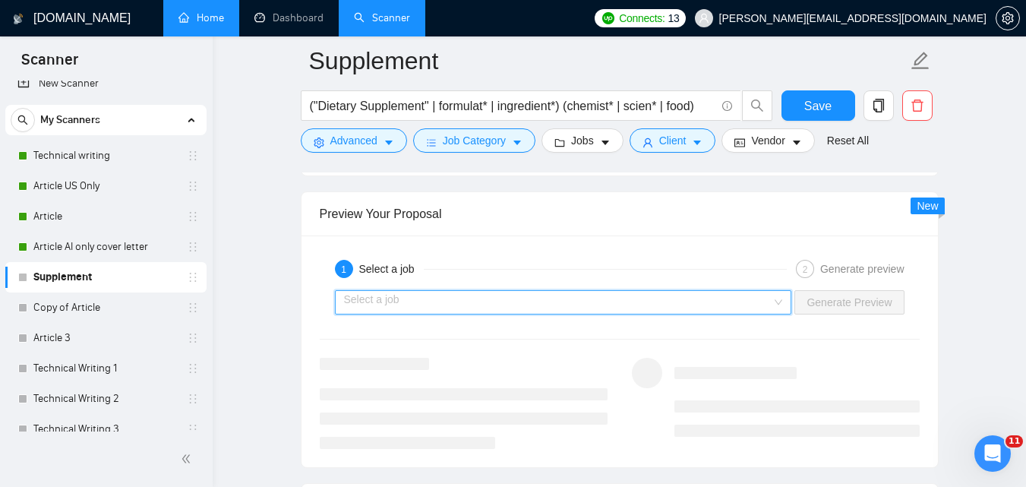
click at [666, 301] on input "search" at bounding box center [558, 302] width 428 height 23
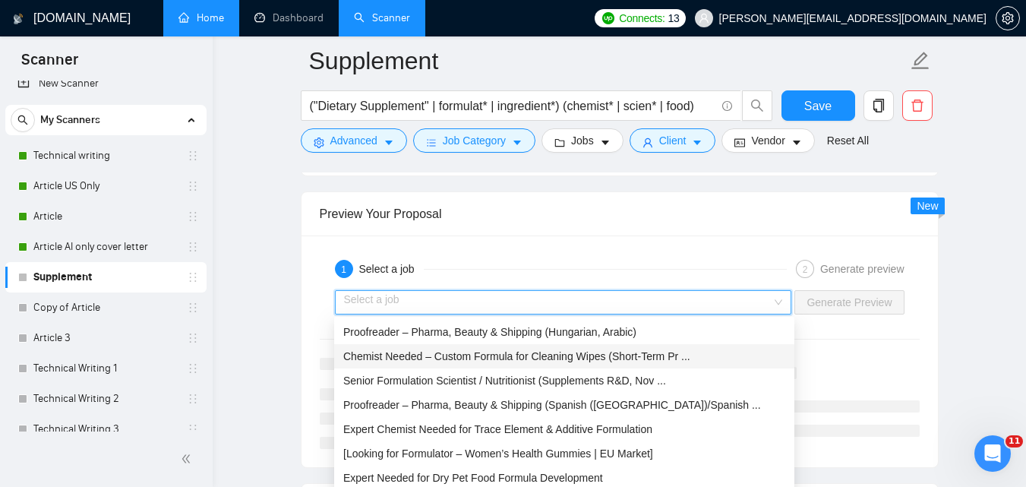
click at [527, 358] on span "Chemist Needed – Custom Formula for Cleaning Wipes (Short-Term Pr ..." at bounding box center [516, 356] width 347 height 12
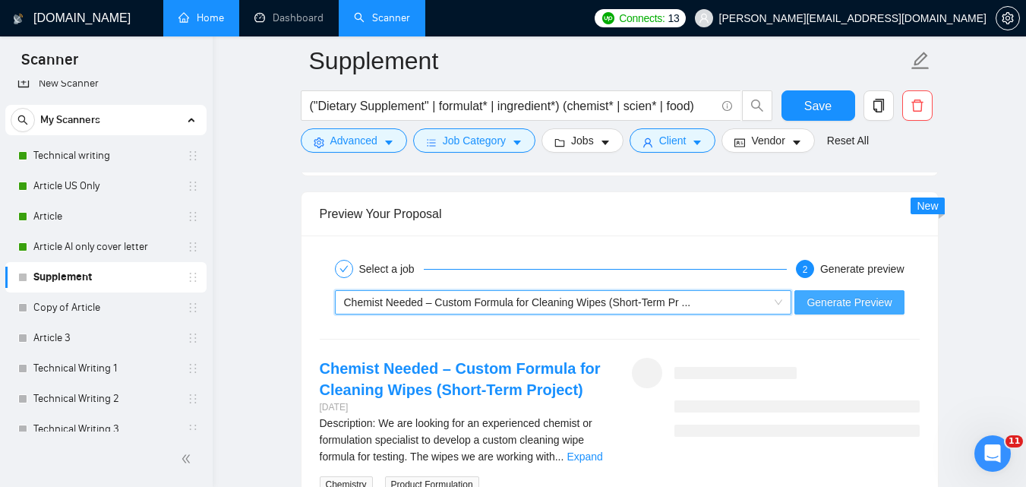
click at [877, 302] on span "Generate Preview" at bounding box center [848, 302] width 85 height 17
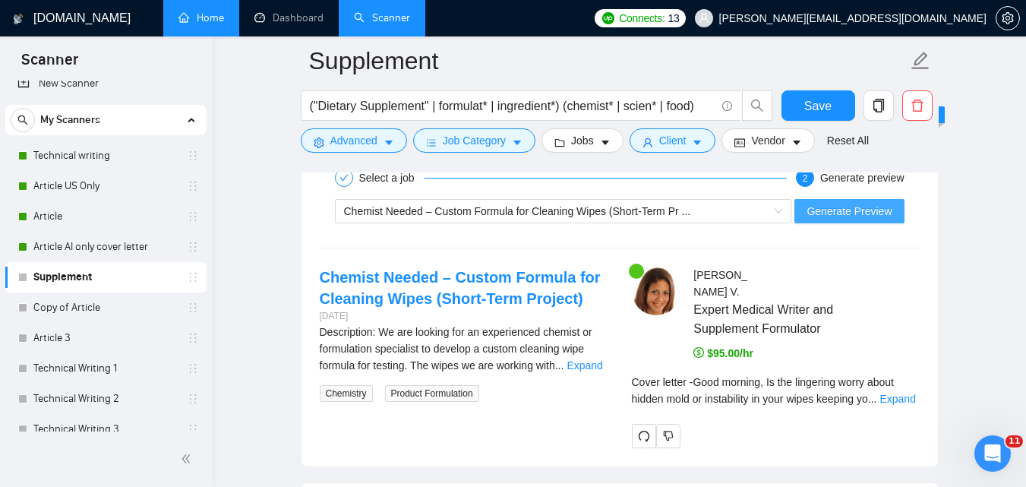
scroll to position [2883, 0]
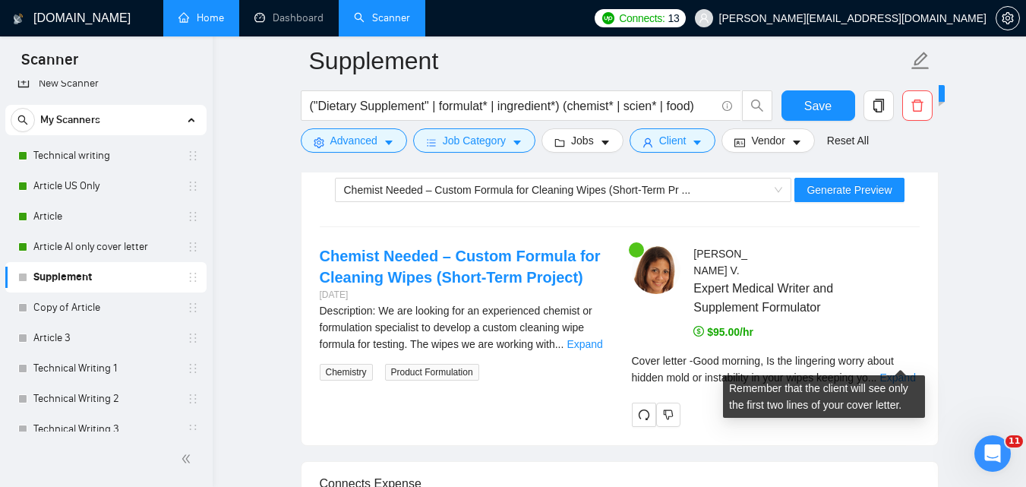
click at [879, 363] on div "Cover letter - Good morning, Is the lingering worry about hidden mold or instab…" at bounding box center [776, 368] width 288 height 33
click at [895, 371] on link "Expand" at bounding box center [897, 377] width 36 height 12
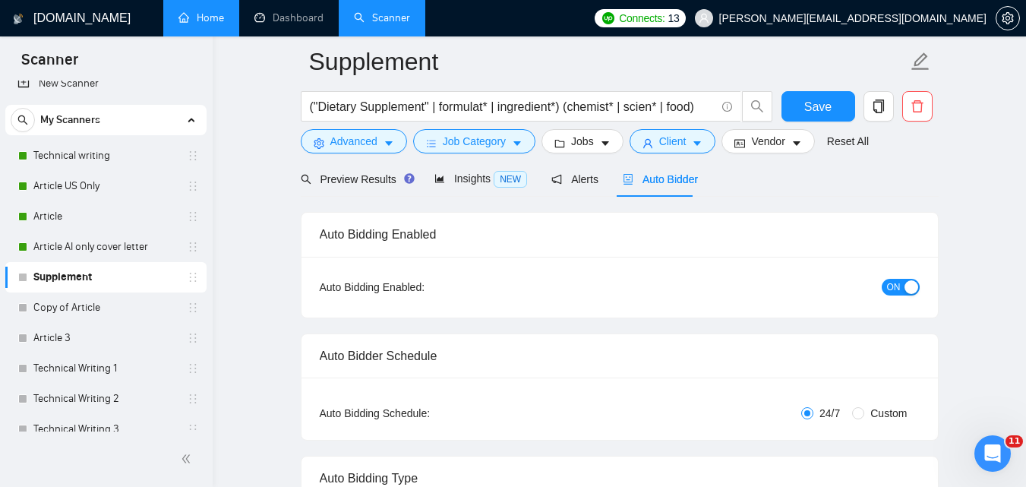
scroll to position [0, 0]
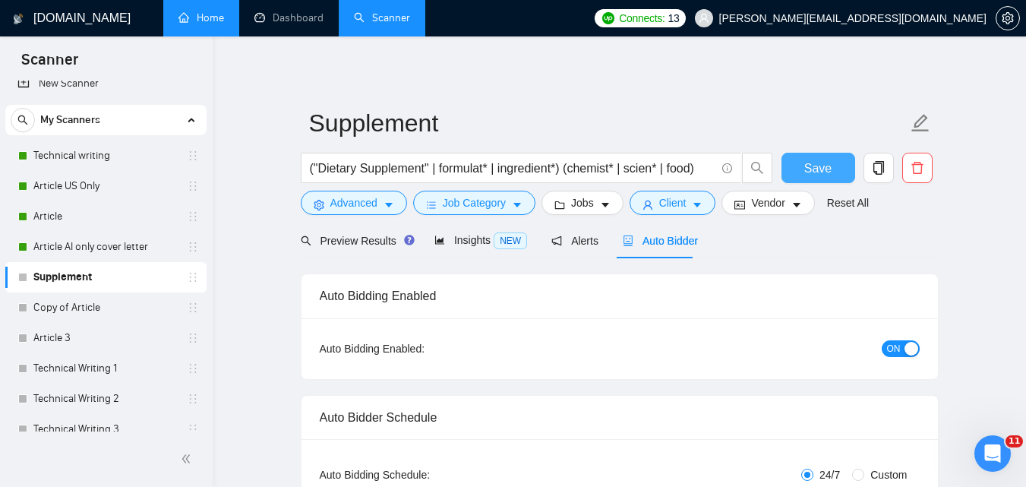
click at [814, 175] on span "Save" at bounding box center [817, 168] width 27 height 19
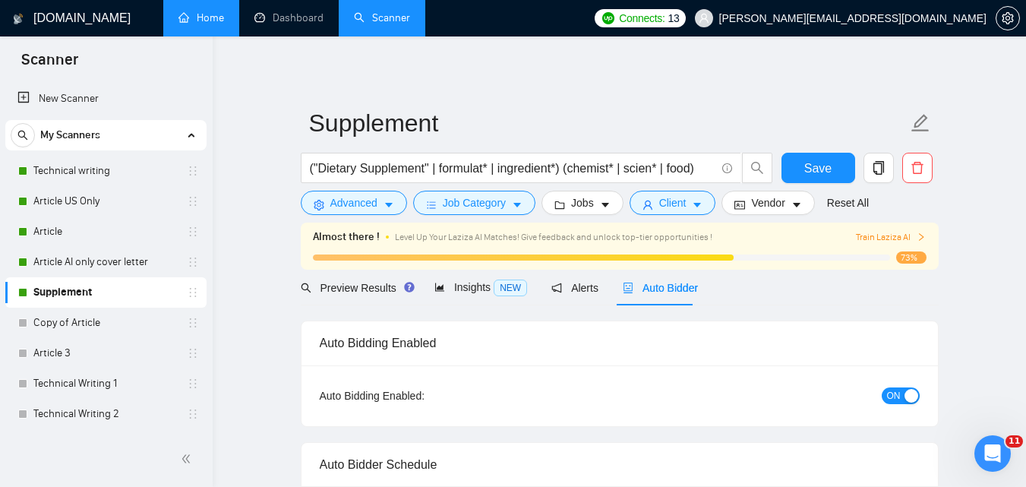
click at [903, 395] on button "ON" at bounding box center [901, 395] width 38 height 17
click at [820, 164] on span "Save" at bounding box center [817, 168] width 27 height 19
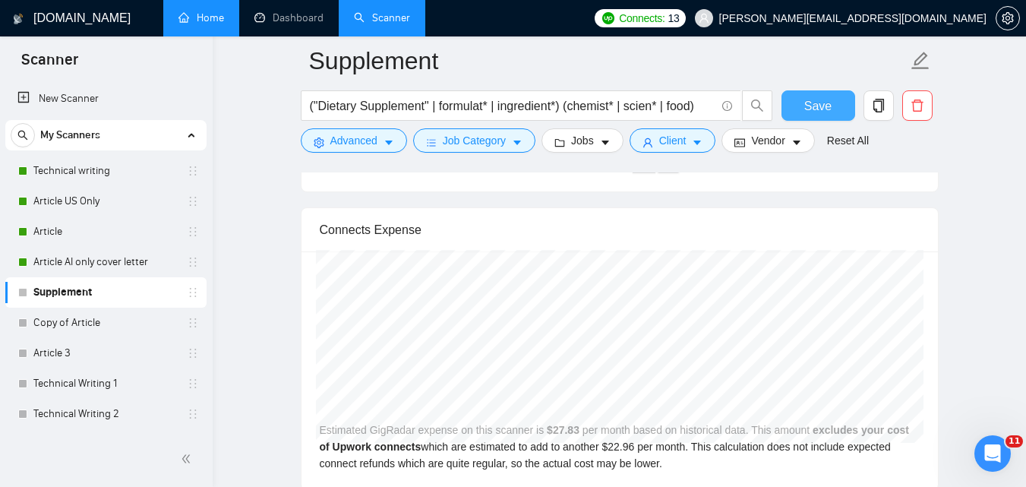
scroll to position [4052, 0]
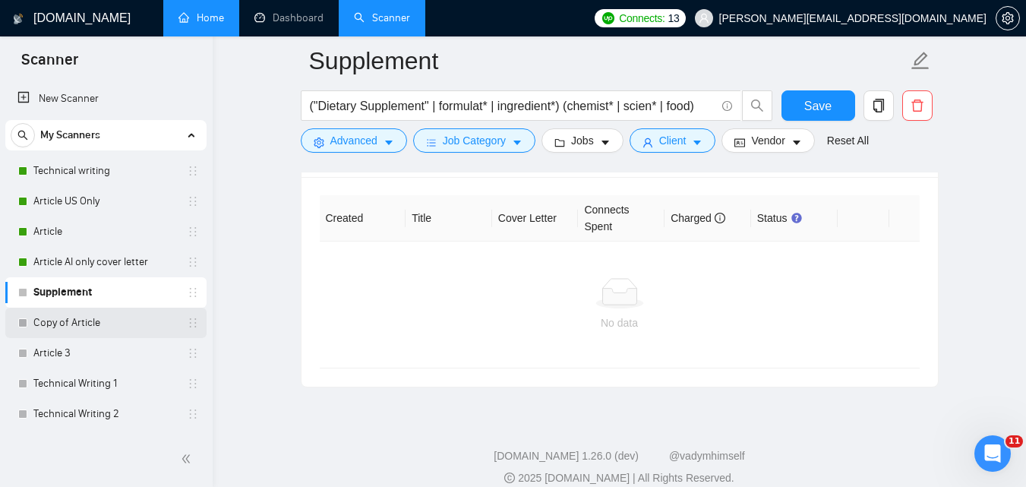
click at [70, 327] on link "Copy of Article" at bounding box center [105, 323] width 144 height 30
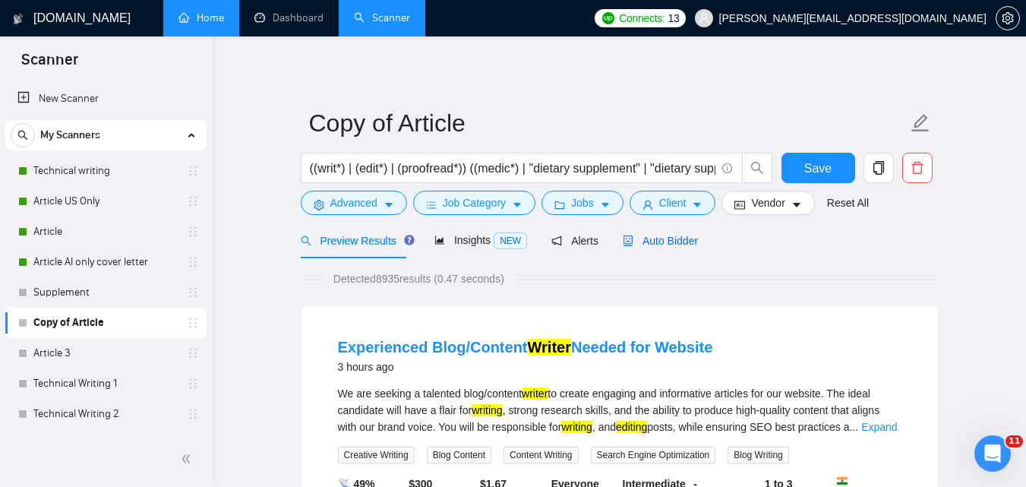
click at [643, 235] on span "Auto Bidder" at bounding box center [660, 241] width 75 height 12
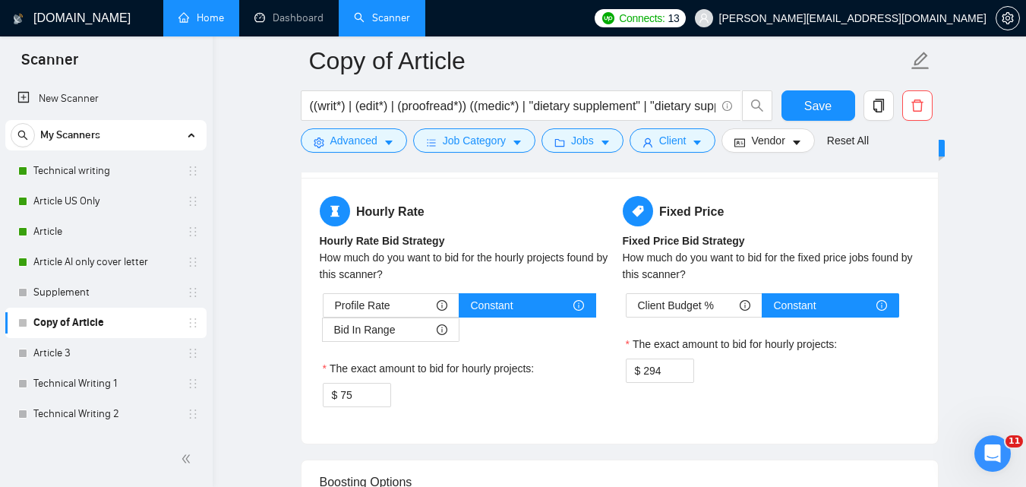
scroll to position [2327, 0]
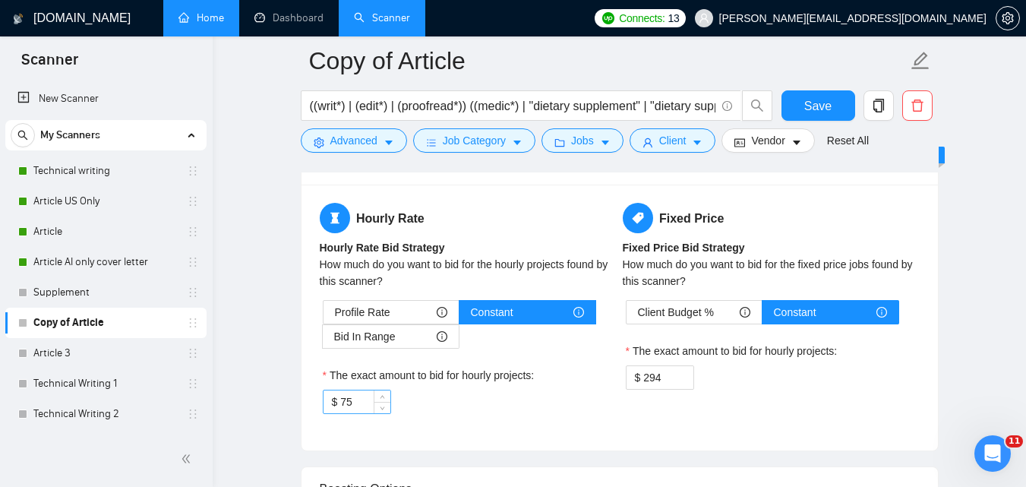
click at [360, 401] on input "75" at bounding box center [364, 401] width 49 height 23
type input "95"
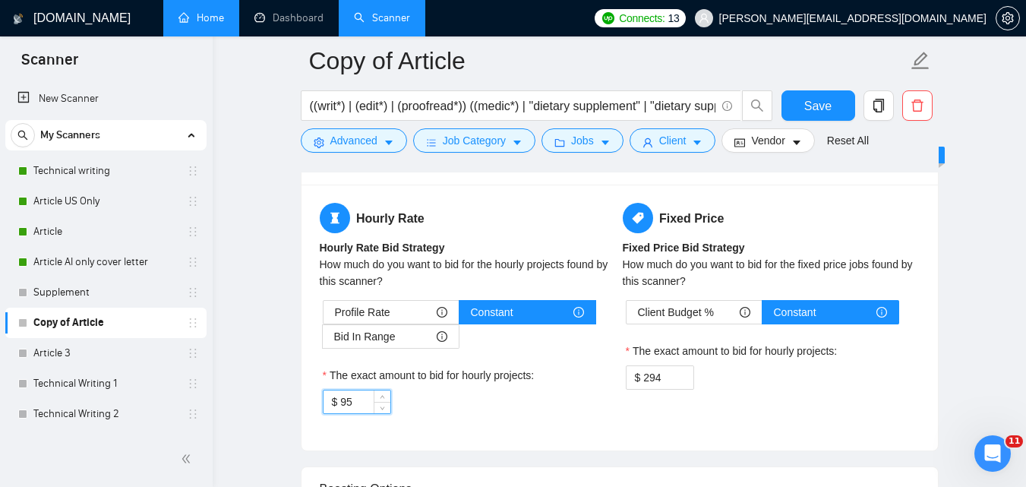
click at [499, 400] on div "$ 95" at bounding box center [468, 402] width 291 height 24
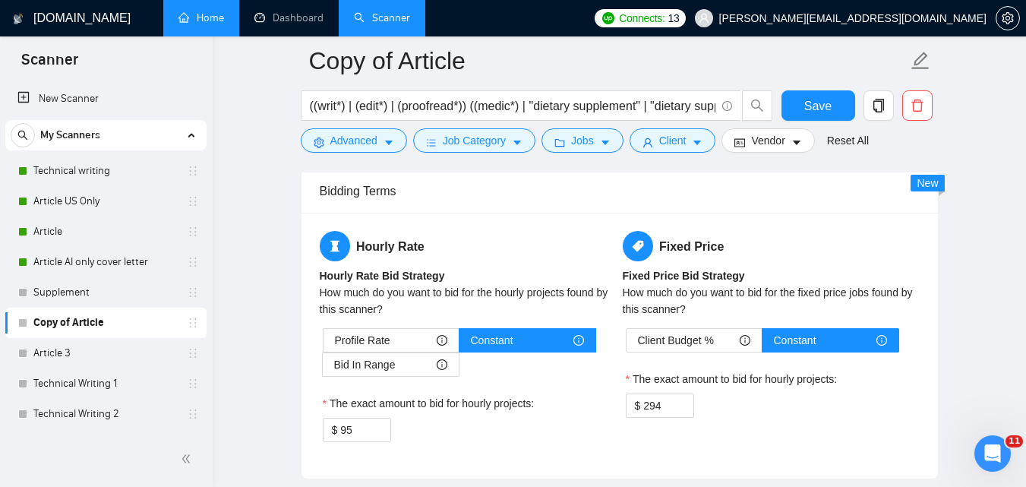
scroll to position [2292, 0]
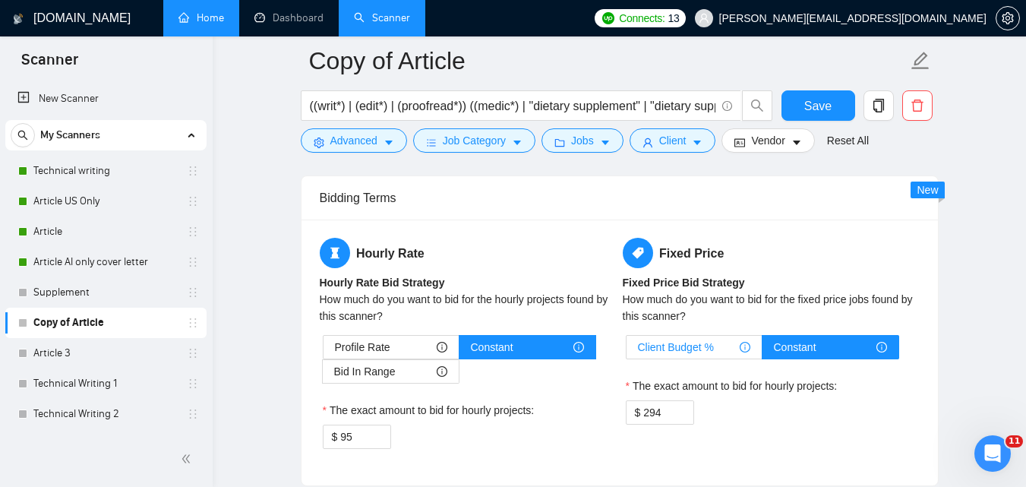
click at [662, 345] on span "Client Budget %" at bounding box center [676, 347] width 76 height 23
click at [626, 351] on input "Client Budget %" at bounding box center [626, 351] width 0 height 0
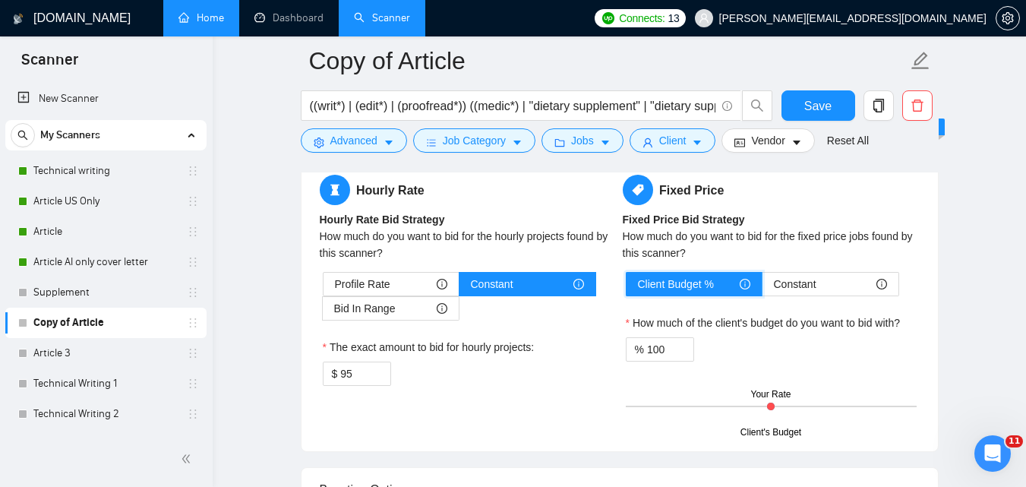
scroll to position [2361, 0]
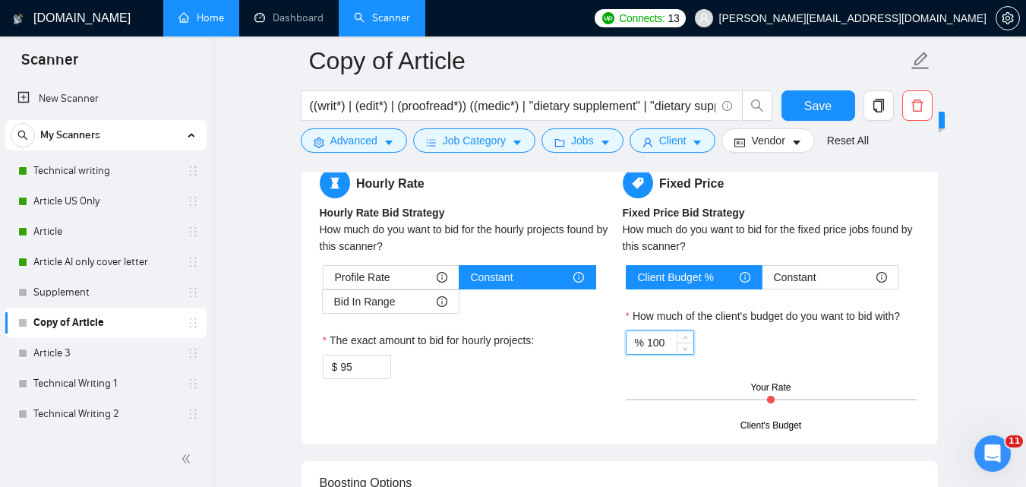
click at [674, 343] on input "100" at bounding box center [670, 342] width 46 height 23
type input "120"
click at [803, 370] on div "Client Budget % Constant How much of the client's budget do you want to bid wit…" at bounding box center [771, 345] width 297 height 161
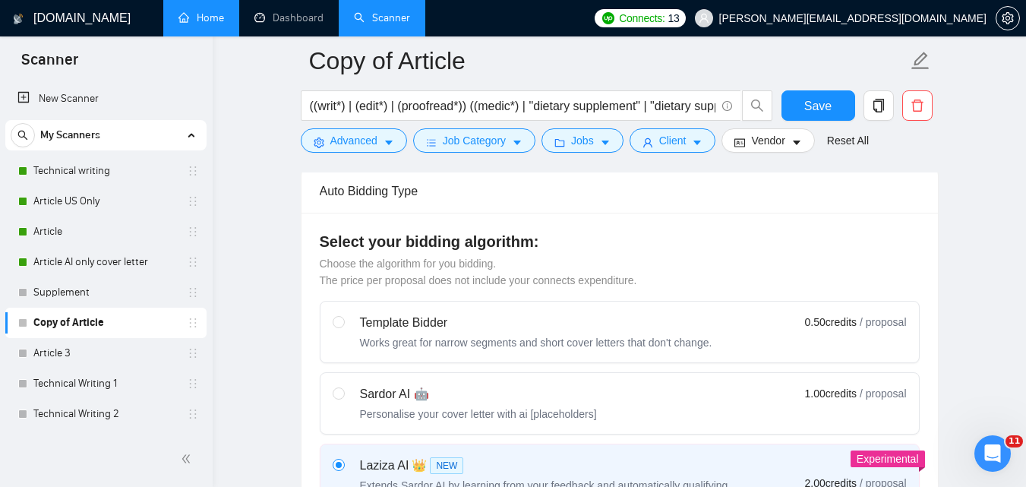
scroll to position [0, 0]
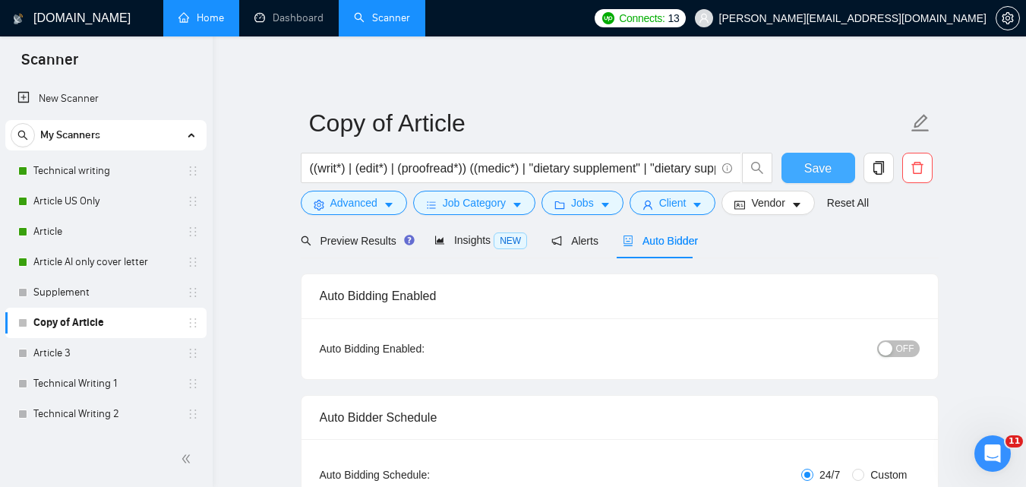
click at [815, 171] on span "Save" at bounding box center [817, 168] width 27 height 19
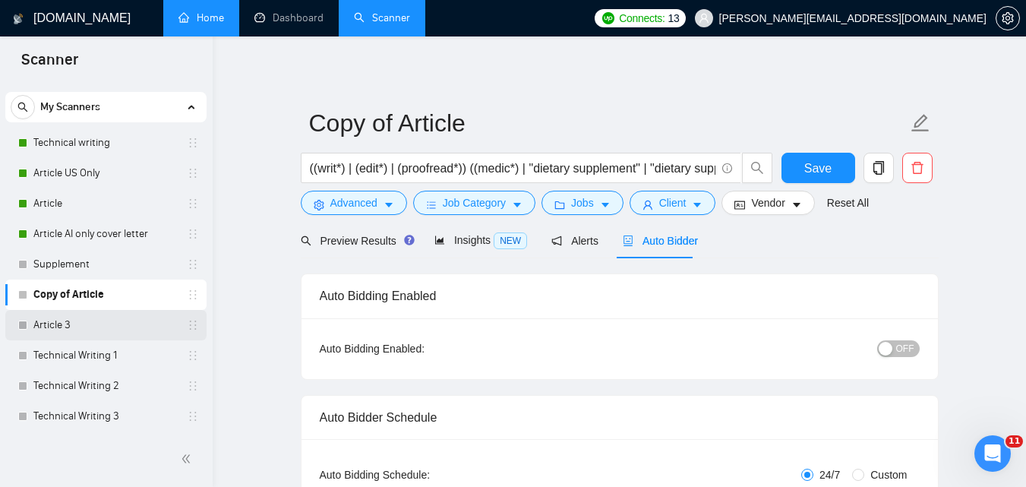
click at [71, 320] on link "Article 3" at bounding box center [105, 325] width 144 height 30
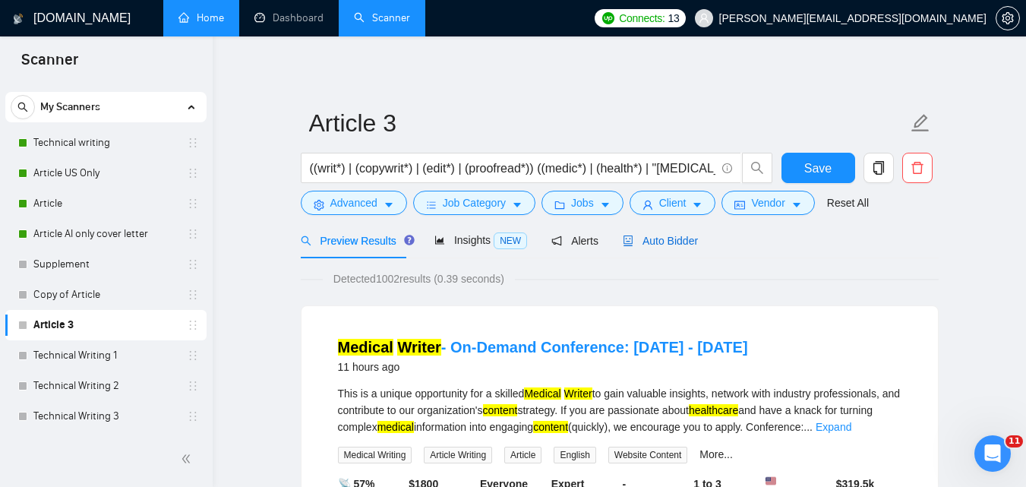
click at [663, 235] on span "Auto Bidder" at bounding box center [660, 241] width 75 height 12
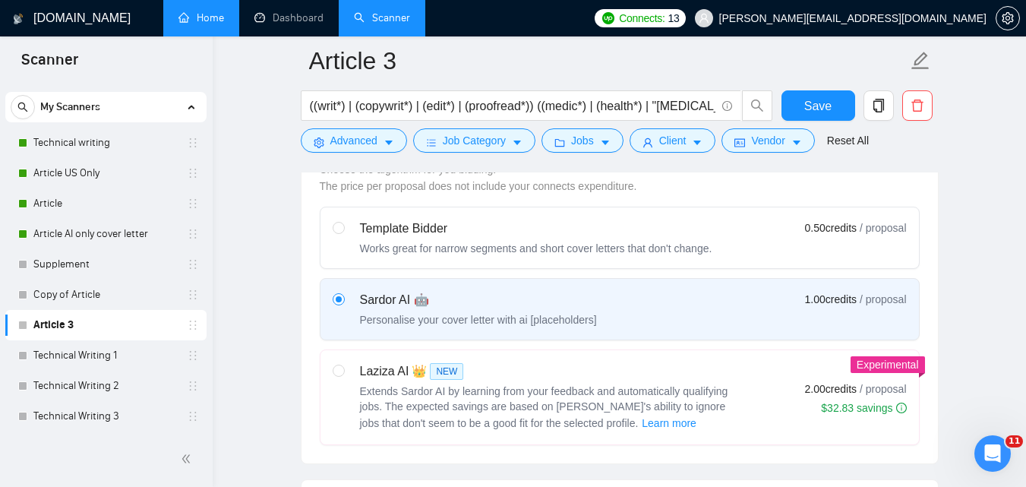
scroll to position [602, 0]
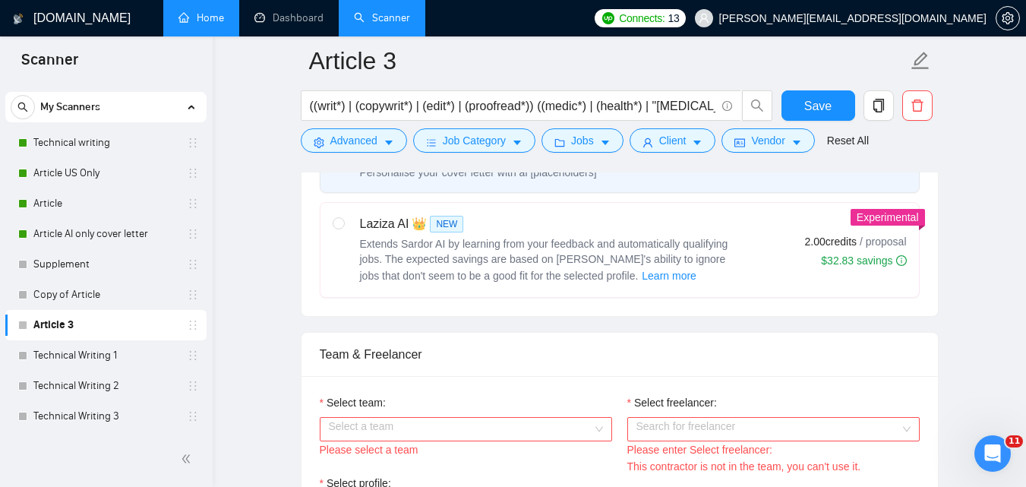
click at [542, 247] on span "Extends Sardor AI by learning from your feedback and automatically qualifying j…" at bounding box center [544, 260] width 368 height 44
click at [343, 228] on input "radio" at bounding box center [338, 222] width 11 height 11
radio input "true"
radio input "false"
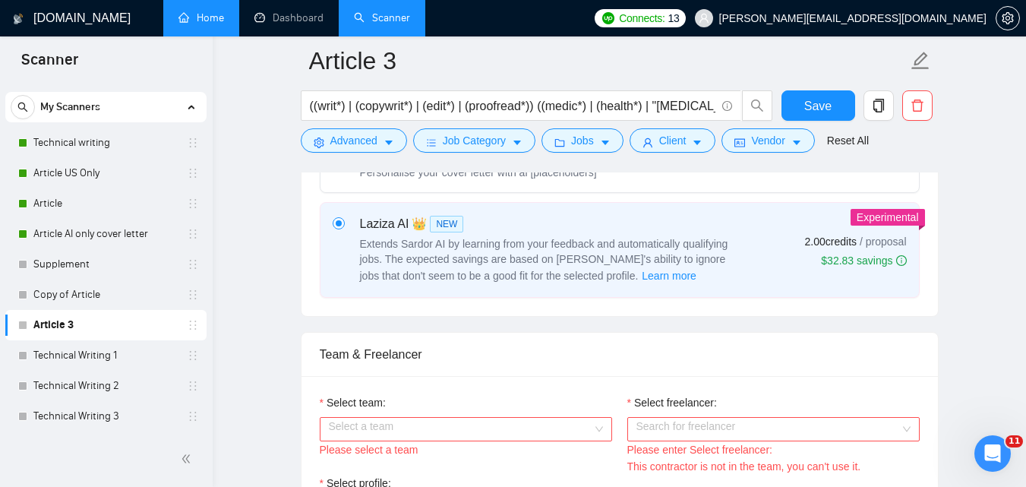
click at [479, 434] on input "Select team:" at bounding box center [460, 429] width 263 height 23
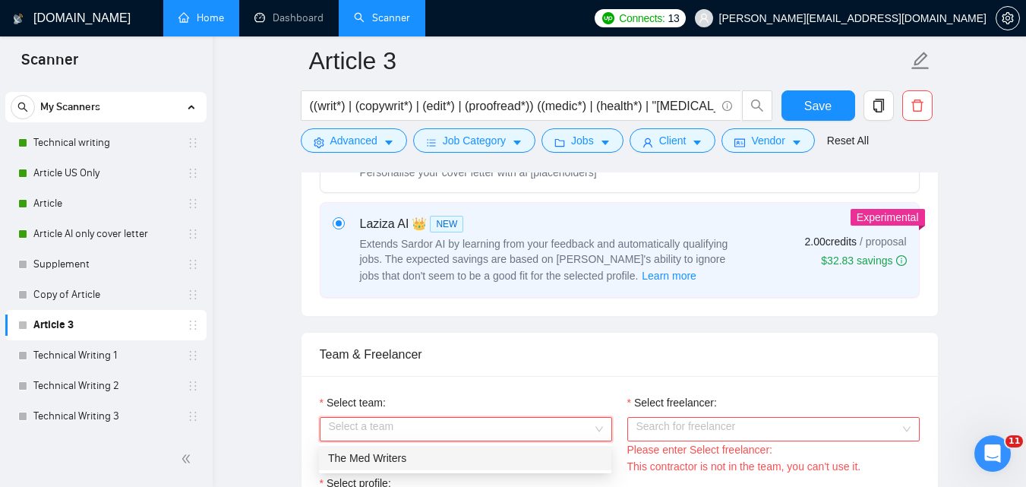
click at [457, 456] on div "The Med Writers" at bounding box center [465, 458] width 274 height 17
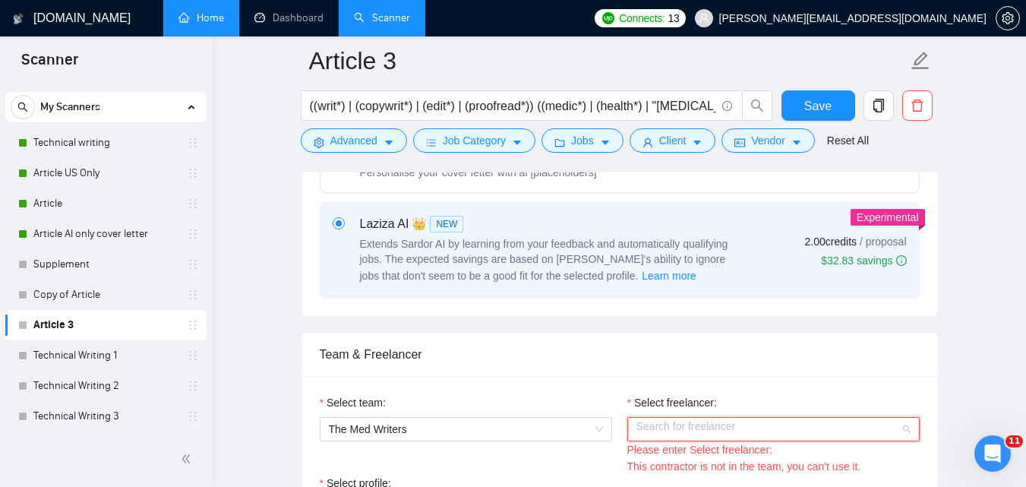
click at [680, 433] on input "Select freelancer:" at bounding box center [767, 429] width 263 height 23
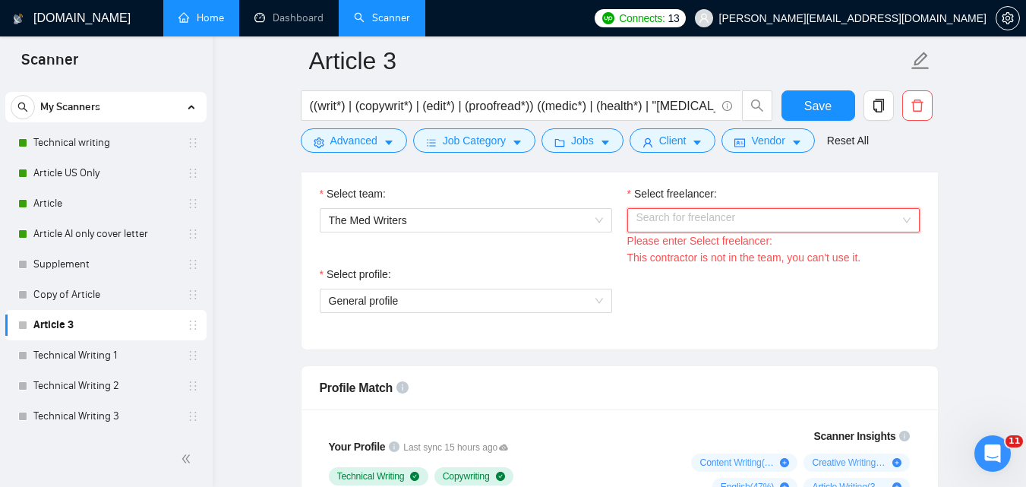
scroll to position [831, 0]
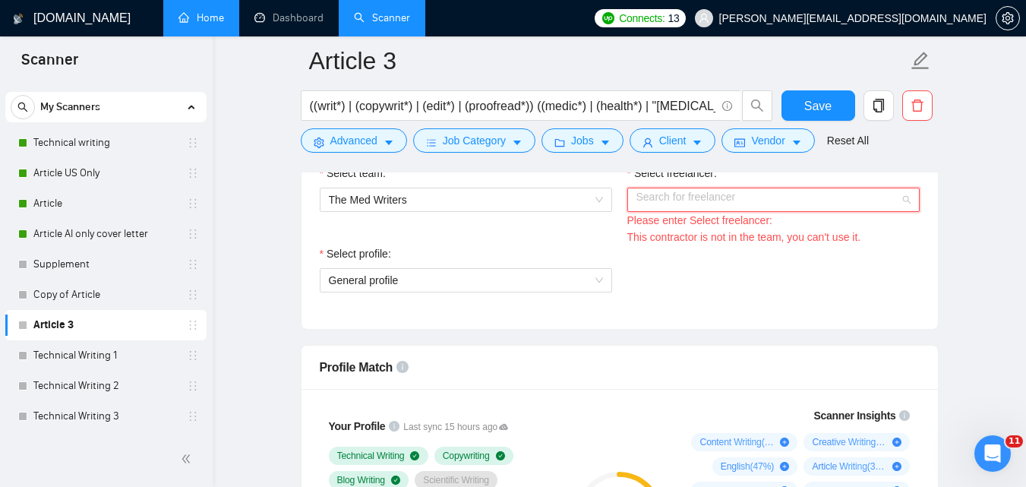
click at [787, 208] on input "Select freelancer:" at bounding box center [767, 199] width 263 height 23
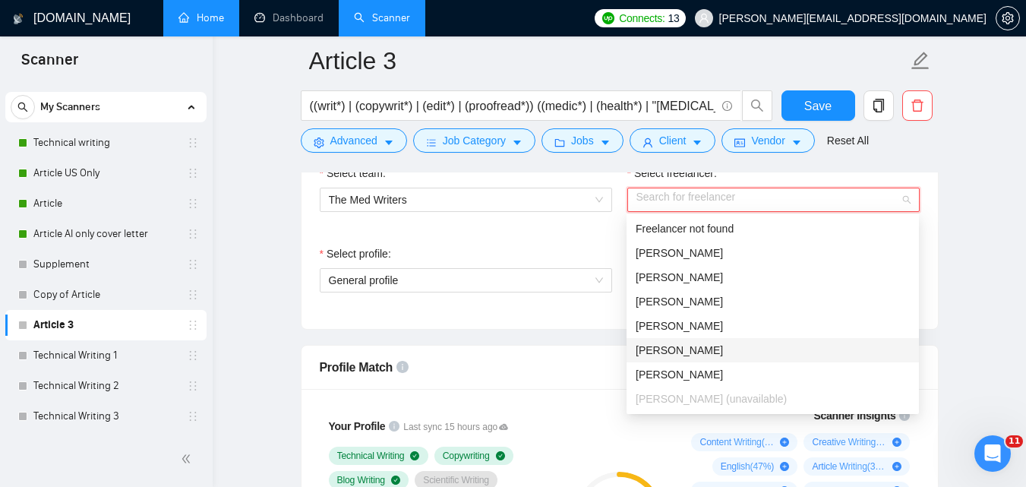
click at [711, 349] on div "[PERSON_NAME]" at bounding box center [773, 350] width 274 height 17
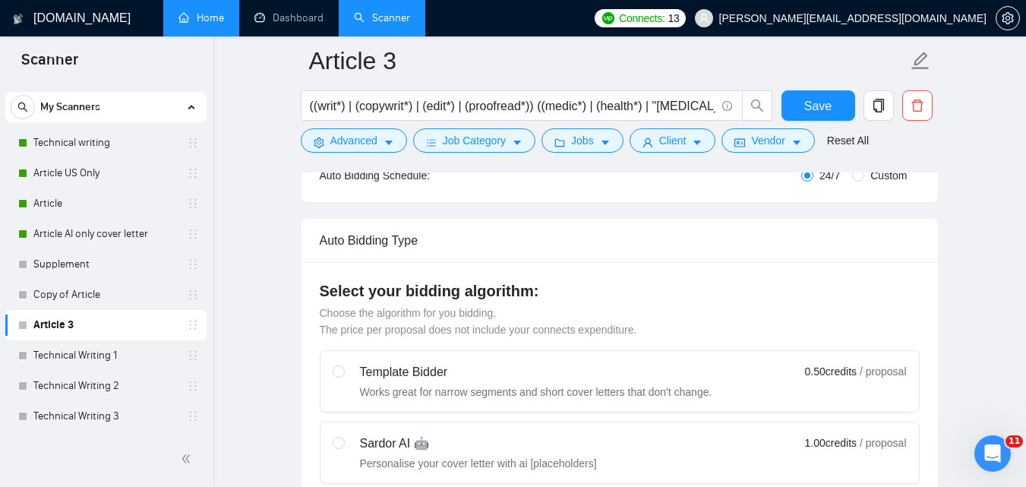
scroll to position [283, 0]
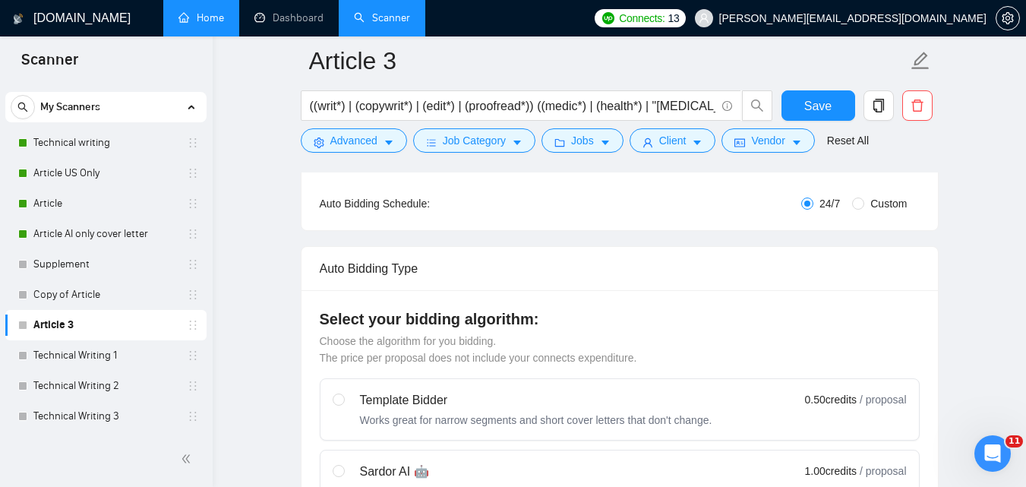
click at [630, 412] on div "Works great for narrow segments and short cover letters that don't change." at bounding box center [536, 419] width 352 height 15
click at [343, 404] on input "radio" at bounding box center [338, 398] width 11 height 11
radio input "true"
radio input "false"
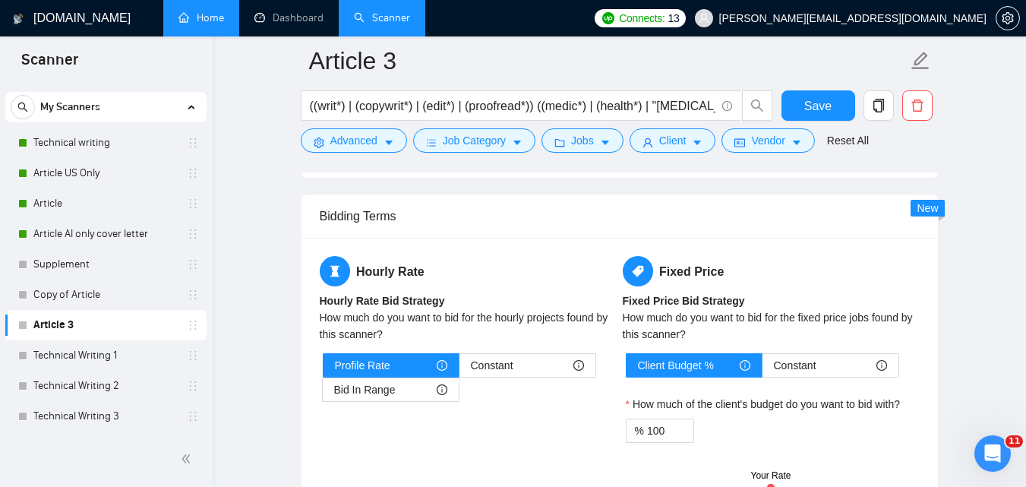
scroll to position [1725, 0]
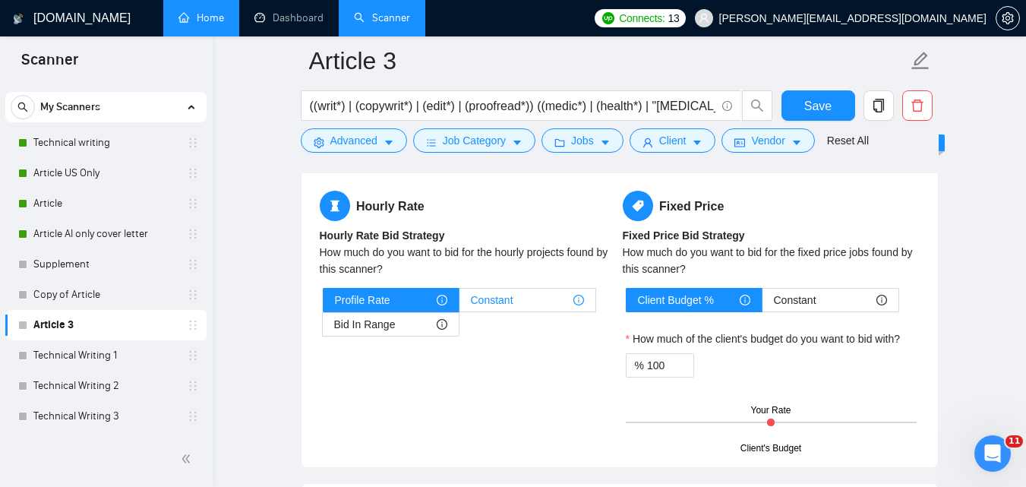
click at [502, 301] on span "Constant" at bounding box center [492, 300] width 43 height 23
click at [459, 304] on input "Constant" at bounding box center [459, 304] width 0 height 0
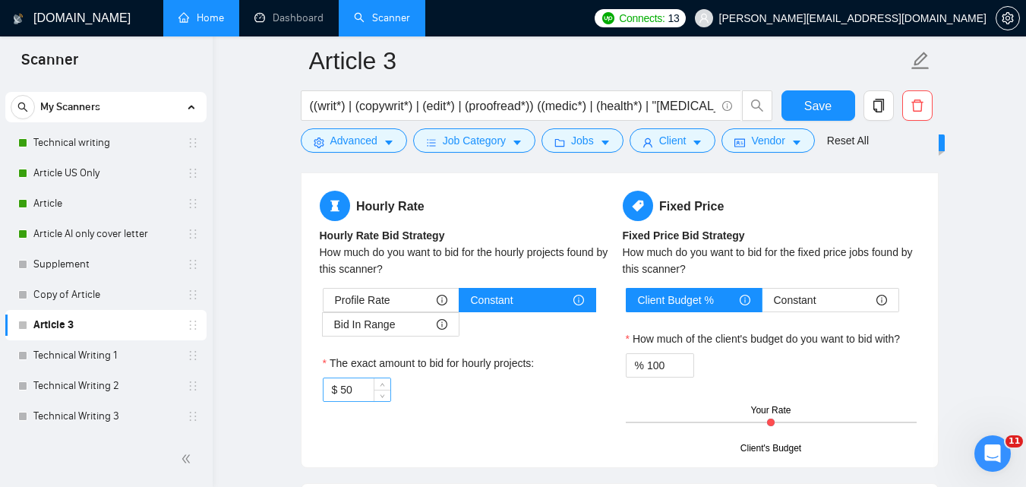
click at [363, 389] on input "50" at bounding box center [364, 389] width 49 height 23
type input "95"
click at [667, 371] on input "100" at bounding box center [670, 365] width 46 height 23
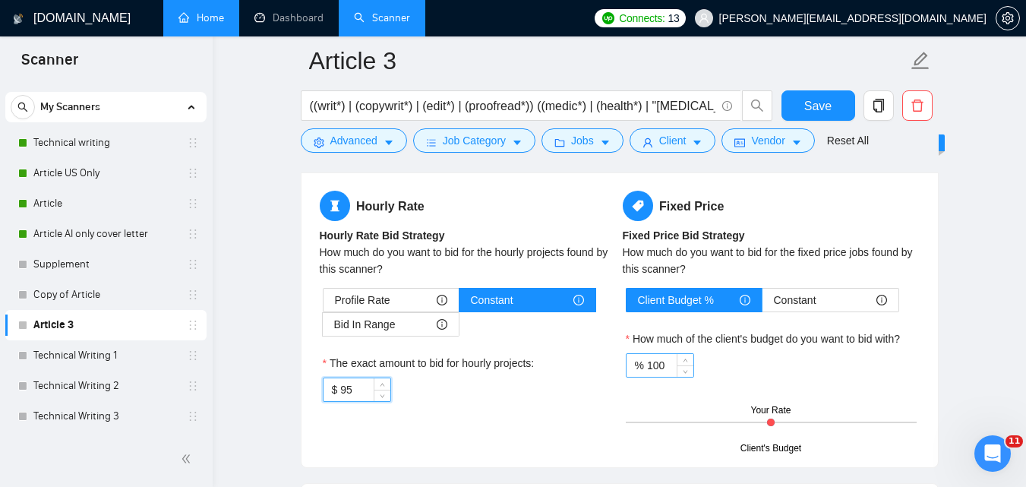
click at [667, 371] on input "100" at bounding box center [670, 365] width 46 height 23
type input "120"
click at [904, 349] on div "How much of the client's budget do you want to bid with?" at bounding box center [771, 341] width 291 height 23
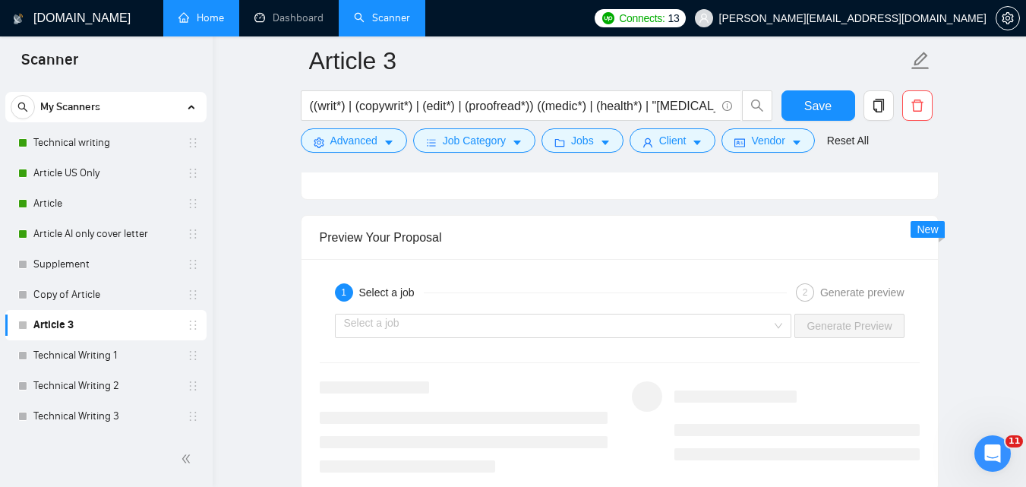
scroll to position [2141, 0]
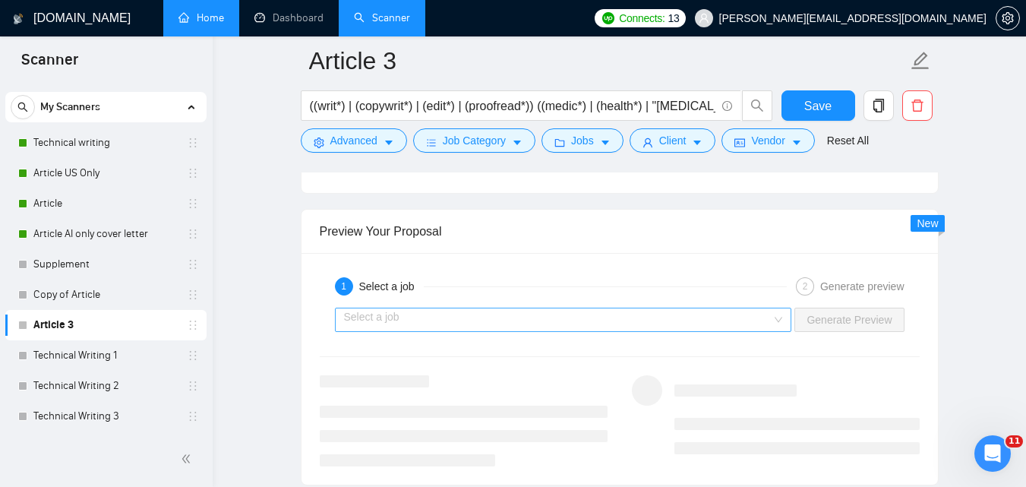
click at [717, 324] on input "search" at bounding box center [558, 319] width 428 height 23
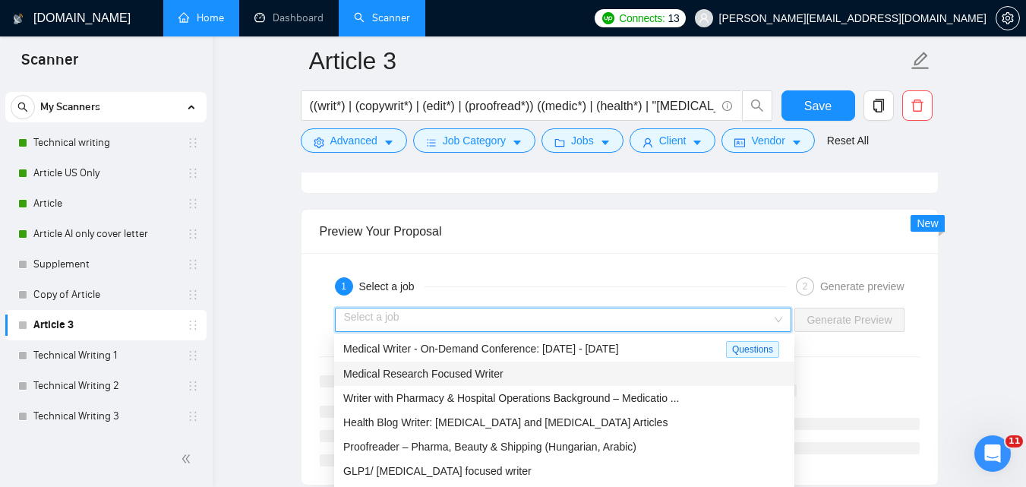
click at [504, 377] on div "Medical Research Focused Writer" at bounding box center [564, 373] width 442 height 17
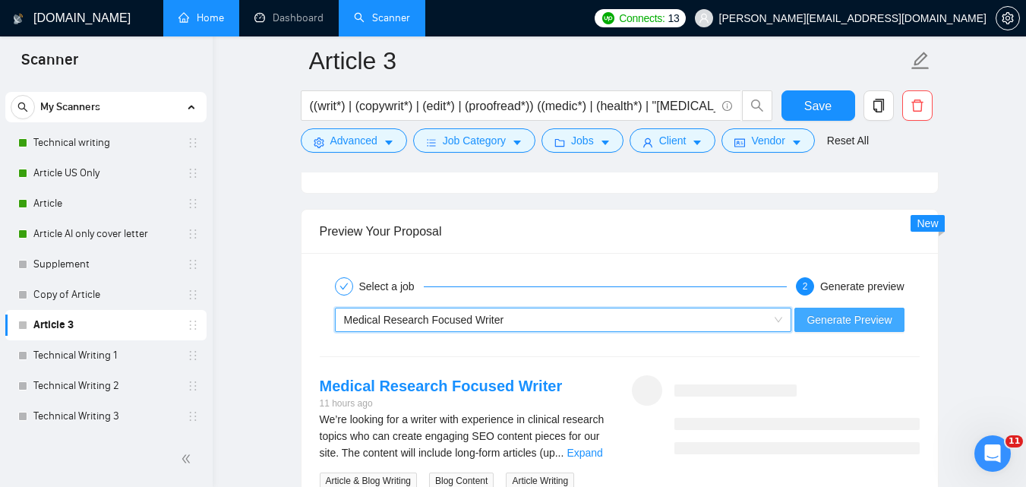
click at [835, 321] on span "Generate Preview" at bounding box center [848, 319] width 85 height 17
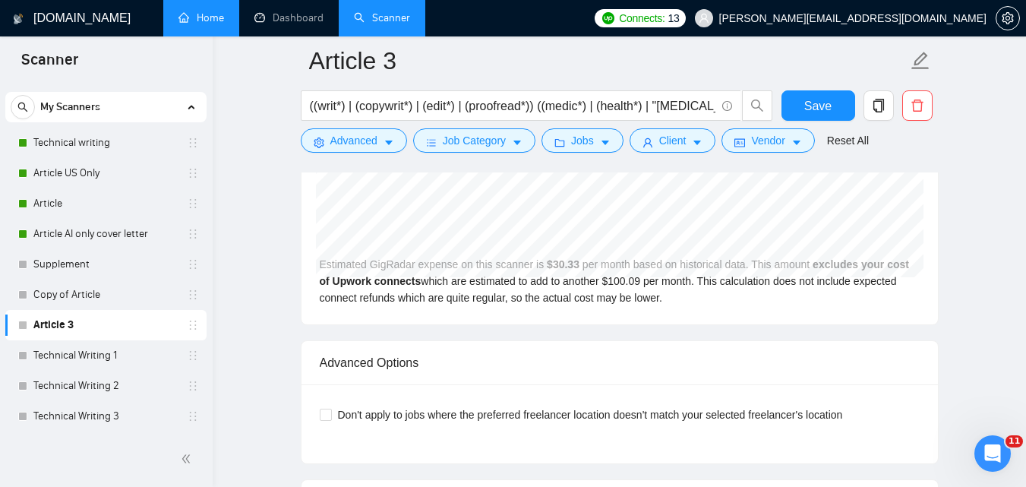
scroll to position [2525, 0]
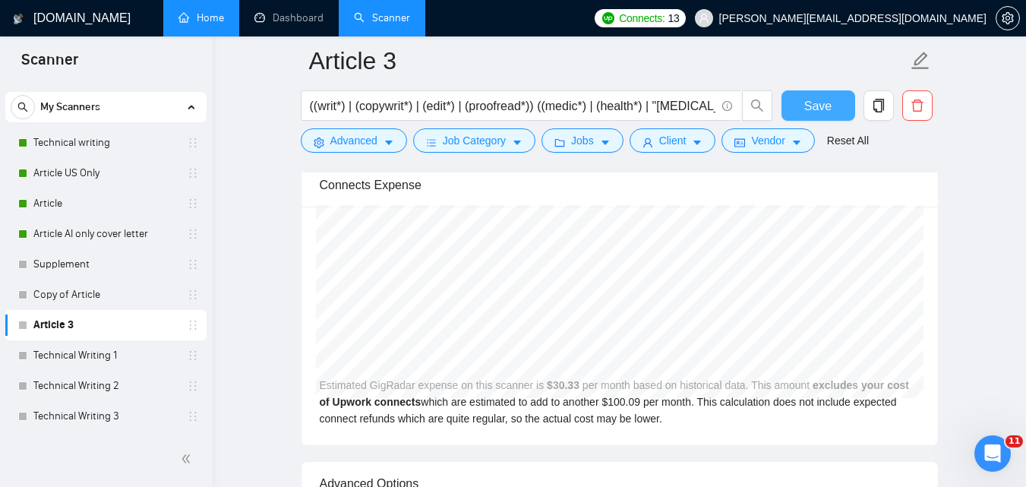
click at [812, 105] on span "Save" at bounding box center [817, 105] width 27 height 19
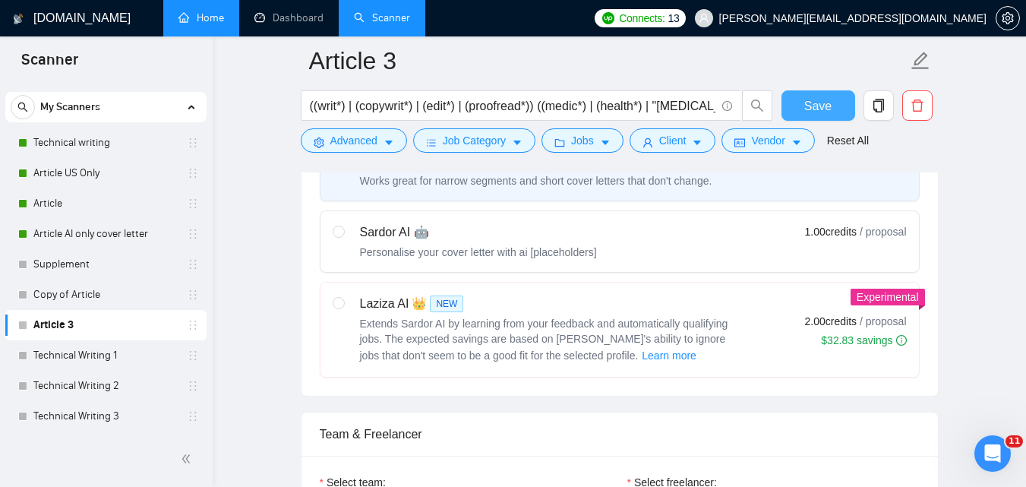
scroll to position [510, 0]
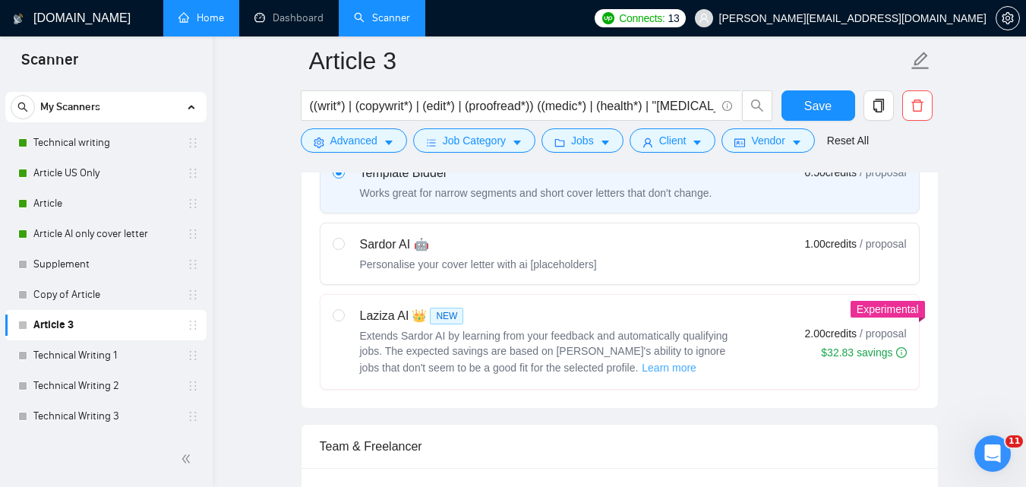
click at [642, 371] on span "Learn more" at bounding box center [669, 367] width 55 height 17
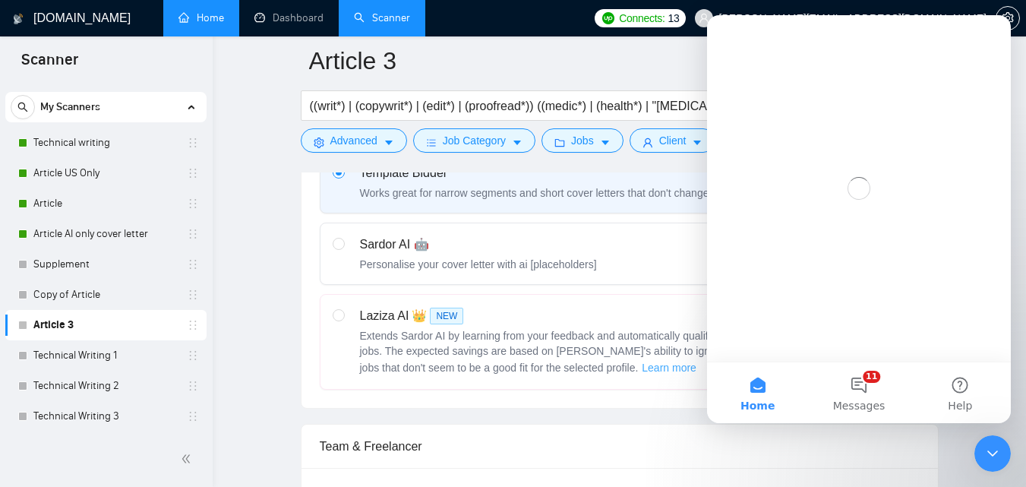
scroll to position [0, 0]
click at [634, 330] on span "Extends Sardor AI by learning from your feedback and automatically qualifying j…" at bounding box center [544, 352] width 368 height 44
click at [343, 320] on input "radio" at bounding box center [338, 314] width 11 height 11
radio input "true"
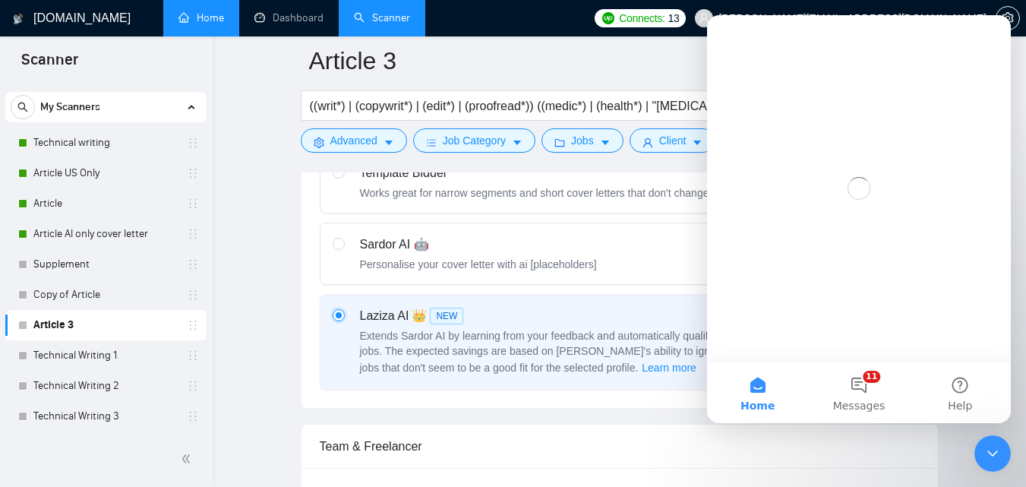
radio input "false"
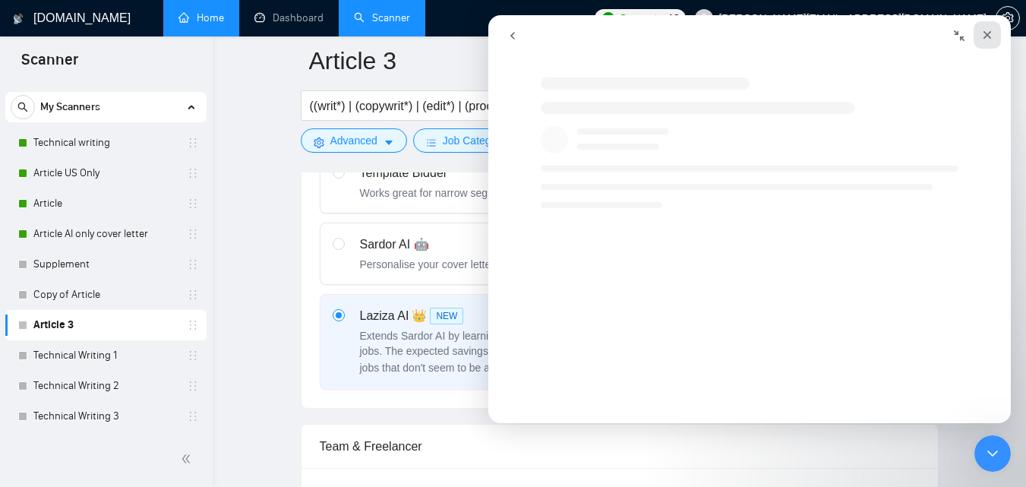
click at [987, 33] on icon "Close" at bounding box center [987, 35] width 12 height 12
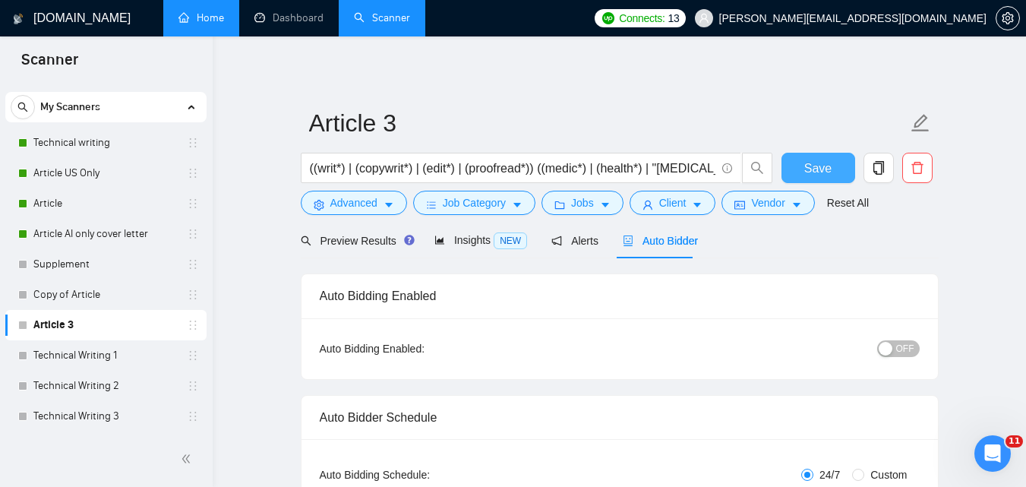
click at [819, 163] on span "Save" at bounding box center [817, 168] width 27 height 19
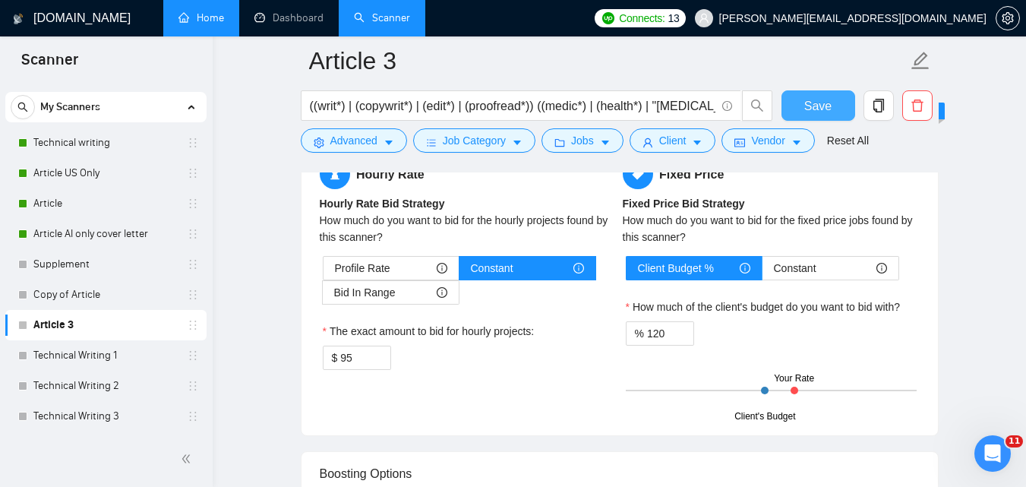
scroll to position [2873, 0]
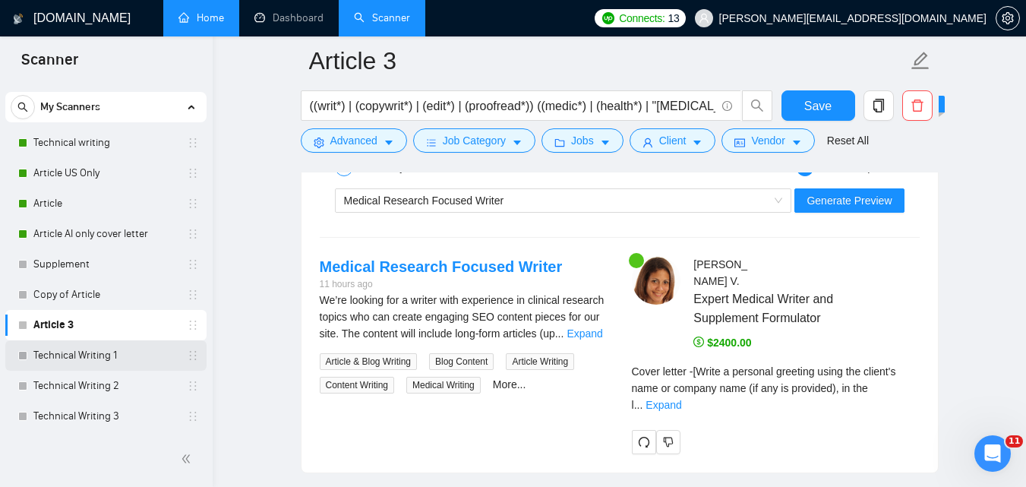
click at [81, 361] on link "Technical Writing 1" at bounding box center [105, 355] width 144 height 30
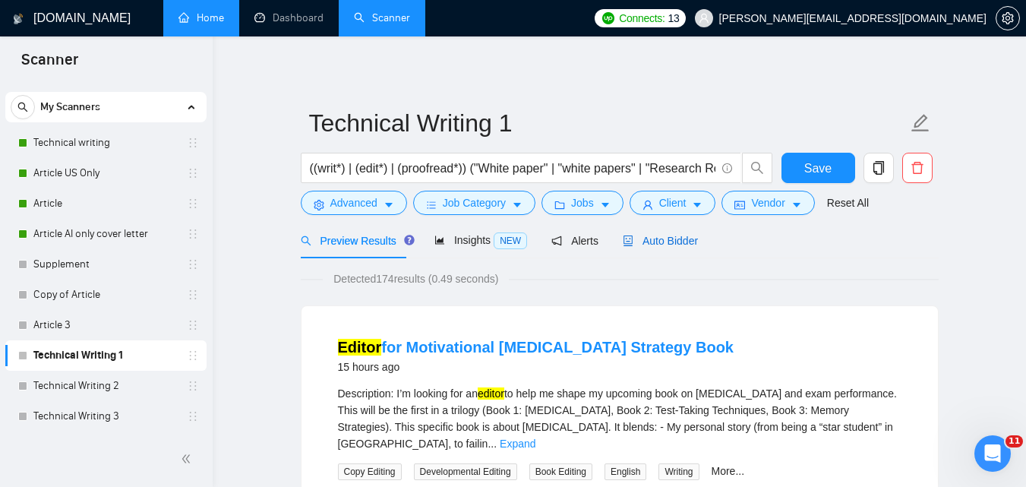
click at [653, 241] on span "Auto Bidder" at bounding box center [660, 241] width 75 height 12
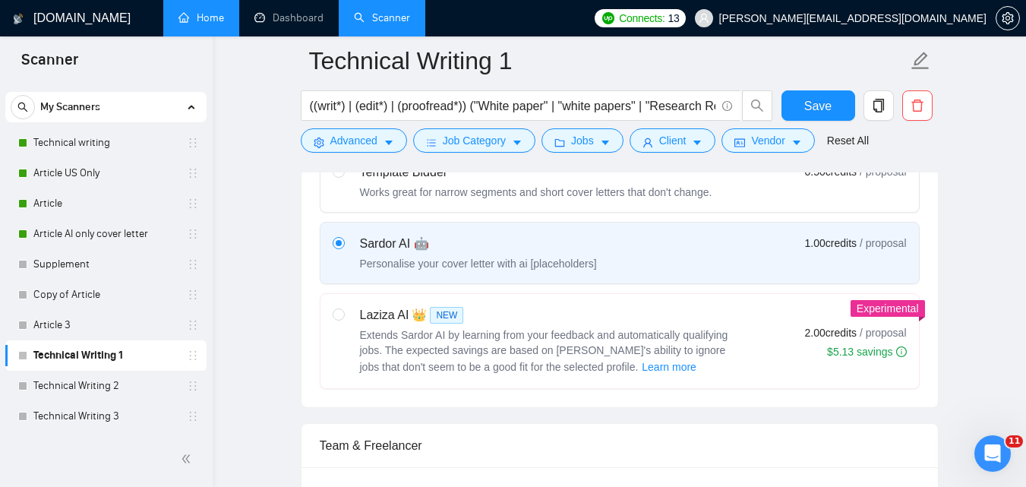
scroll to position [490, 0]
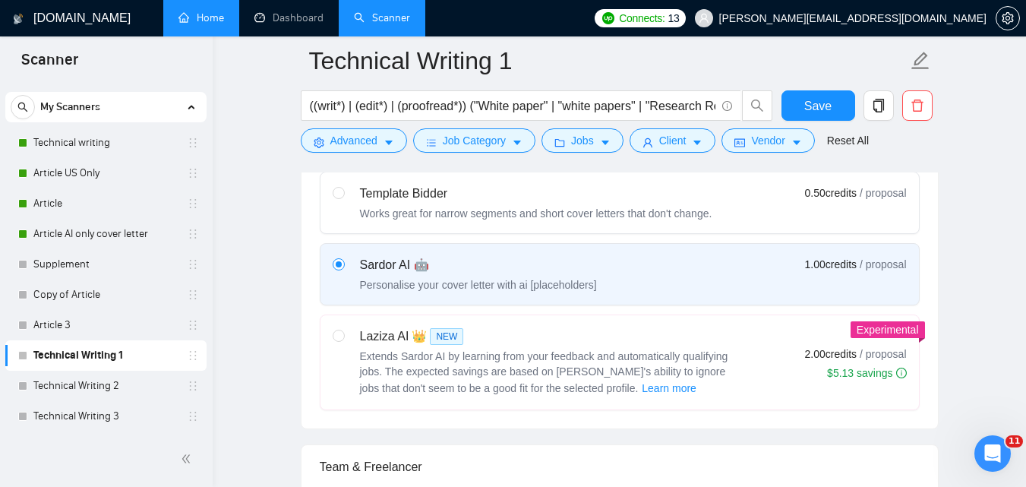
click at [655, 209] on div "Works great for narrow segments and short cover letters that don't change." at bounding box center [536, 213] width 352 height 15
click at [343, 197] on input "radio" at bounding box center [338, 192] width 11 height 11
radio input "true"
radio input "false"
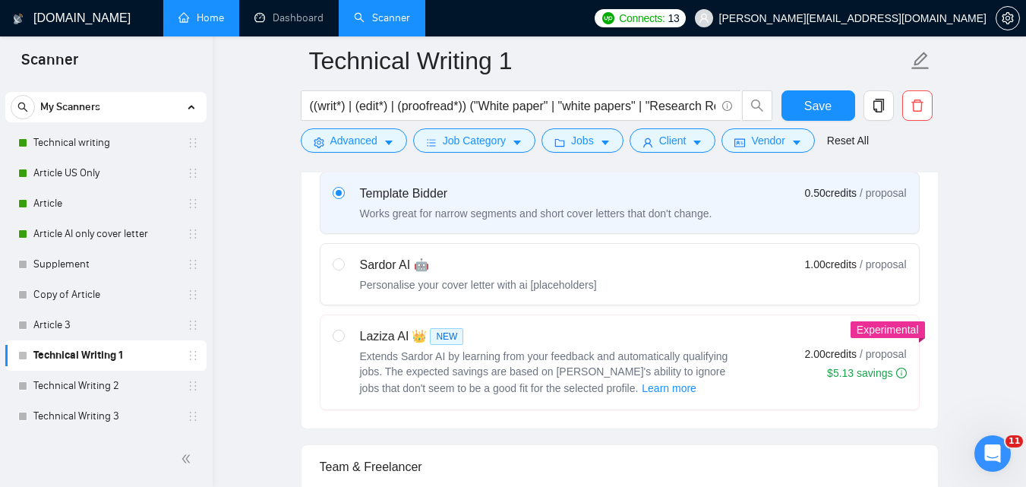
drag, startPoint x: 1025, startPoint y: 112, endPoint x: 1027, endPoint y: 138, distance: 25.9
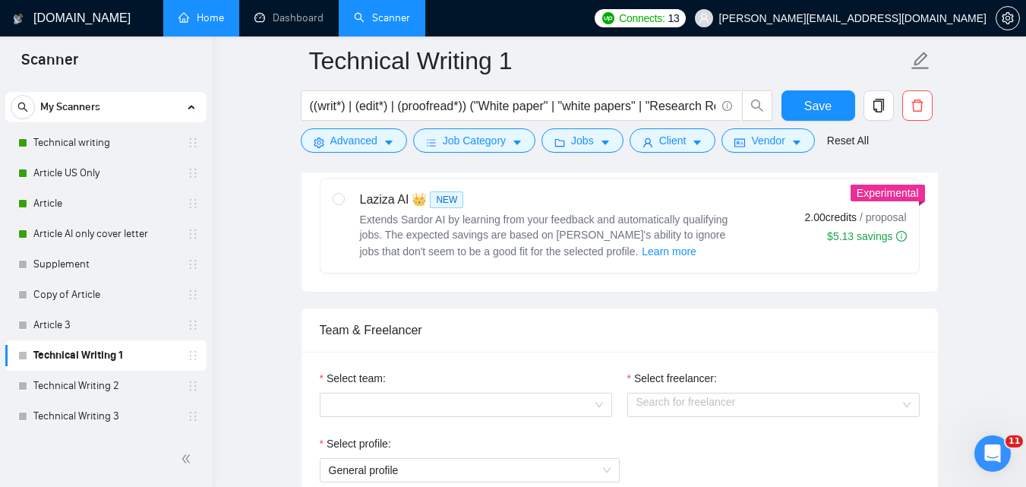
scroll to position [727, 0]
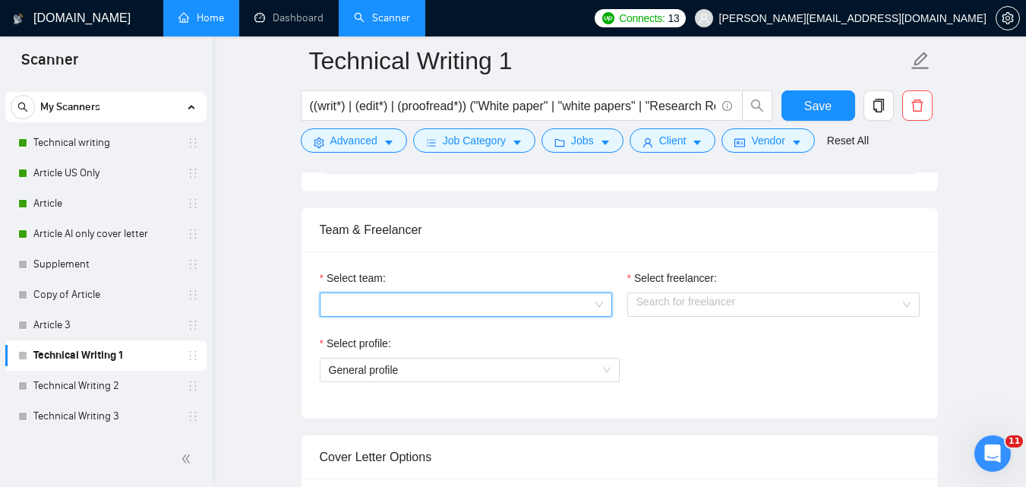
click at [443, 298] on input "Select team:" at bounding box center [460, 304] width 263 height 23
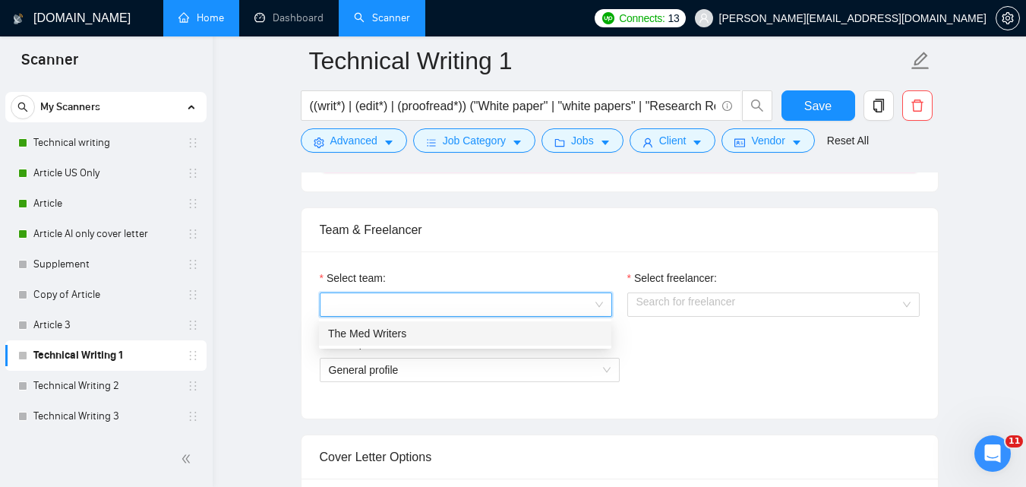
click at [402, 333] on div "The Med Writers" at bounding box center [465, 333] width 274 height 17
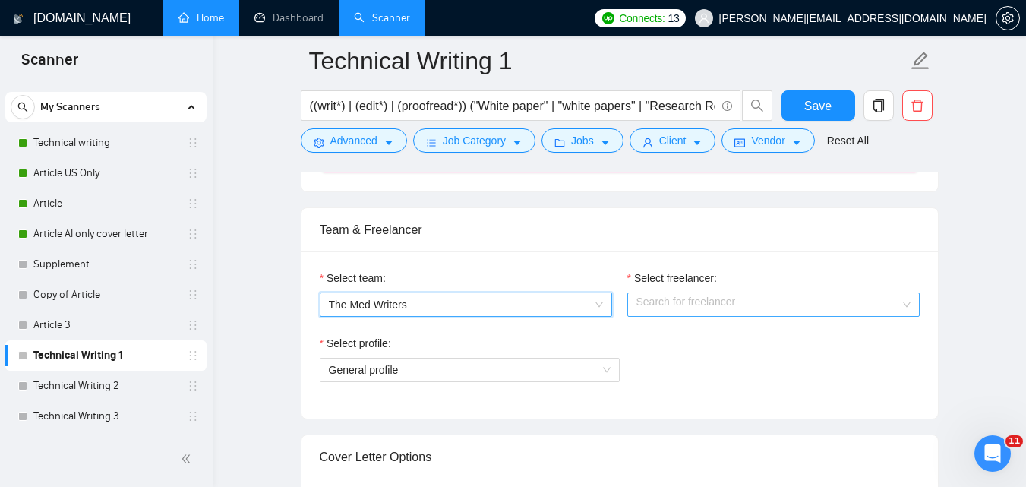
click at [678, 311] on input "Select freelancer:" at bounding box center [767, 304] width 263 height 23
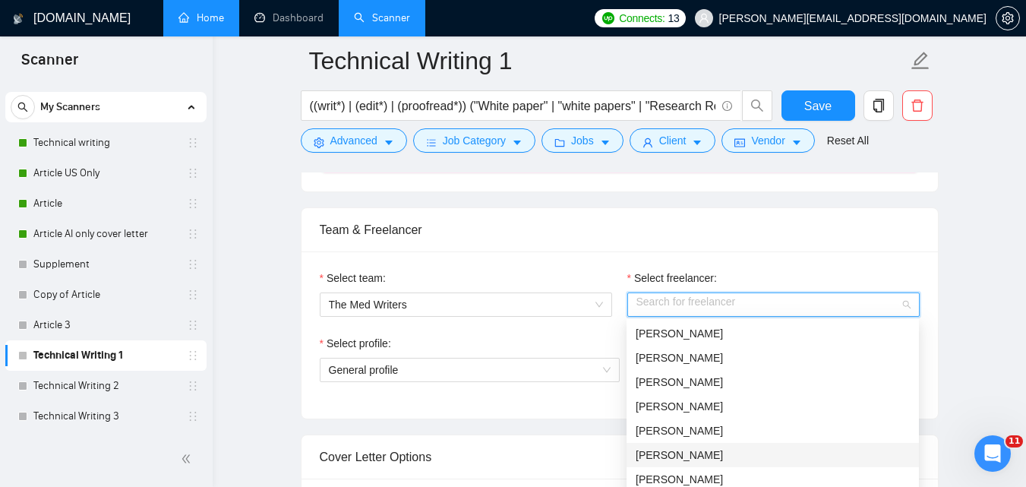
click at [673, 453] on div "[PERSON_NAME]" at bounding box center [773, 454] width 274 height 17
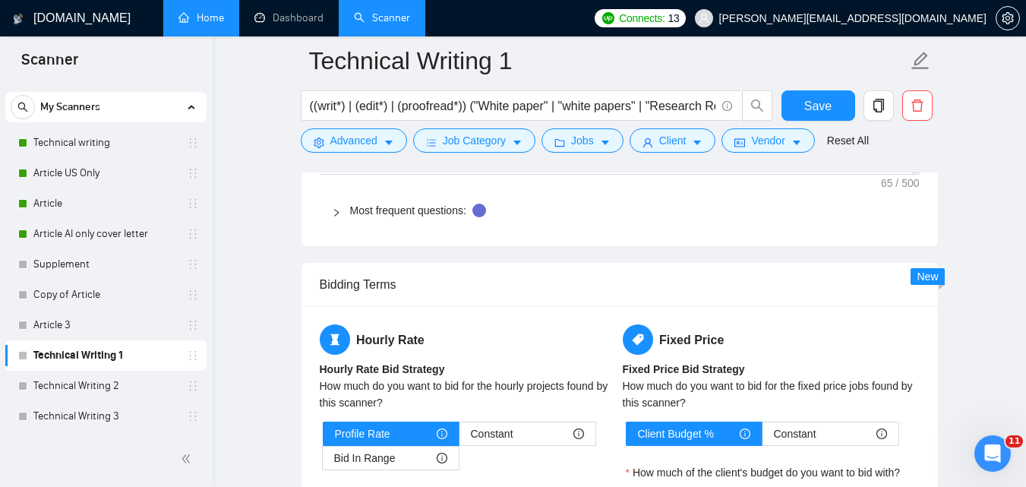
scroll to position [1781, 0]
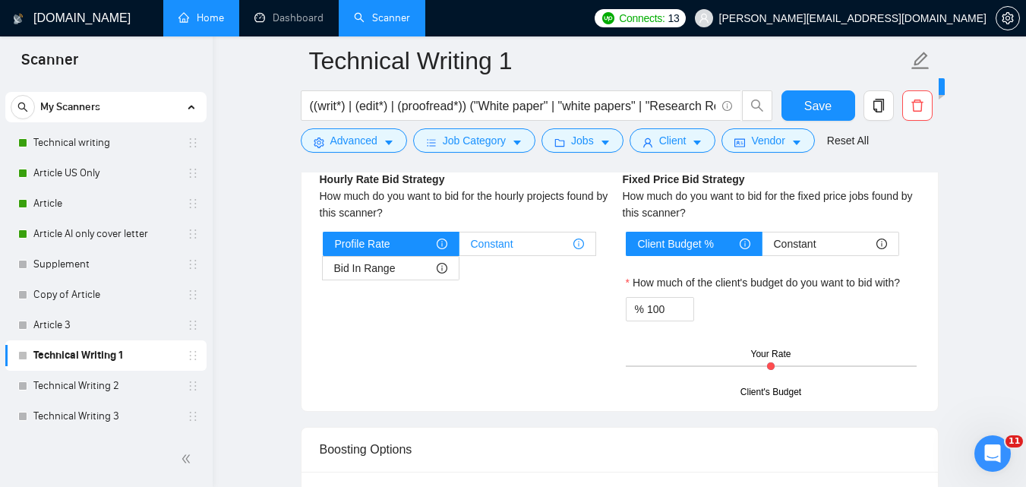
click at [535, 243] on div "Constant" at bounding box center [527, 243] width 113 height 23
click at [459, 248] on input "Constant" at bounding box center [459, 248] width 0 height 0
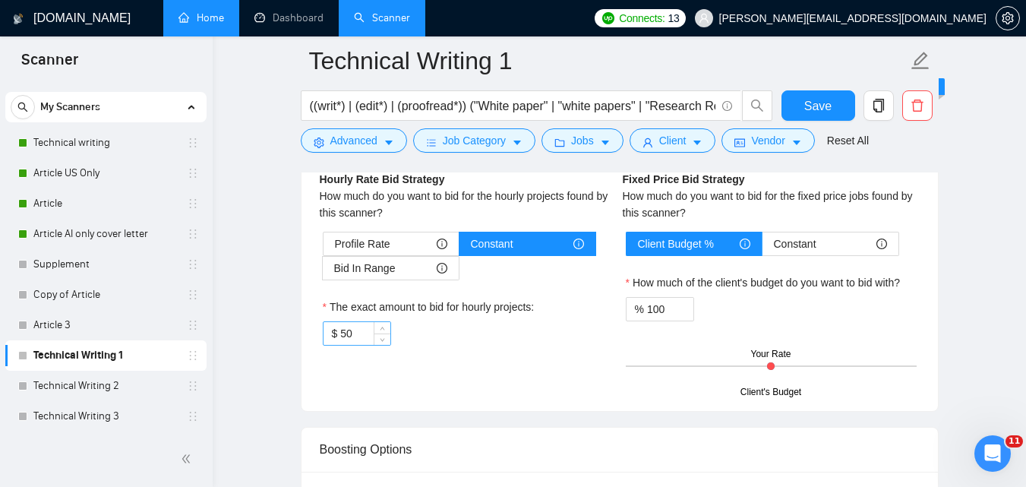
click at [346, 338] on input "50" at bounding box center [364, 333] width 49 height 23
type input "95"
click at [674, 311] on input "100" at bounding box center [670, 309] width 46 height 23
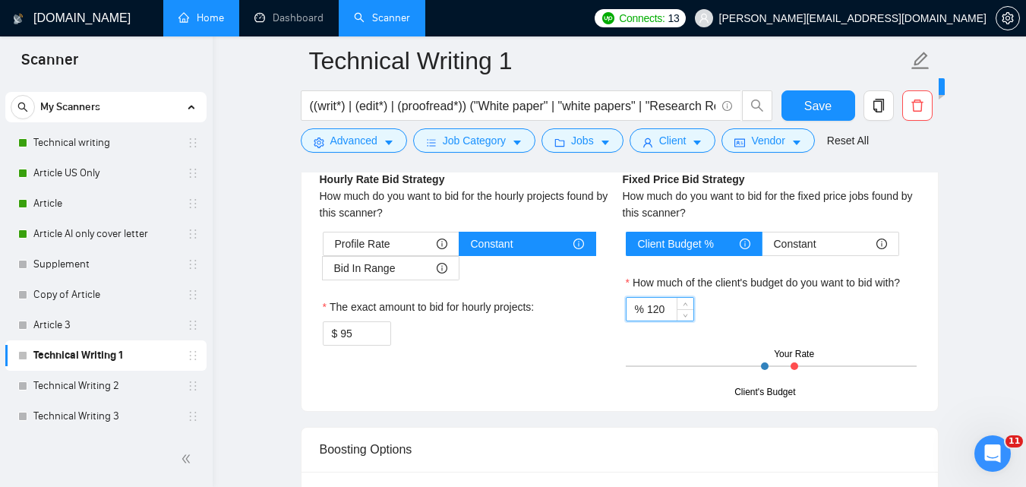
type input "120"
click at [906, 316] on div "% 120" at bounding box center [771, 309] width 291 height 24
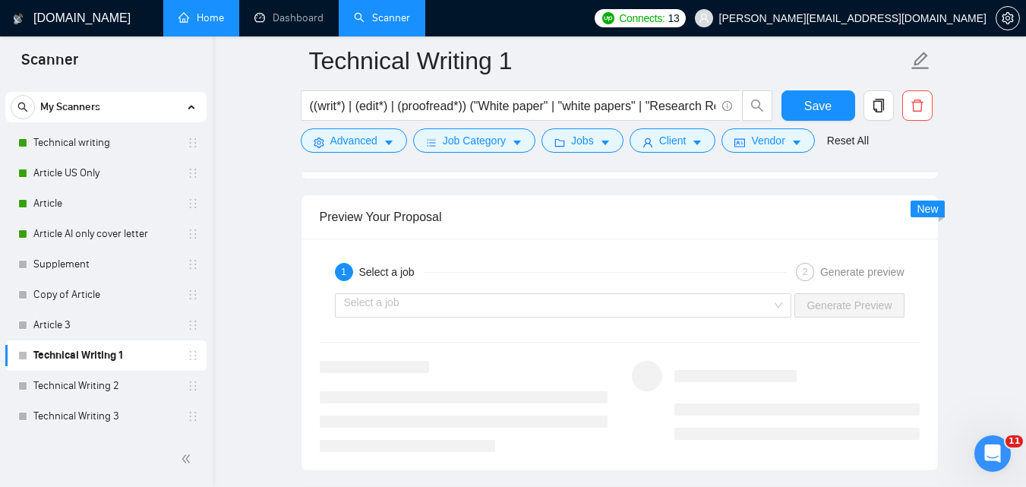
scroll to position [2161, 0]
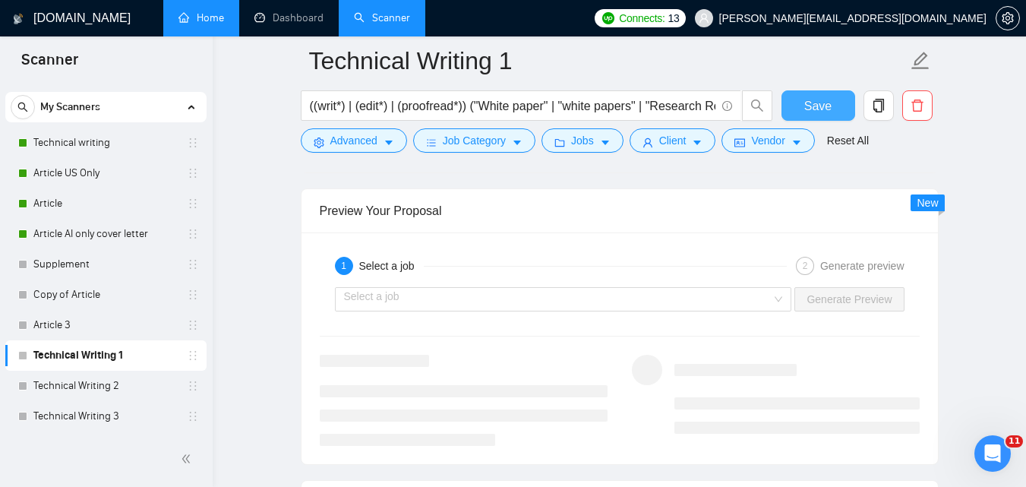
click at [833, 110] on button "Save" at bounding box center [818, 105] width 74 height 30
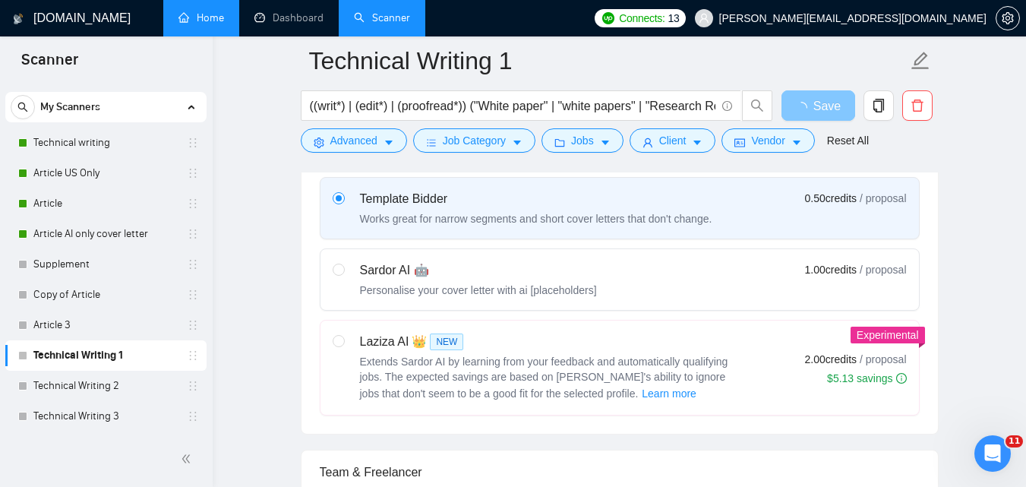
scroll to position [514, 0]
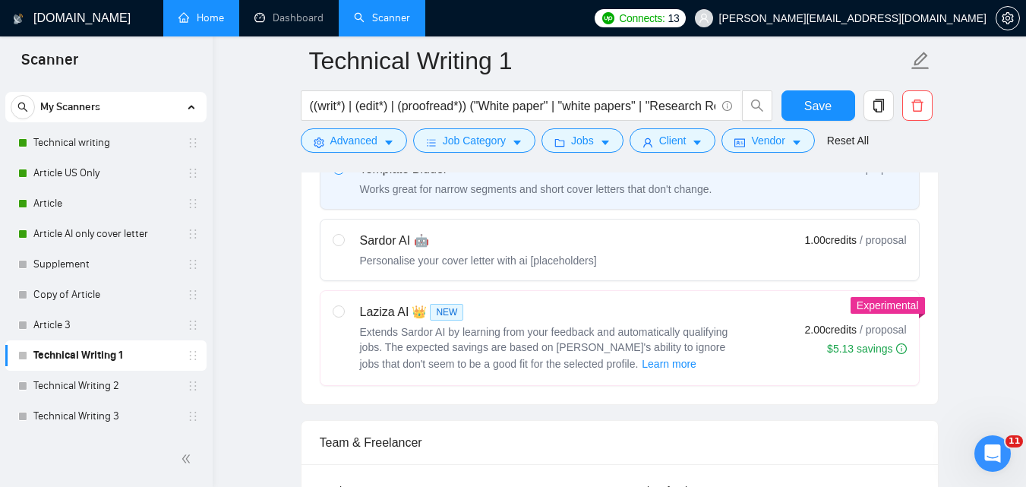
click at [525, 327] on span "Extends Sardor AI by learning from your feedback and automatically qualifying j…" at bounding box center [544, 348] width 368 height 44
click at [343, 316] on input "radio" at bounding box center [338, 310] width 11 height 11
radio input "true"
radio input "false"
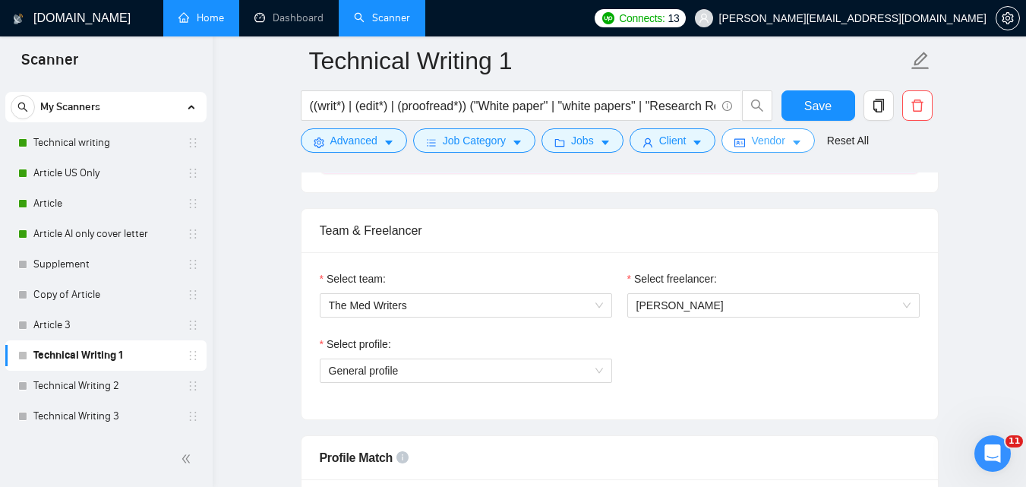
scroll to position [767, 0]
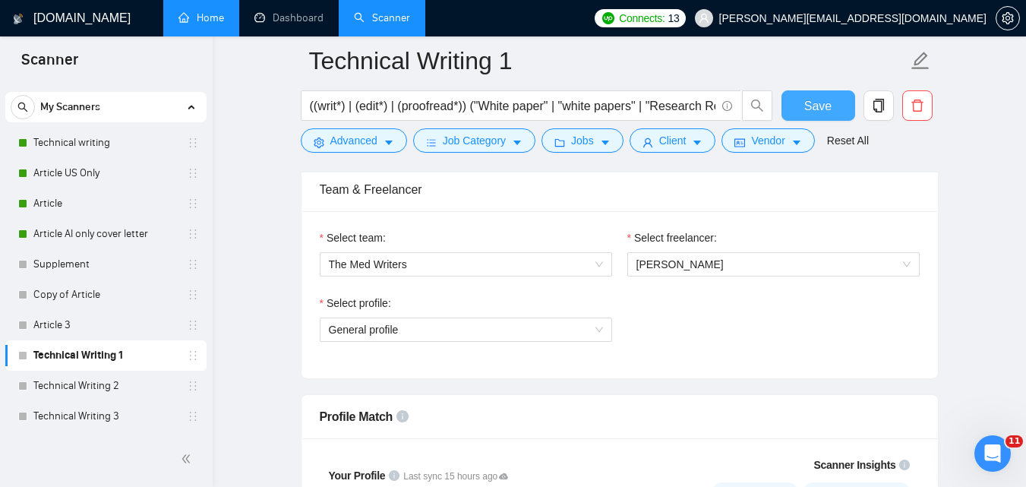
click at [823, 110] on span "Save" at bounding box center [817, 105] width 27 height 19
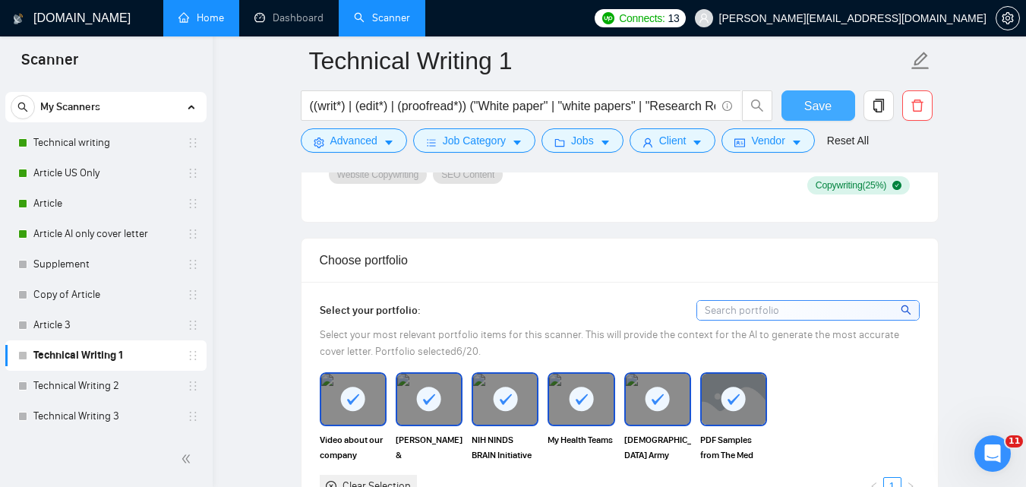
scroll to position [1333, 0]
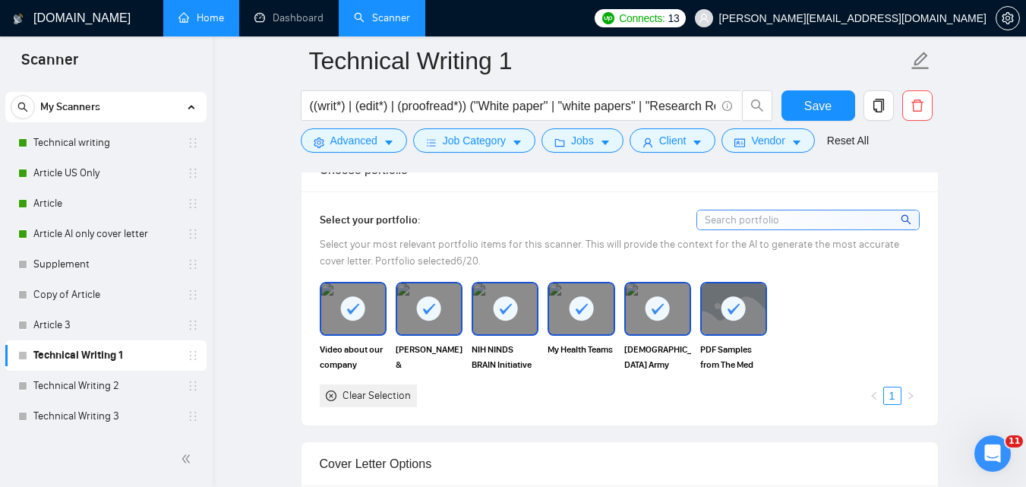
click at [348, 305] on rect at bounding box center [353, 308] width 24 height 24
click at [426, 317] on rect at bounding box center [429, 308] width 24 height 24
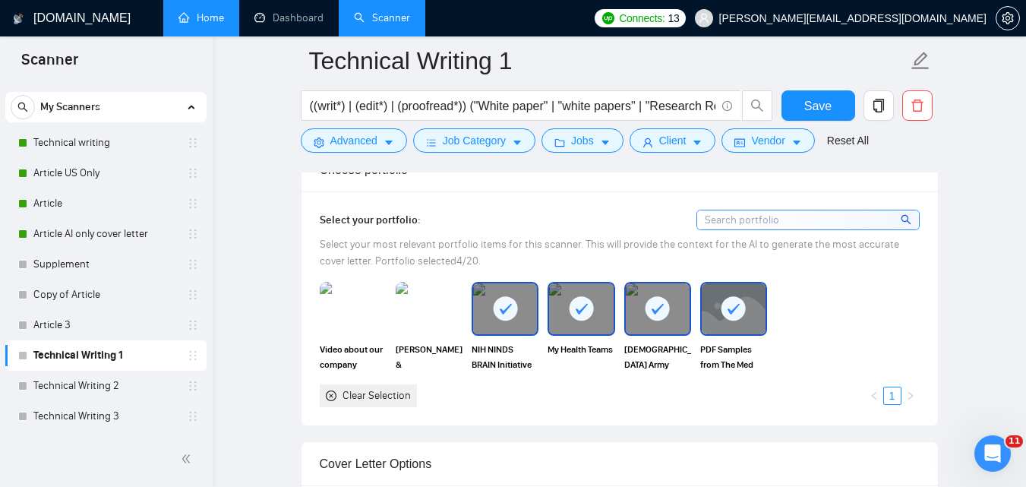
click at [506, 312] on rect at bounding box center [505, 308] width 24 height 24
click at [572, 311] on rect at bounding box center [581, 308] width 24 height 24
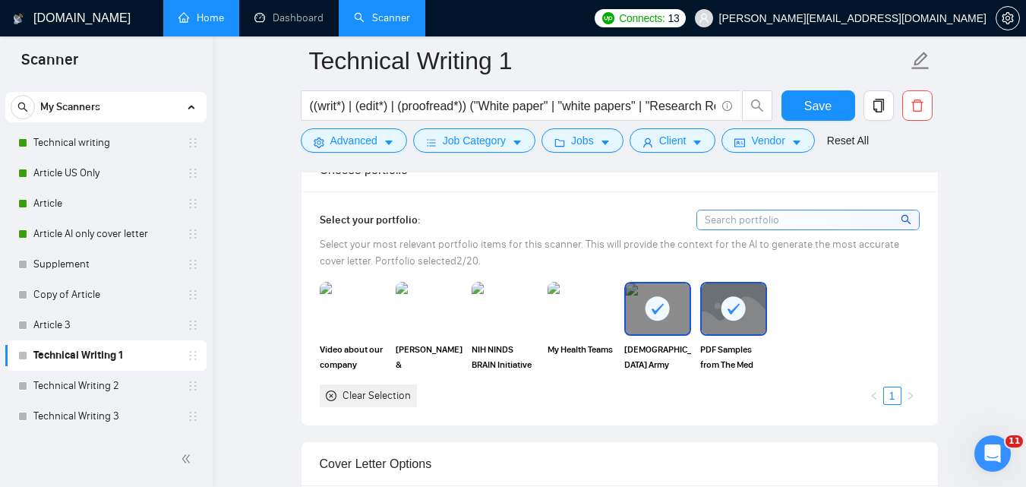
click at [658, 317] on rect at bounding box center [657, 308] width 24 height 24
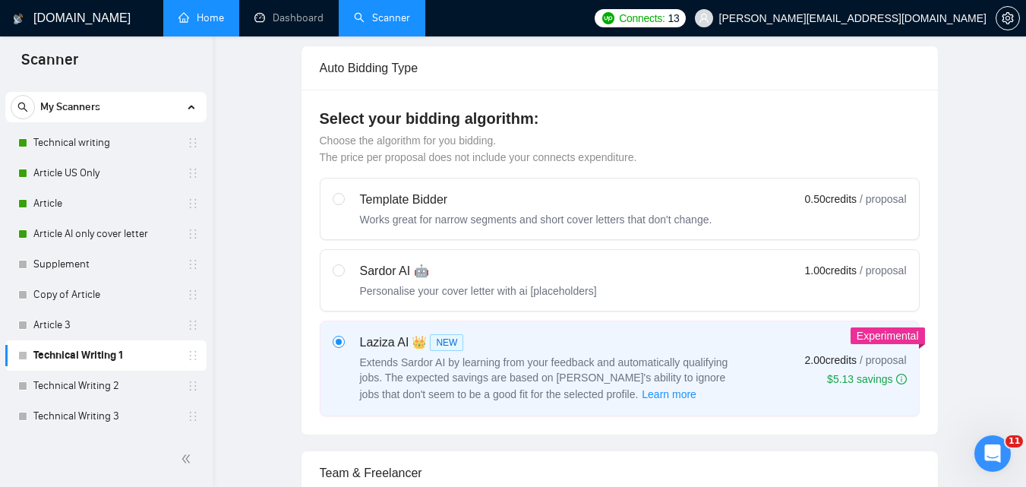
scroll to position [0, 0]
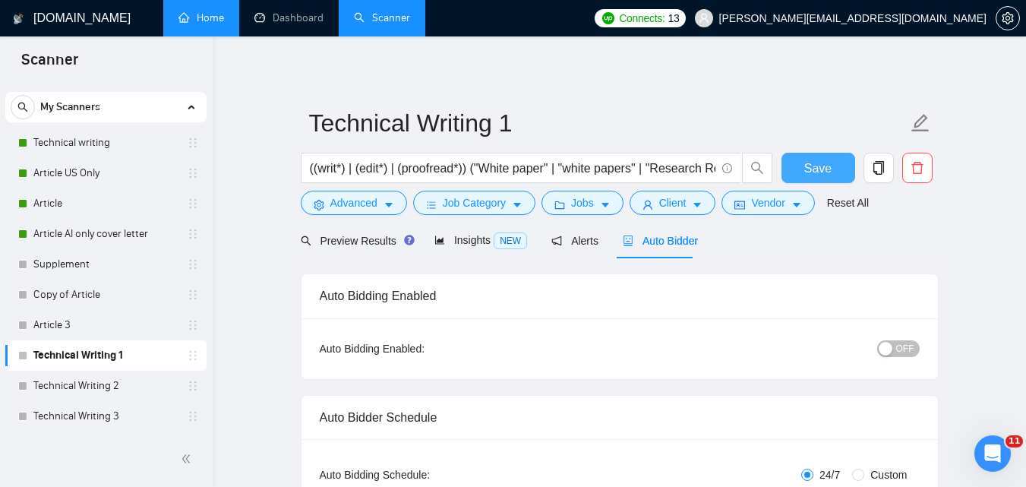
click at [814, 170] on span "Save" at bounding box center [817, 168] width 27 height 19
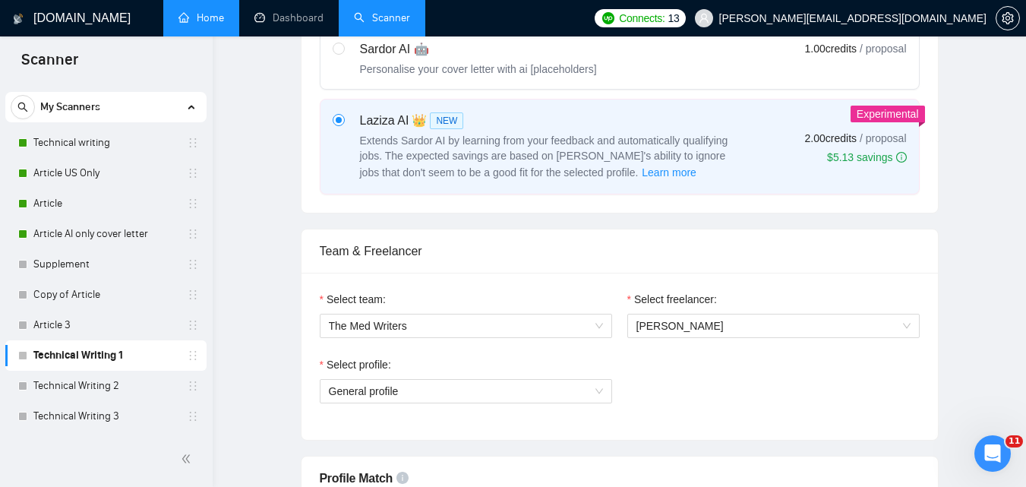
scroll to position [5, 0]
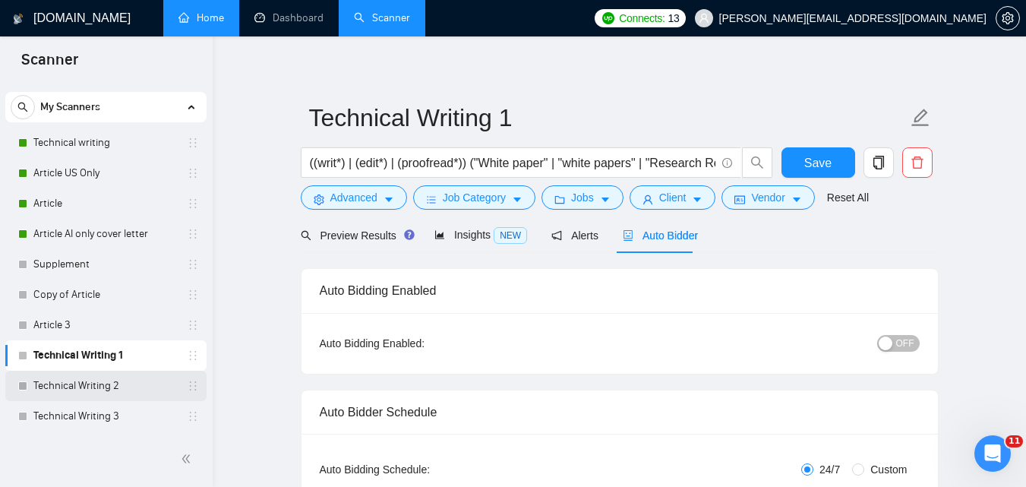
click at [107, 386] on link "Technical Writing 2" at bounding box center [105, 386] width 144 height 30
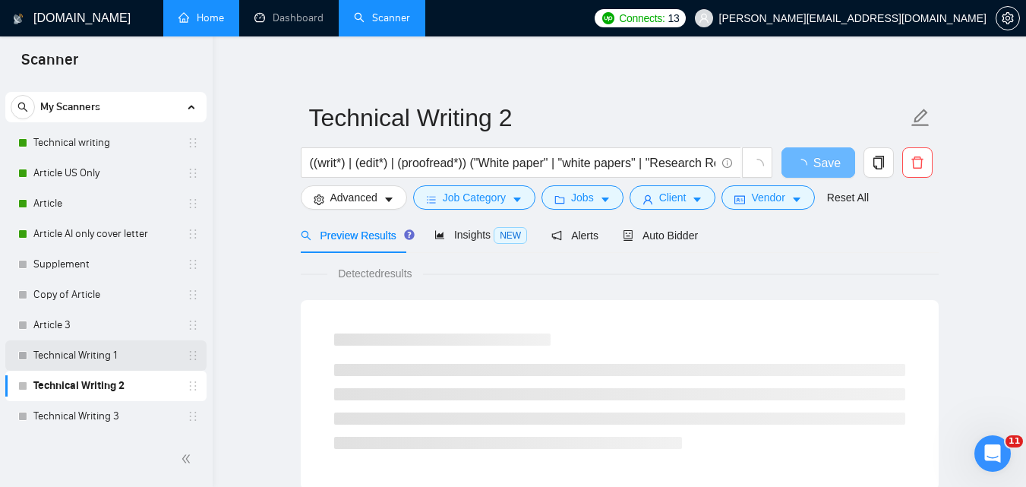
click at [103, 352] on link "Technical Writing 1" at bounding box center [105, 355] width 144 height 30
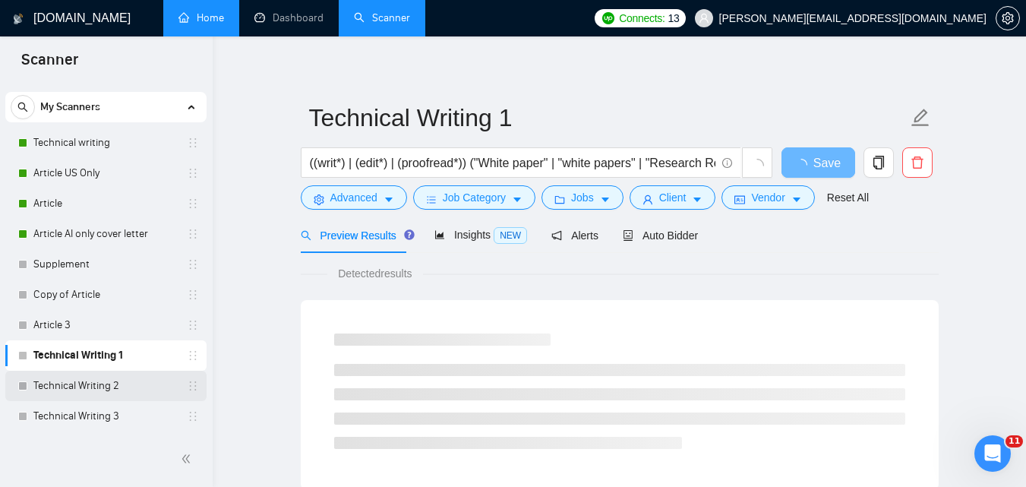
click at [109, 390] on link "Technical Writing 2" at bounding box center [105, 386] width 144 height 30
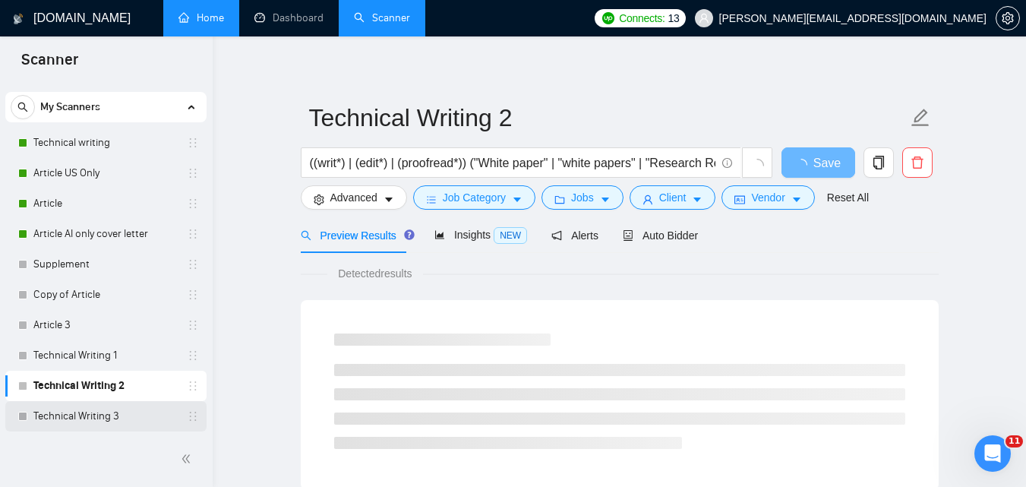
click at [106, 407] on link "Technical Writing 3" at bounding box center [105, 416] width 144 height 30
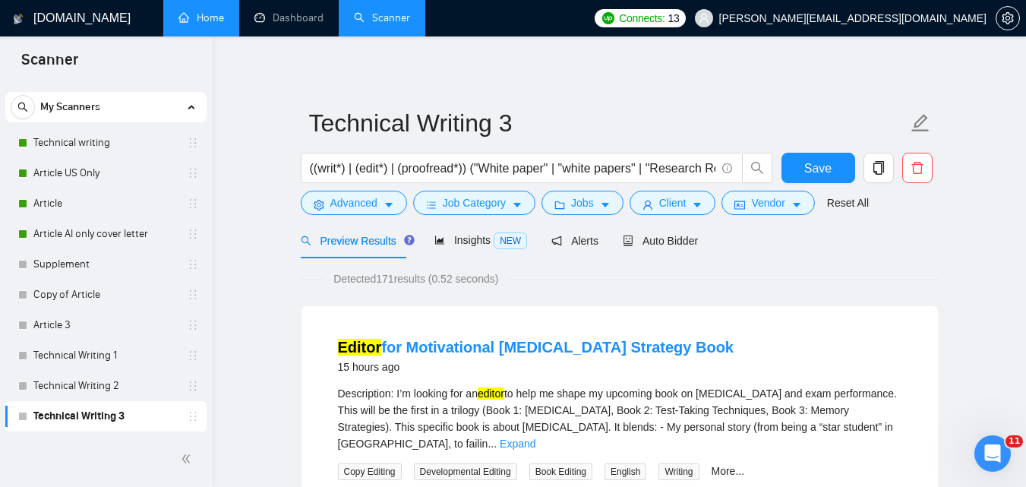
click at [649, 217] on form "Technical Writing 3 ((writ*) | (edit*) | (proofread*)) ("White paper" | "white …" at bounding box center [620, 161] width 638 height 124
click at [101, 277] on link "Supplement" at bounding box center [105, 264] width 144 height 30
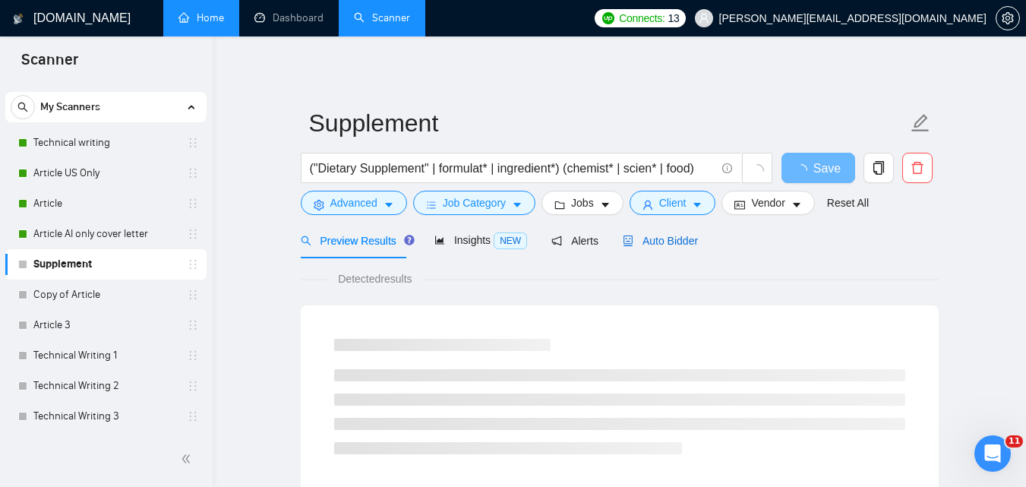
click at [672, 239] on span "Auto Bidder" at bounding box center [660, 241] width 75 height 12
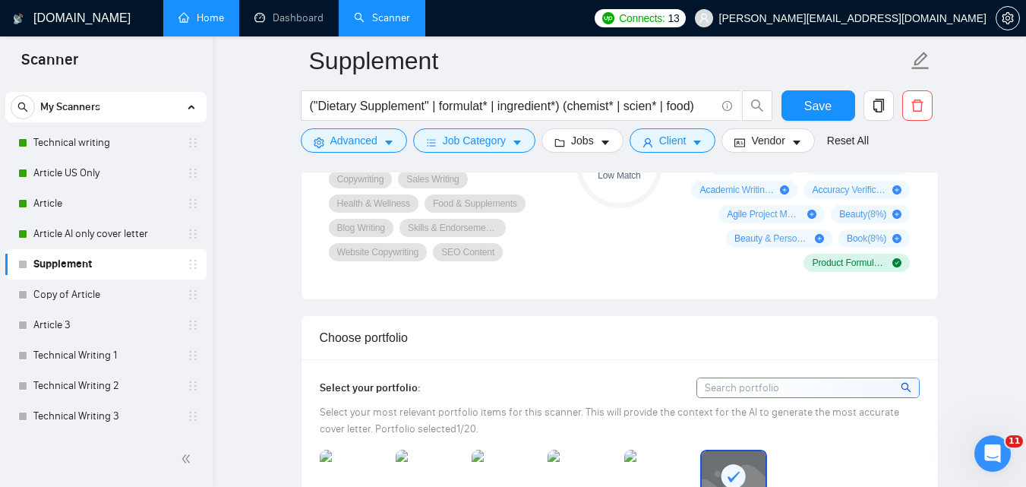
scroll to position [819, 0]
